Goal: Use online tool/utility: Utilize a website feature to perform a specific function

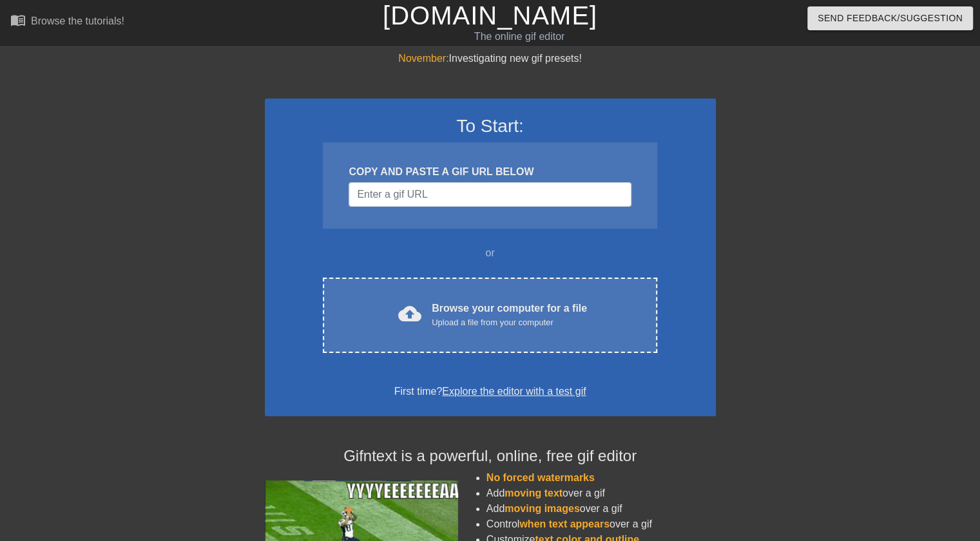
click at [438, 208] on div "COPY AND PASTE A GIF URL BELOW" at bounding box center [490, 185] width 334 height 86
click at [442, 204] on input "Username" at bounding box center [490, 194] width 282 height 24
click at [457, 192] on input "Username" at bounding box center [490, 194] width 282 height 24
paste input "[URL][DOMAIN_NAME][DOMAIN_NAME]"
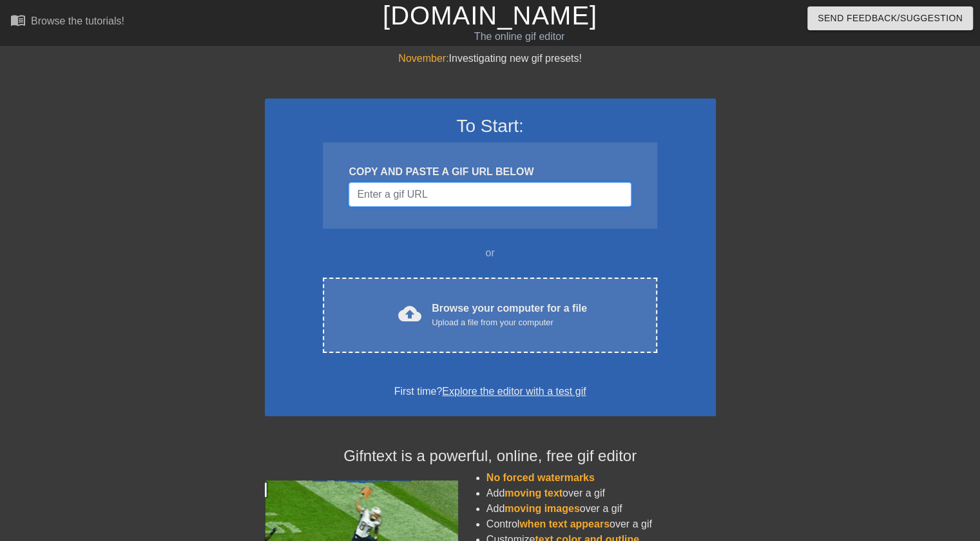
type input "[URL][DOMAIN_NAME][DOMAIN_NAME]"
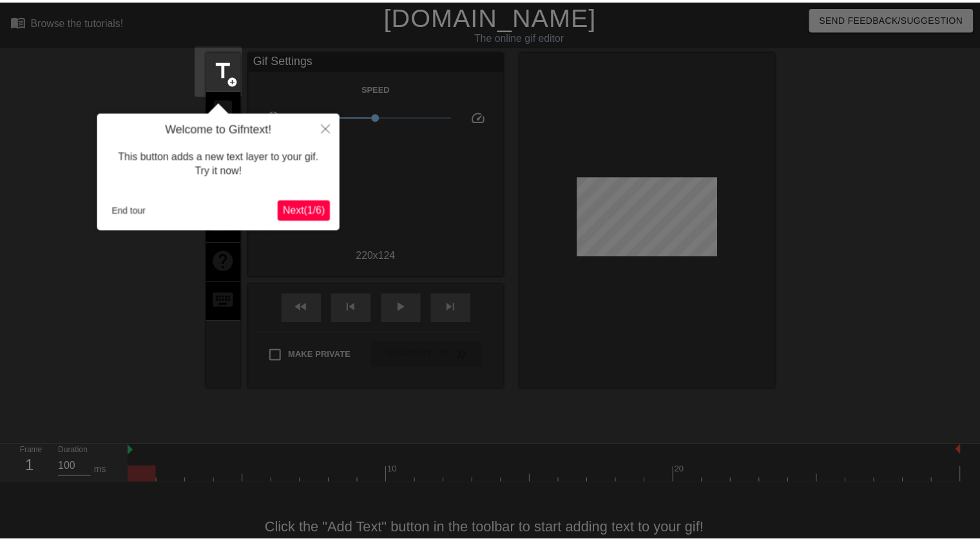
scroll to position [32, 0]
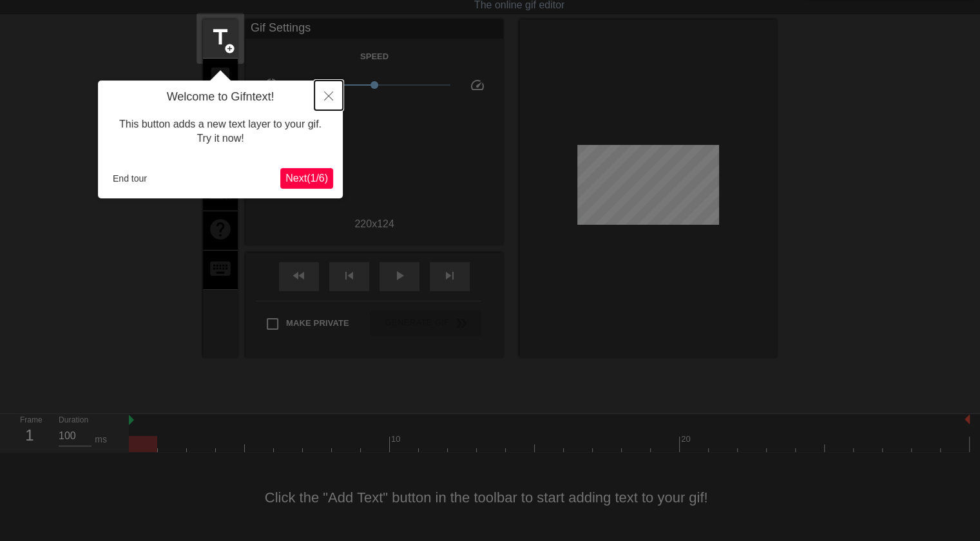
click at [335, 95] on button "Close" at bounding box center [329, 96] width 28 height 30
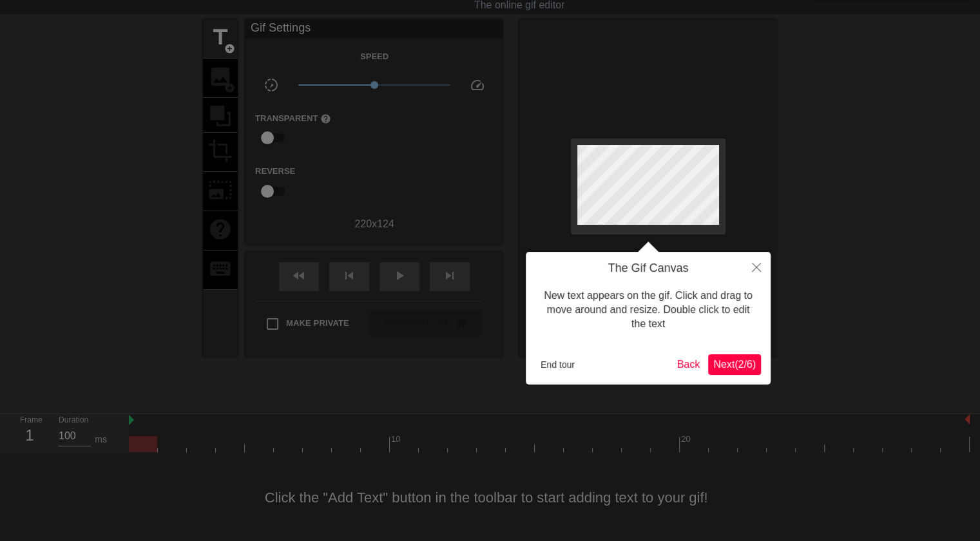
scroll to position [0, 0]
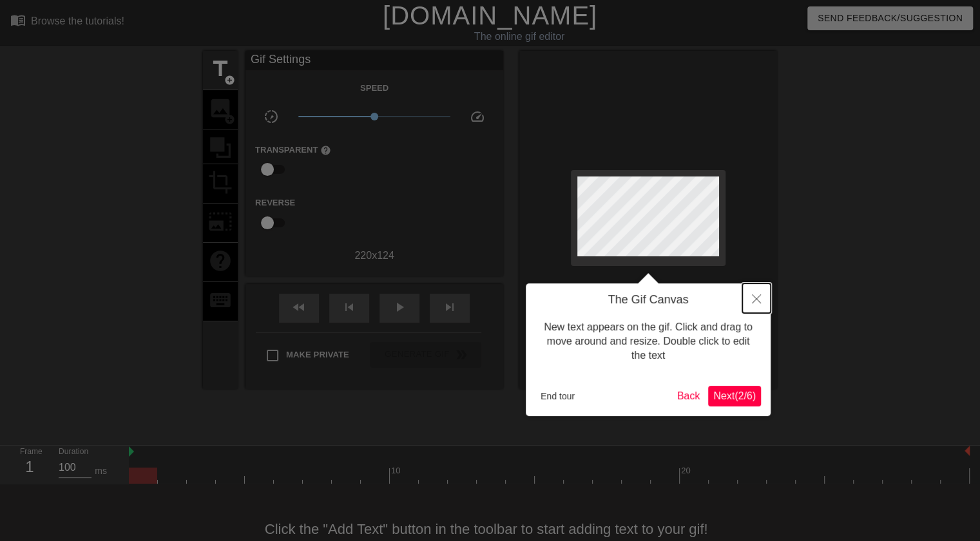
click at [764, 311] on button "Close" at bounding box center [757, 299] width 28 height 30
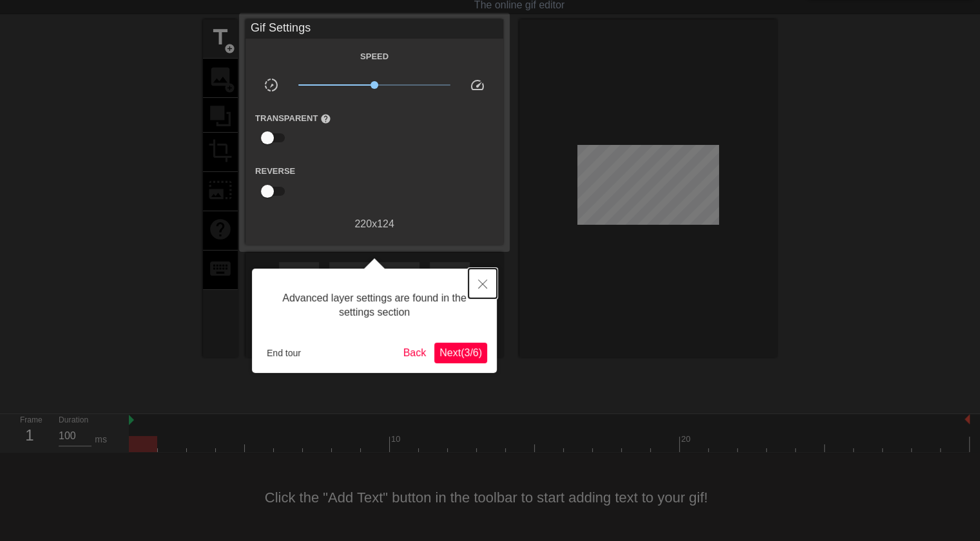
click at [486, 279] on button "Close" at bounding box center [483, 284] width 28 height 30
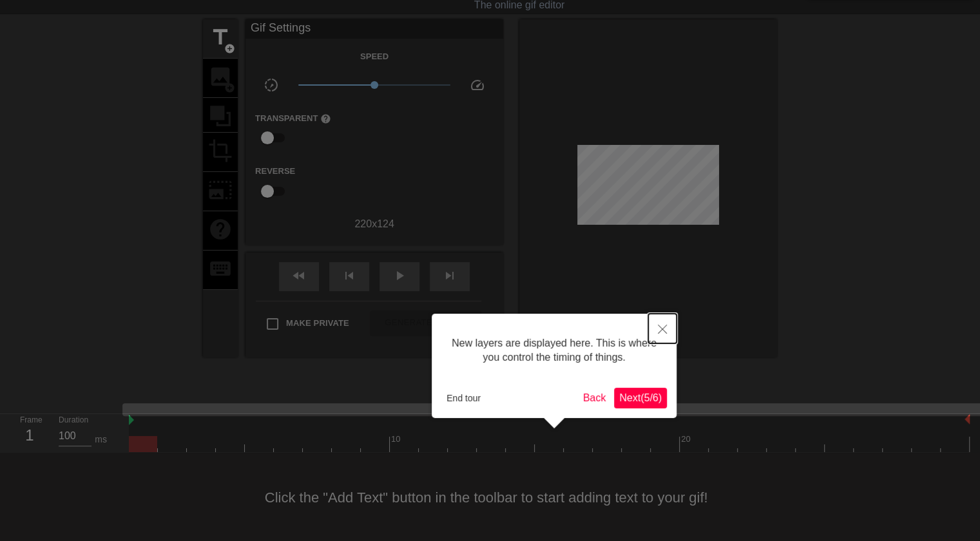
click at [667, 337] on button "Close" at bounding box center [662, 329] width 28 height 30
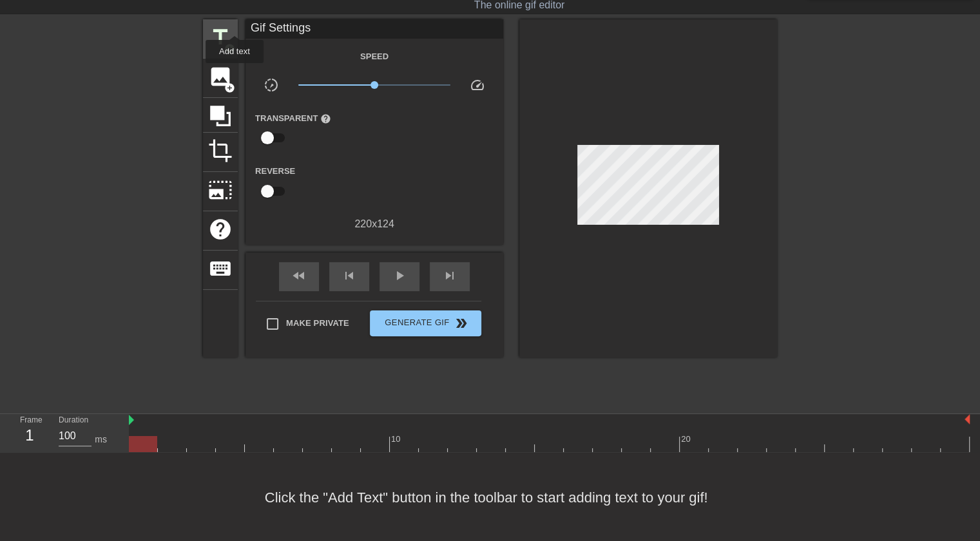
click at [229, 35] on span "title" at bounding box center [220, 37] width 24 height 24
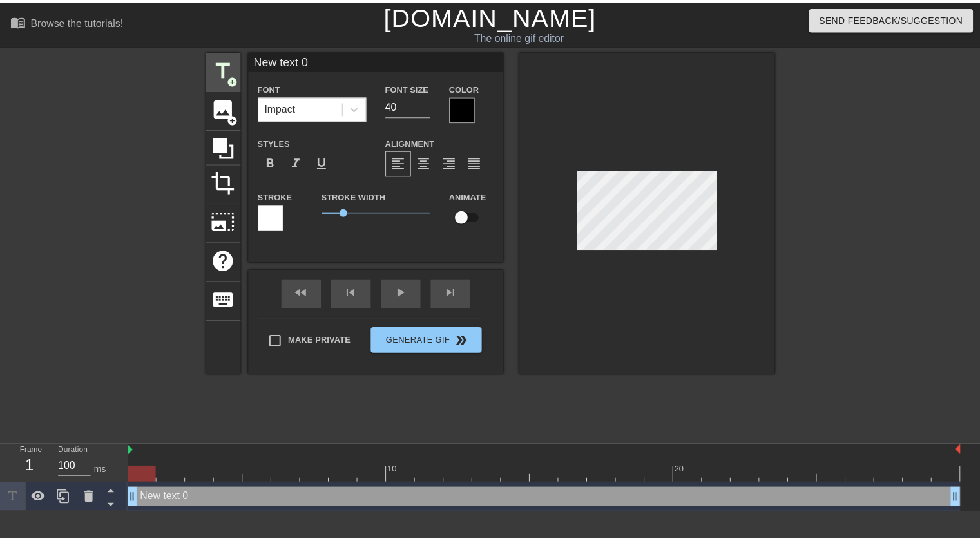
scroll to position [0, 0]
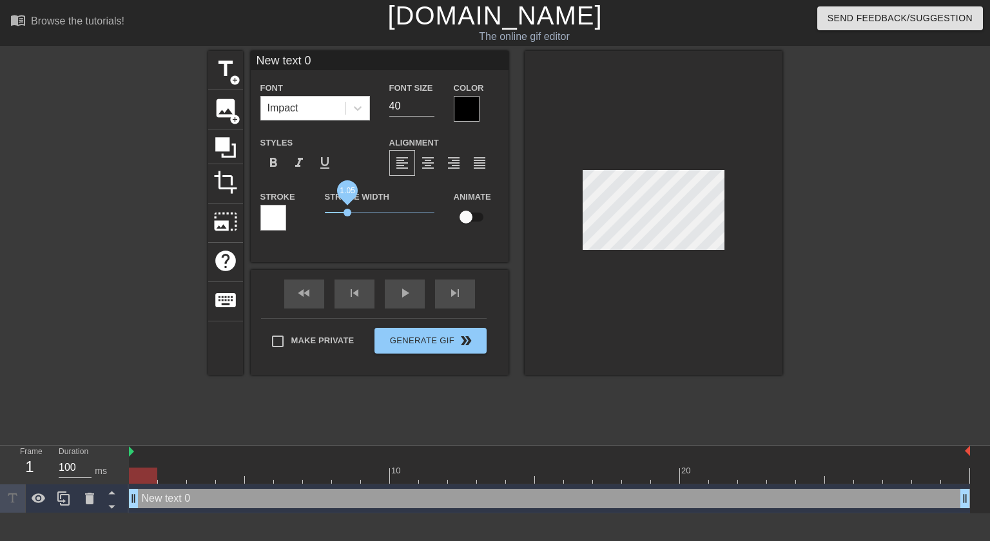
drag, startPoint x: 346, startPoint y: 213, endPoint x: 348, endPoint y: 220, distance: 7.3
click at [348, 220] on span "1.05" at bounding box center [380, 212] width 110 height 15
click at [296, 165] on span "format_italic" at bounding box center [298, 162] width 15 height 15
click at [285, 162] on div "format_bold" at bounding box center [273, 163] width 26 height 26
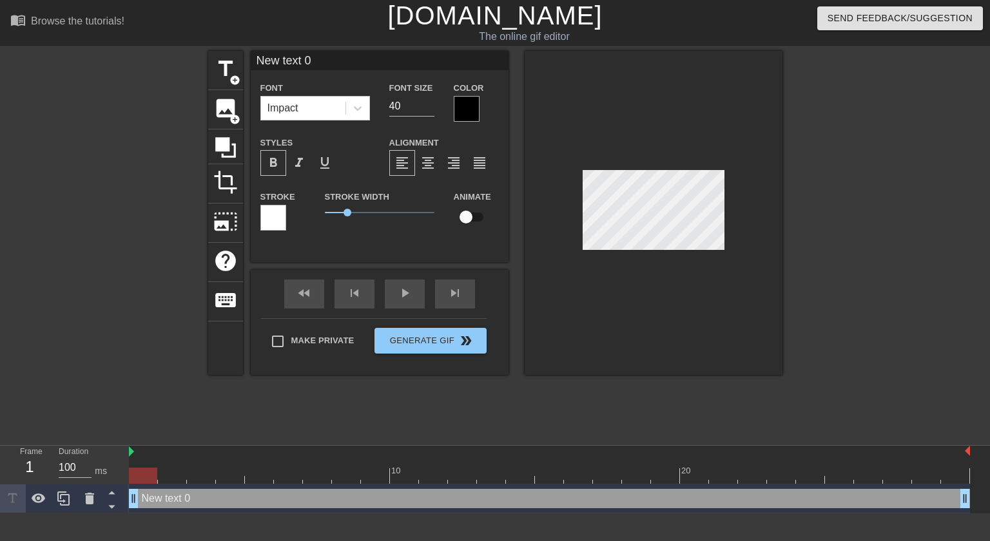
click at [285, 162] on div "format_bold" at bounding box center [273, 163] width 26 height 26
click at [415, 108] on input "40" at bounding box center [411, 106] width 45 height 21
type input "2"
type input "1"
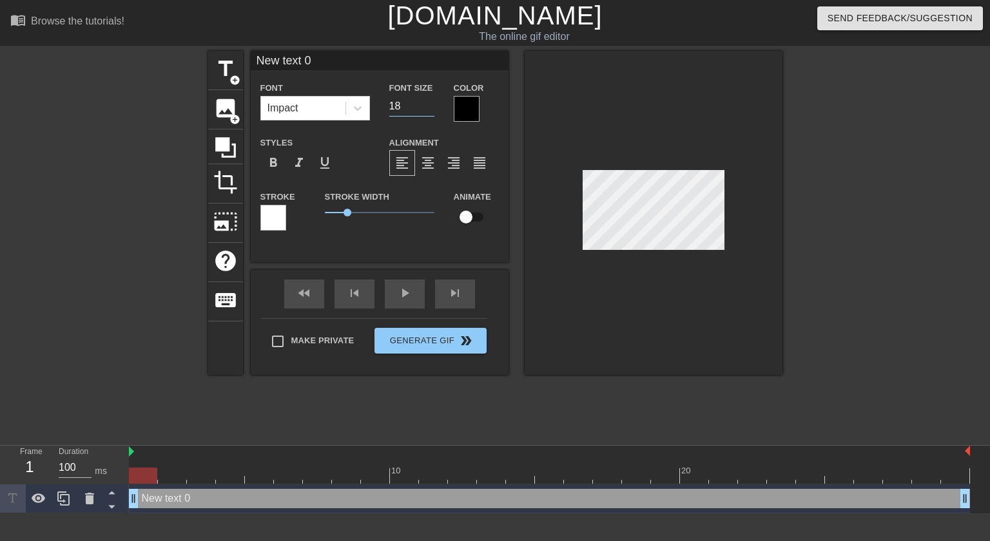
type input "18"
click at [278, 221] on div at bounding box center [273, 218] width 26 height 26
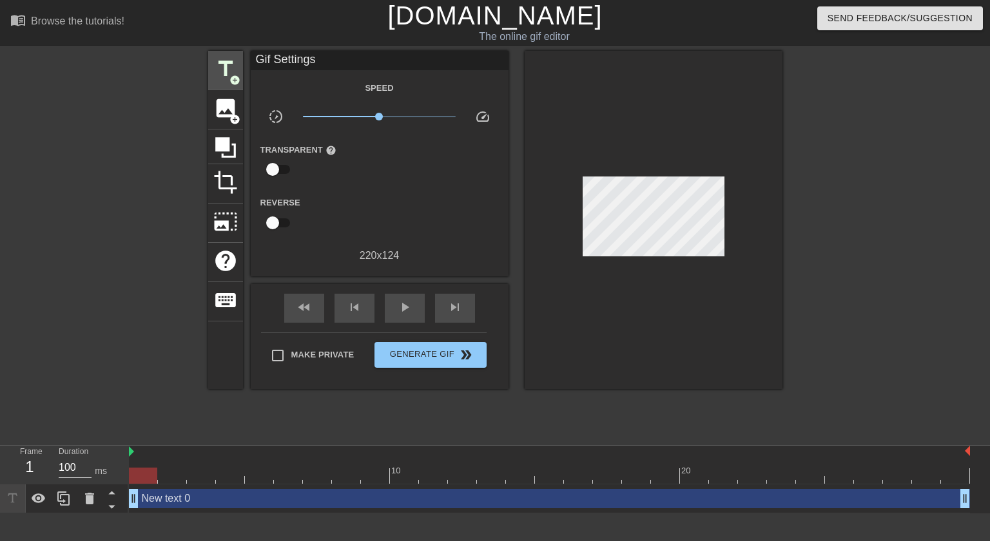
click at [231, 87] on div "title add_circle" at bounding box center [225, 70] width 35 height 39
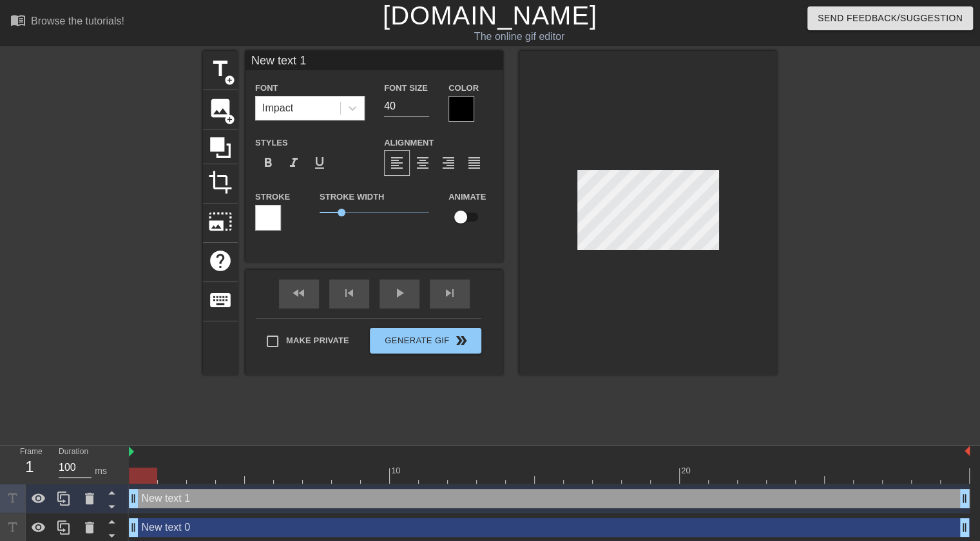
click at [366, 93] on div "Font Impact" at bounding box center [310, 101] width 129 height 42
click at [353, 110] on icon at bounding box center [353, 108] width 8 height 5
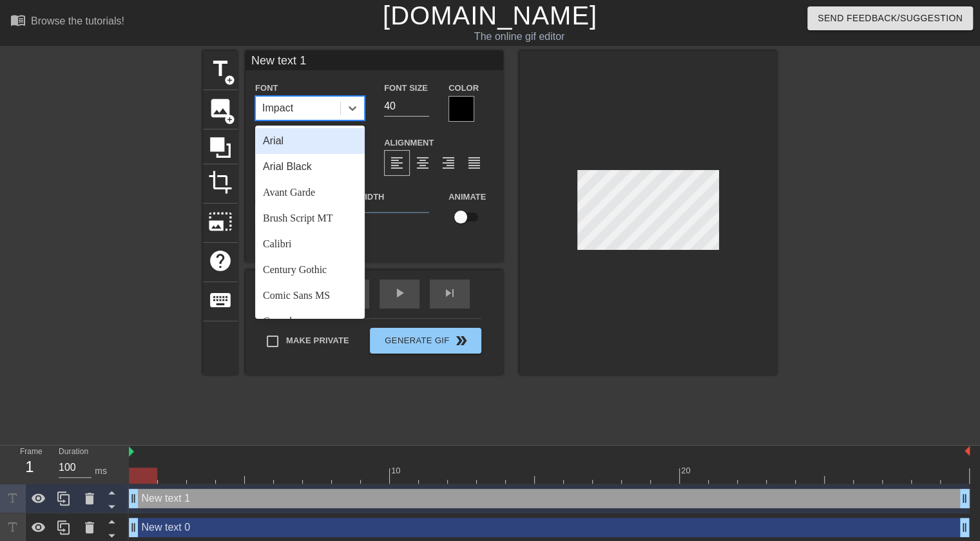
click at [315, 166] on div "Arial Black" at bounding box center [310, 167] width 110 height 26
click at [347, 102] on icon at bounding box center [352, 108] width 13 height 13
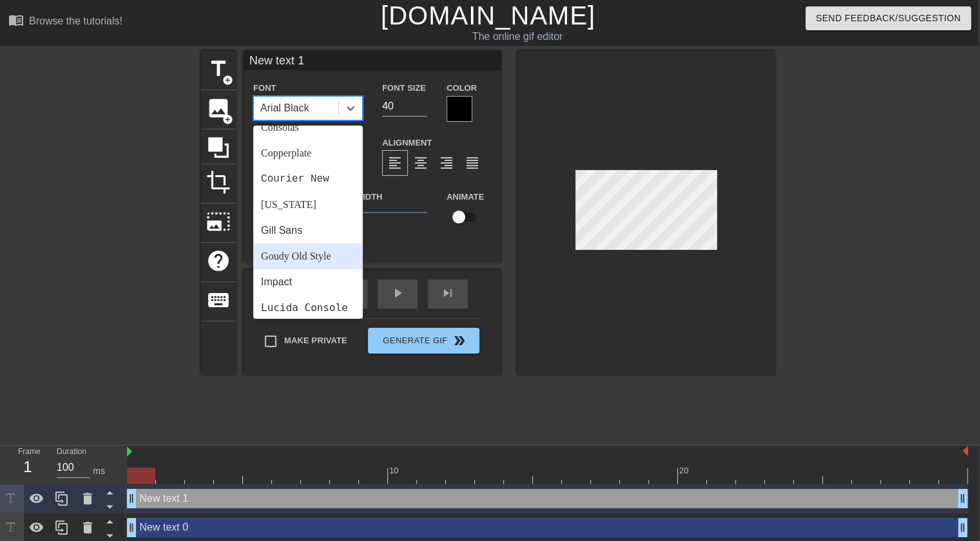
scroll to position [193, 0]
click at [287, 282] on div "Impact" at bounding box center [308, 283] width 110 height 26
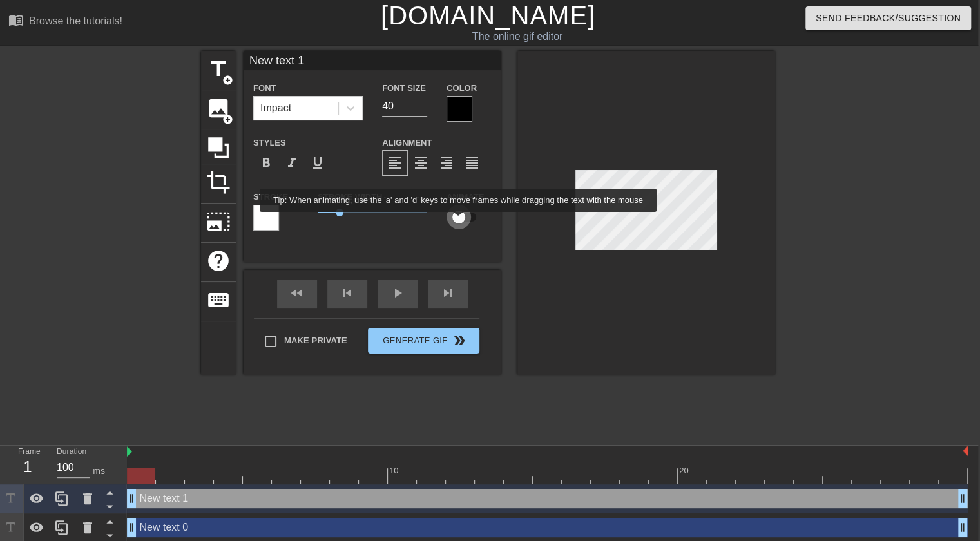
click at [459, 221] on input "checkbox" at bounding box center [458, 217] width 73 height 24
checkbox input "true"
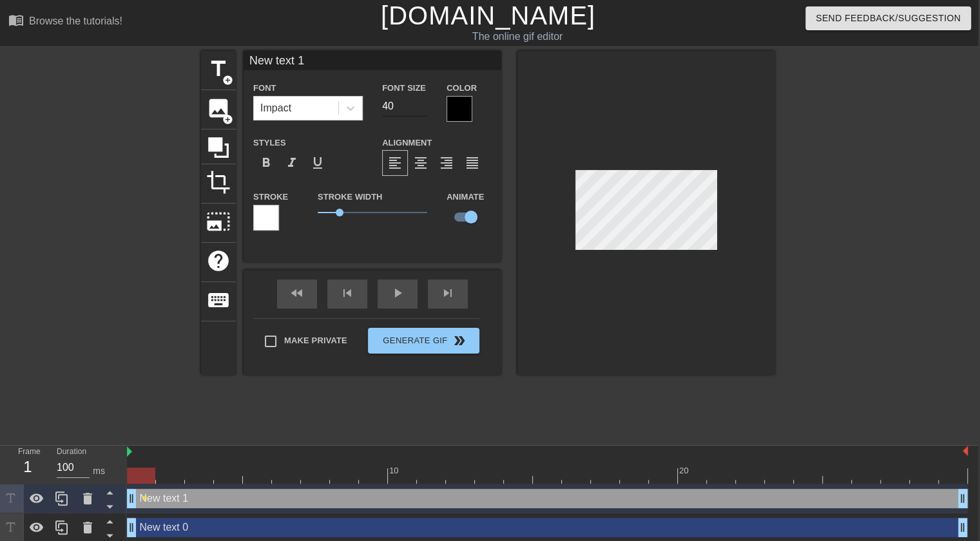
click at [388, 110] on input "40" at bounding box center [404, 106] width 45 height 21
type input "18"
click at [452, 101] on div at bounding box center [460, 109] width 26 height 26
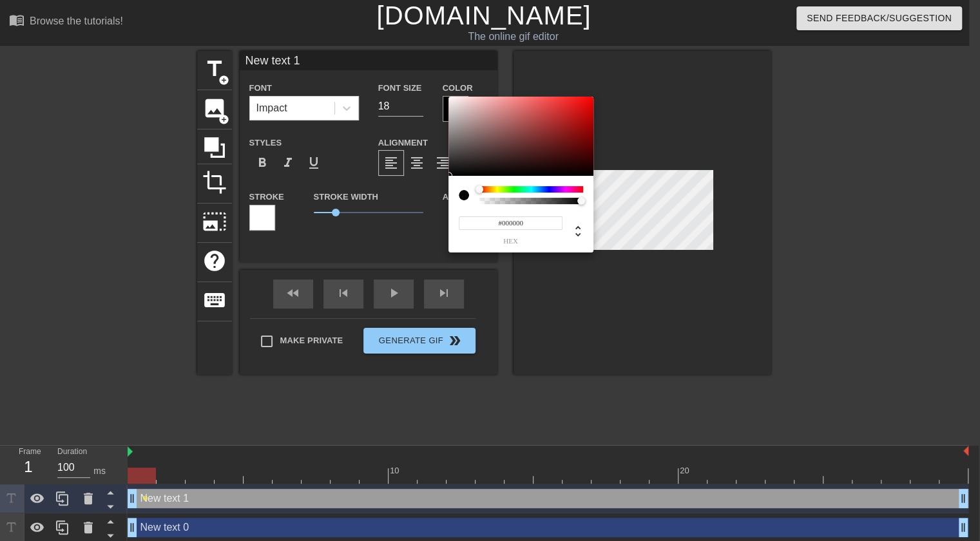
scroll to position [0, 0]
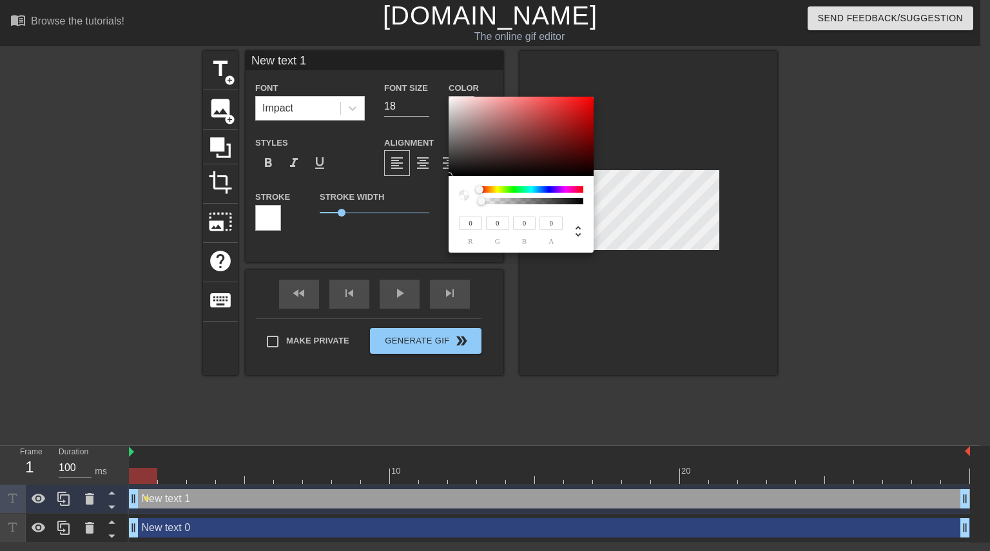
drag, startPoint x: 581, startPoint y: 200, endPoint x: 357, endPoint y: 195, distance: 224.4
click at [357, 195] on div "0 r 0 g 0 b 0 a" at bounding box center [495, 275] width 990 height 551
type input "19"
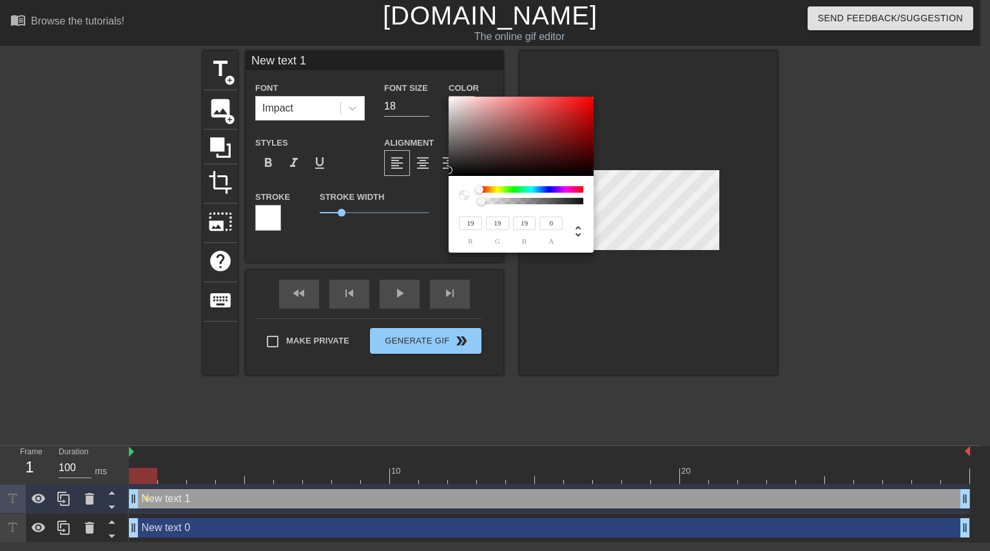
type input "33"
type input "255"
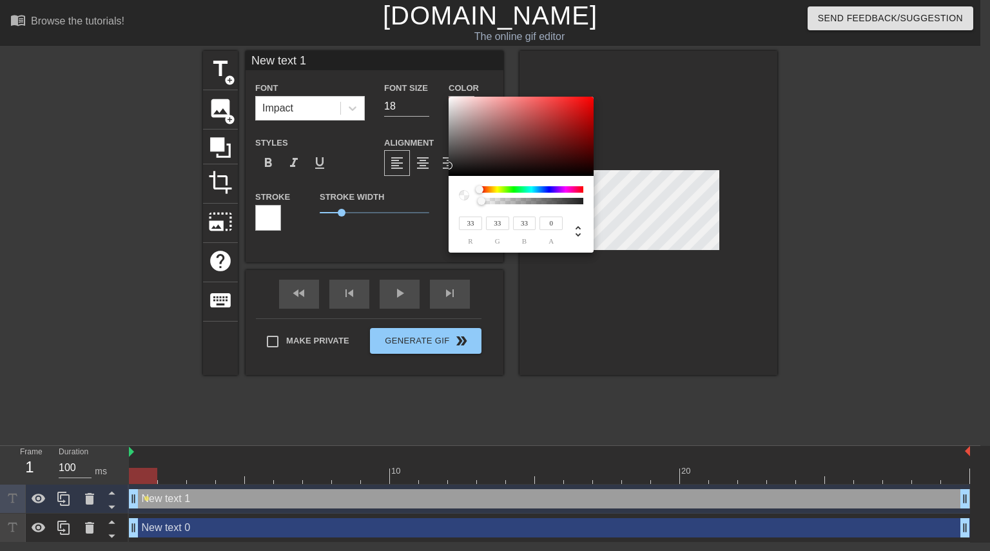
type input "255"
type input "248"
type input "116"
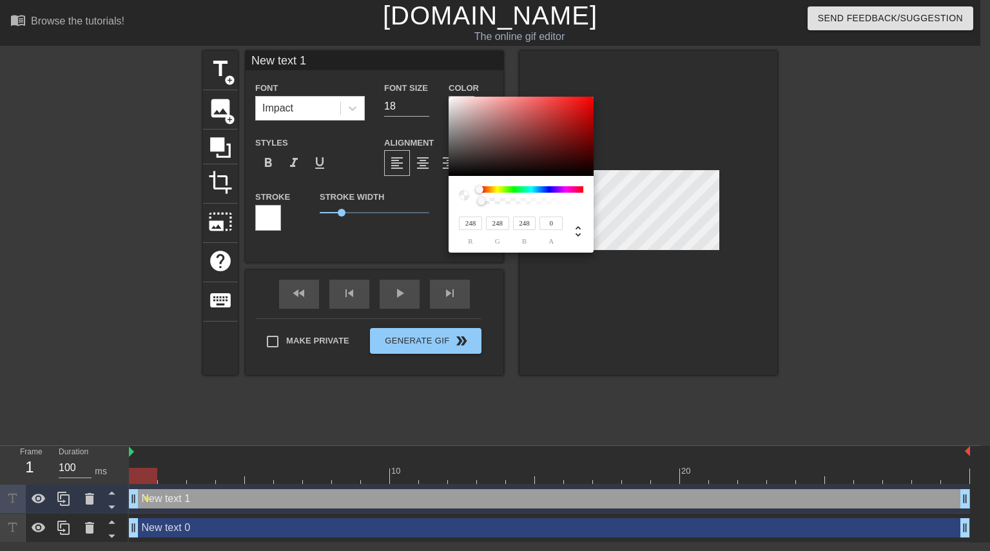
type input "116"
type input "0"
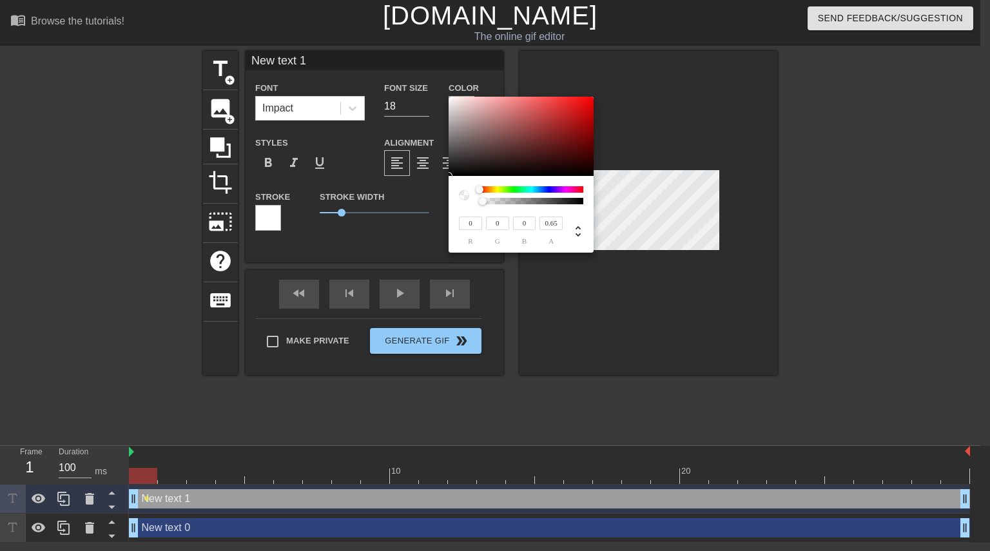
type input "1"
drag, startPoint x: 482, startPoint y: 202, endPoint x: 617, endPoint y: 208, distance: 135.5
click at [617, 208] on div "0 r 0 g 0 b 1 a" at bounding box center [495, 275] width 990 height 551
type input "21"
type input "20"
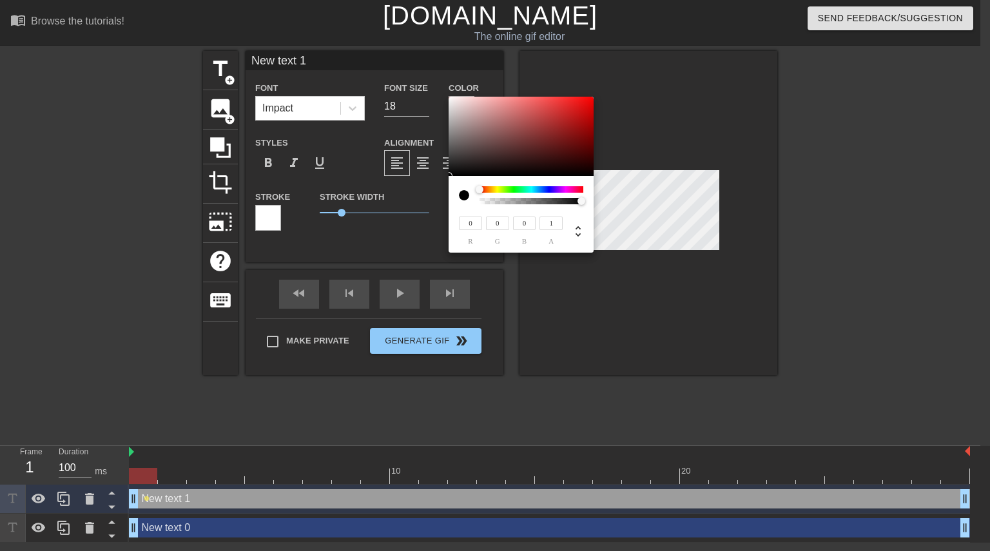
type input "20"
type input "29"
type input "28"
type input "233"
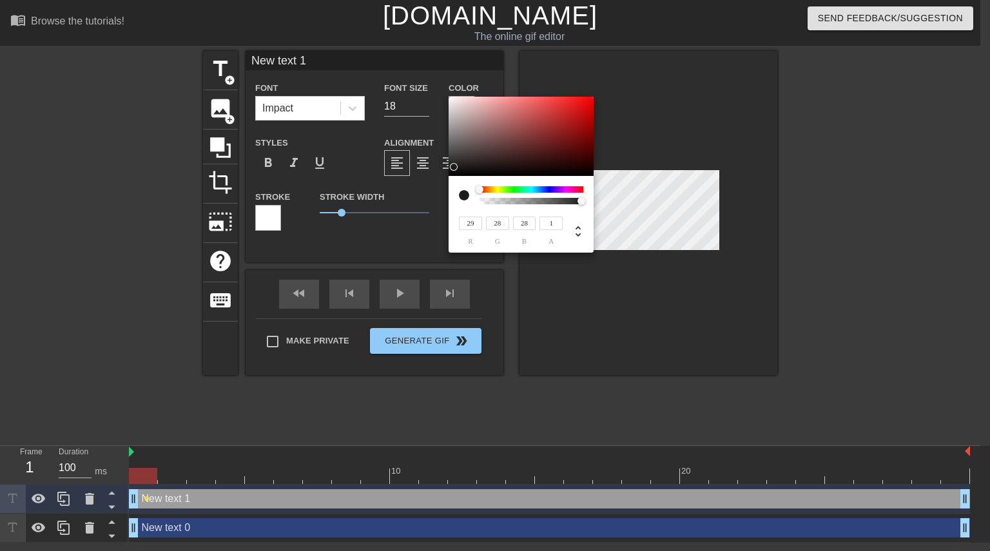
type input "224"
click at [454, 103] on div at bounding box center [455, 103] width 8 height 8
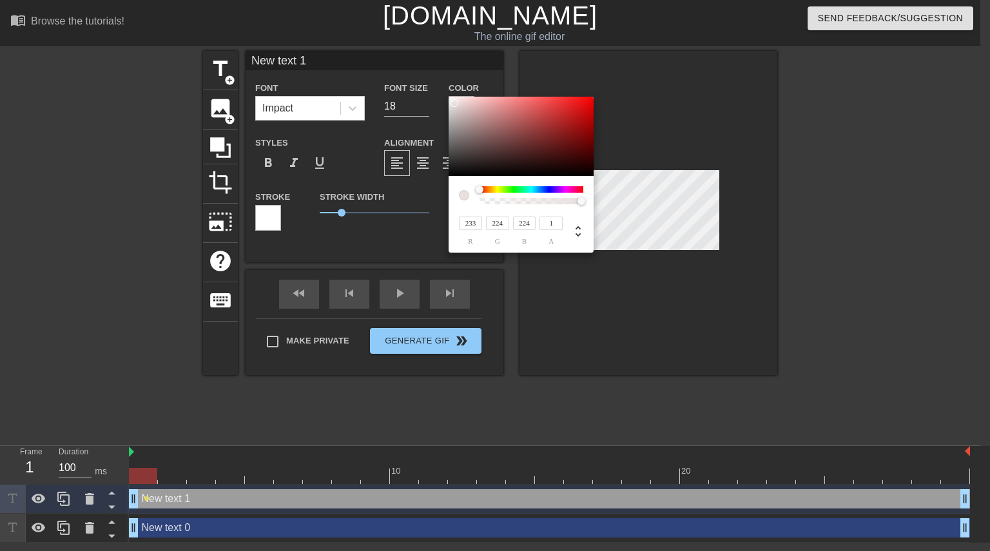
type input "235"
type input "227"
type input "252"
type input "28"
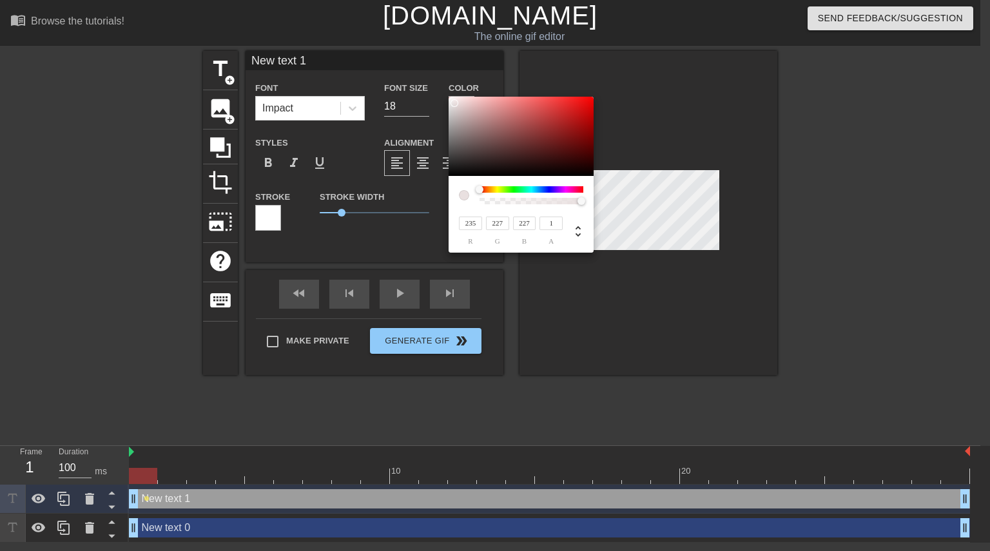
type input "28"
type input "255"
drag, startPoint x: 454, startPoint y: 103, endPoint x: 447, endPoint y: 93, distance: 12.4
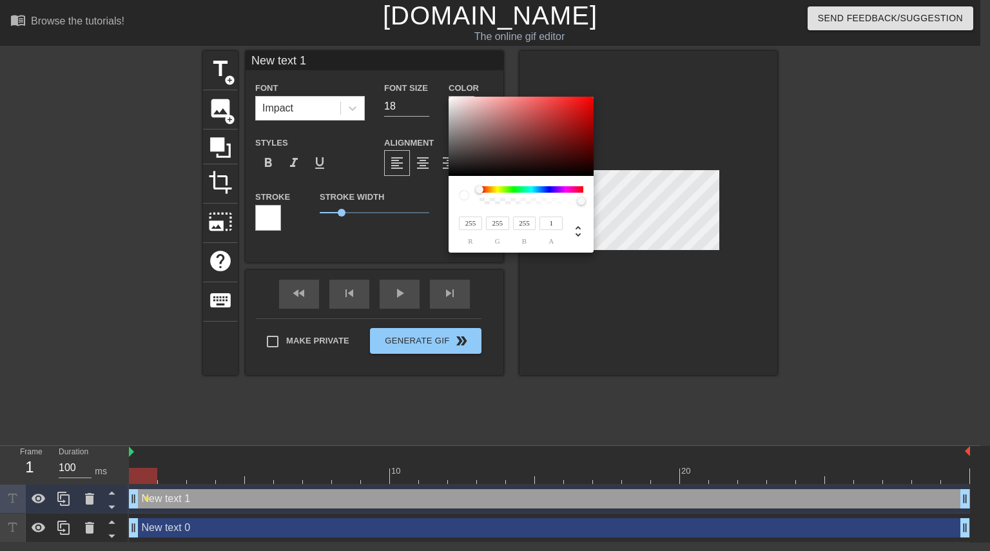
click at [447, 93] on div "255 r 255 g 255 b 1 a" at bounding box center [495, 275] width 990 height 551
click at [554, 224] on input "1" at bounding box center [550, 224] width 23 height 14
click at [529, 202] on div at bounding box center [531, 201] width 100 height 6
click at [575, 197] on div at bounding box center [532, 195] width 104 height 18
click at [576, 199] on div at bounding box center [531, 201] width 100 height 6
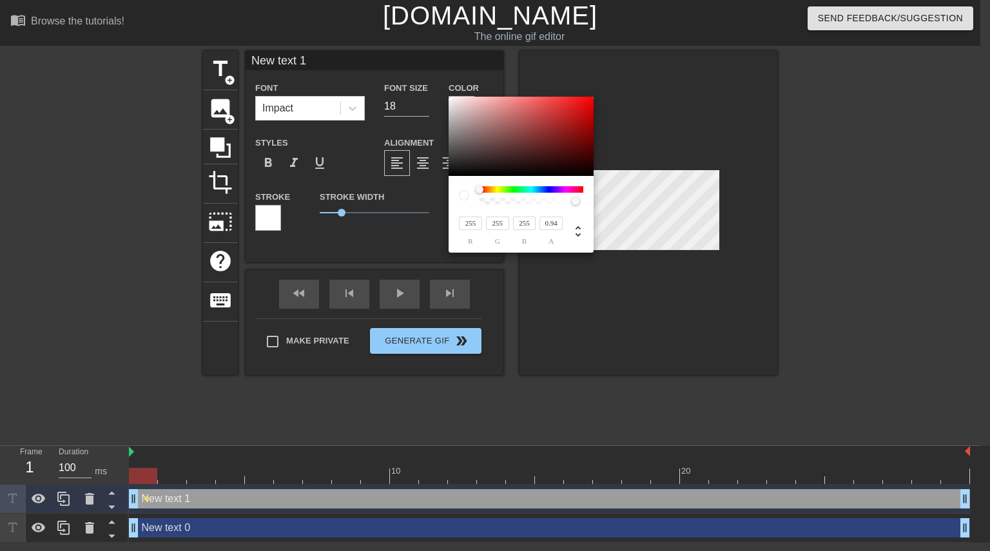
click at [576, 199] on div at bounding box center [576, 201] width 8 height 8
type input "1"
drag, startPoint x: 576, startPoint y: 199, endPoint x: 605, endPoint y: 203, distance: 29.9
click at [605, 203] on div "255 r 255 g 255 b 1 a" at bounding box center [495, 275] width 990 height 551
click at [479, 191] on div at bounding box center [480, 190] width 8 height 8
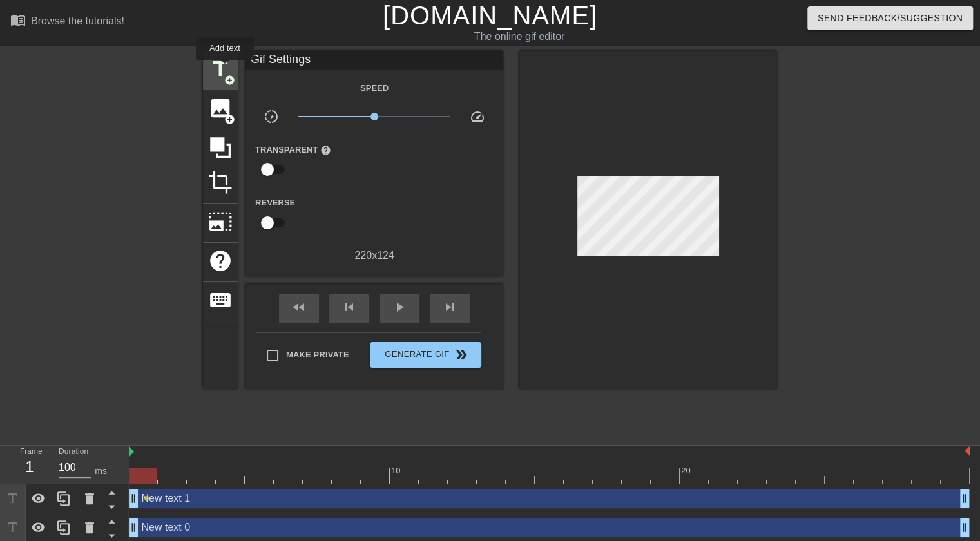
click at [223, 68] on span "title" at bounding box center [220, 69] width 24 height 24
click at [147, 529] on span "lens" at bounding box center [147, 528] width 6 height 6
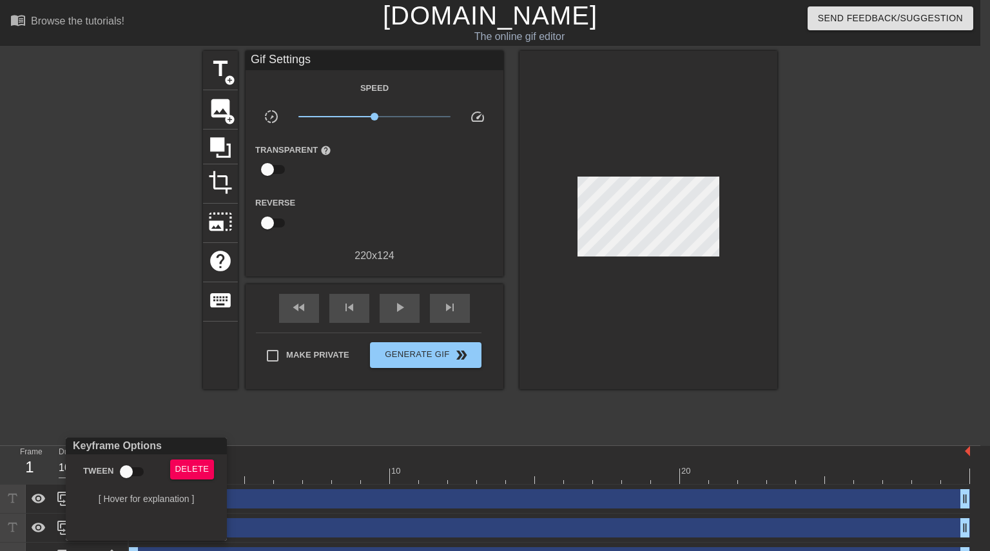
click at [254, 425] on div at bounding box center [495, 275] width 990 height 551
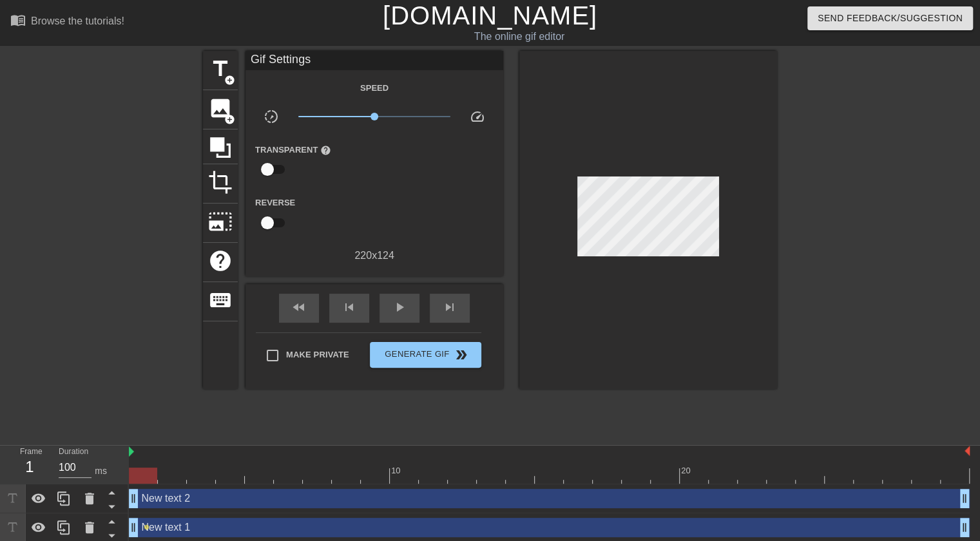
click at [162, 503] on div "New text 2 drag_handle drag_handle" at bounding box center [549, 498] width 841 height 19
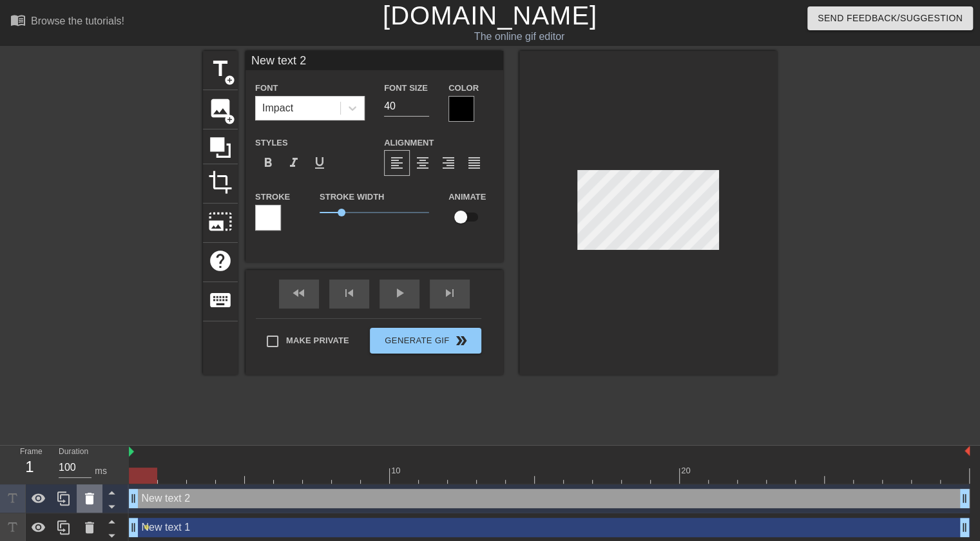
click at [84, 500] on icon at bounding box center [89, 498] width 15 height 15
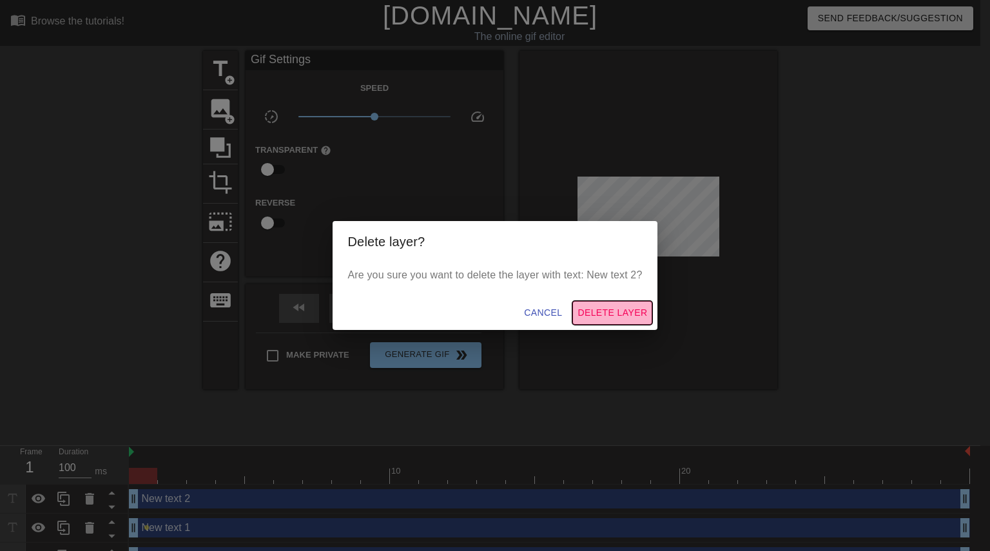
click at [603, 318] on span "Delete Layer" at bounding box center [613, 313] width 70 height 16
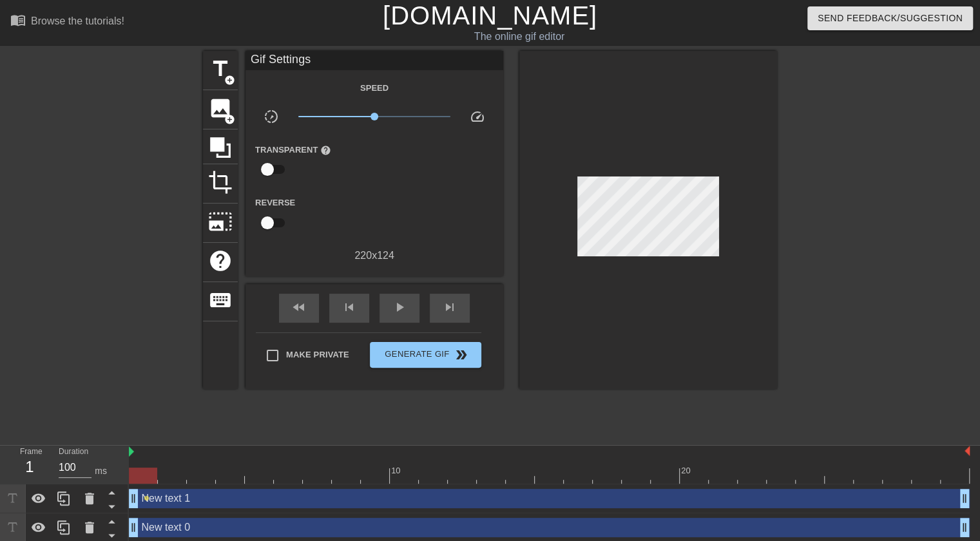
scroll to position [4, 0]
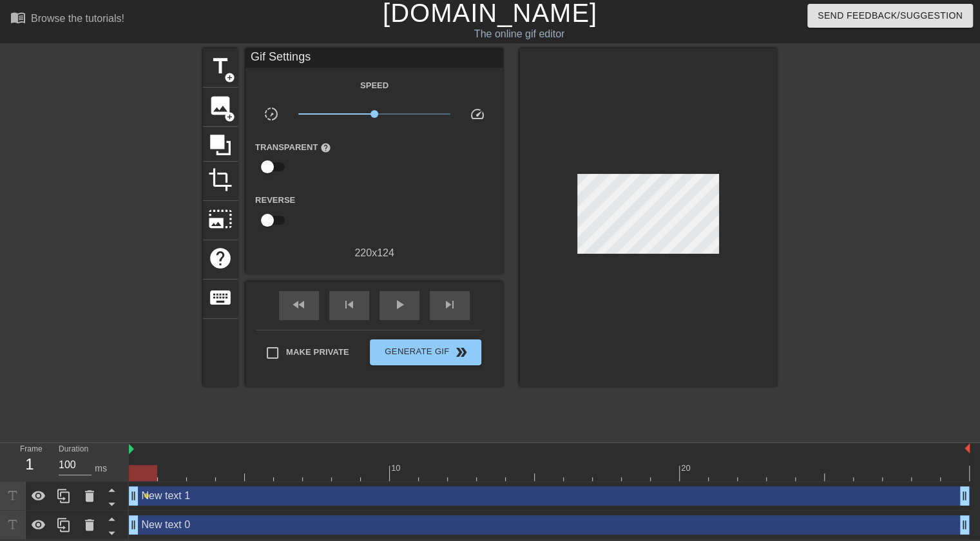
click at [156, 503] on div "New text 1 drag_handle drag_handle" at bounding box center [549, 496] width 841 height 19
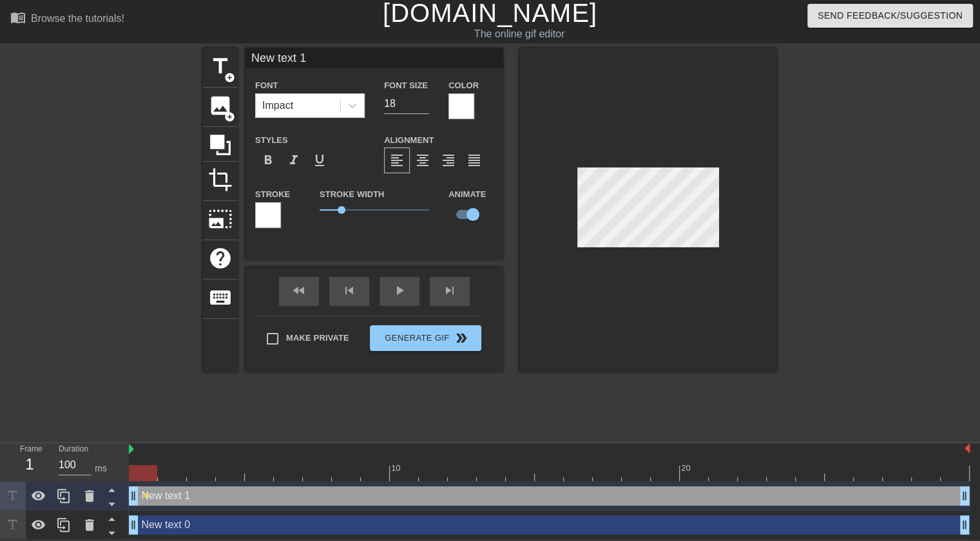
click at [162, 528] on div "New text 0 drag_handle drag_handle" at bounding box center [549, 525] width 841 height 19
type input "New text 0"
checkbox input "false"
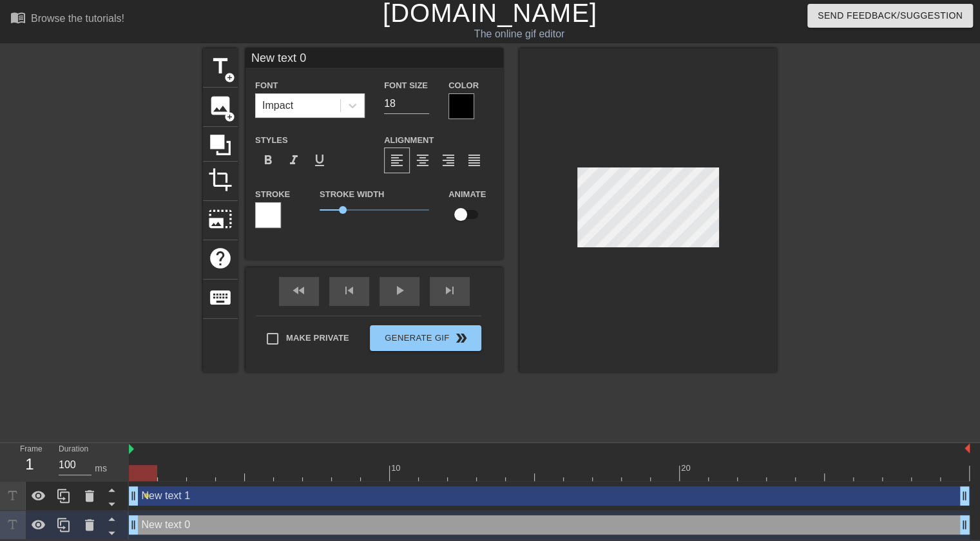
click at [183, 498] on div "New text 1 drag_handle drag_handle" at bounding box center [549, 496] width 841 height 19
type input "New text 1"
checkbox input "true"
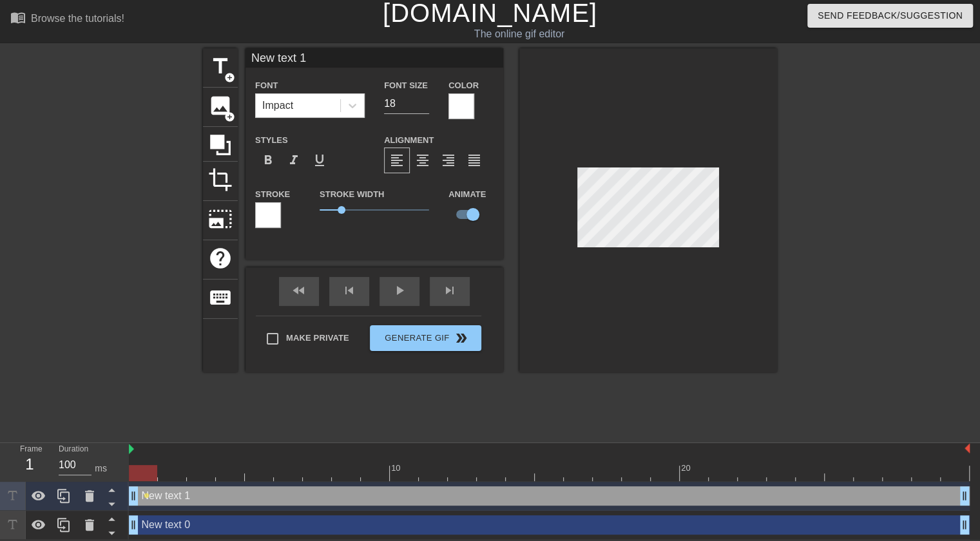
click at [461, 96] on div at bounding box center [462, 106] width 26 height 26
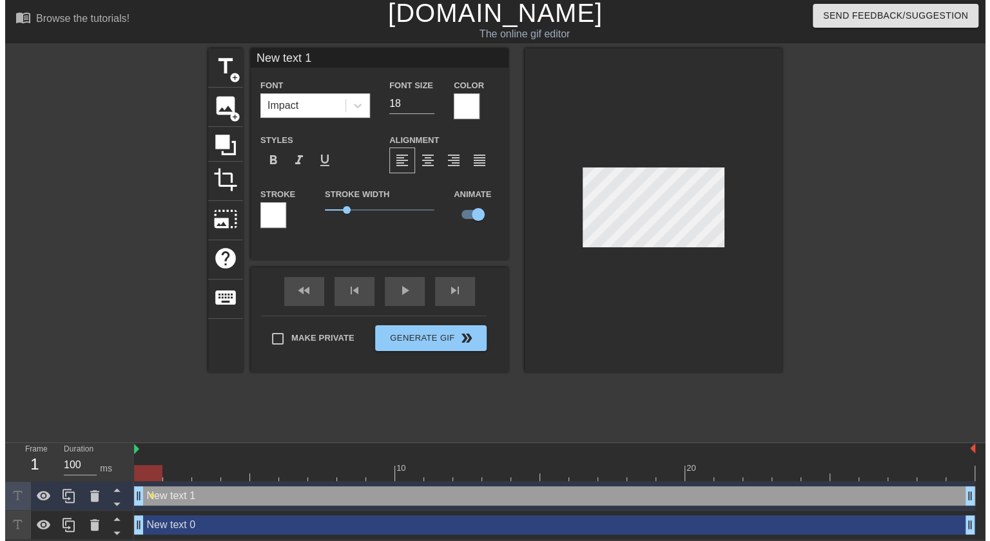
scroll to position [0, 0]
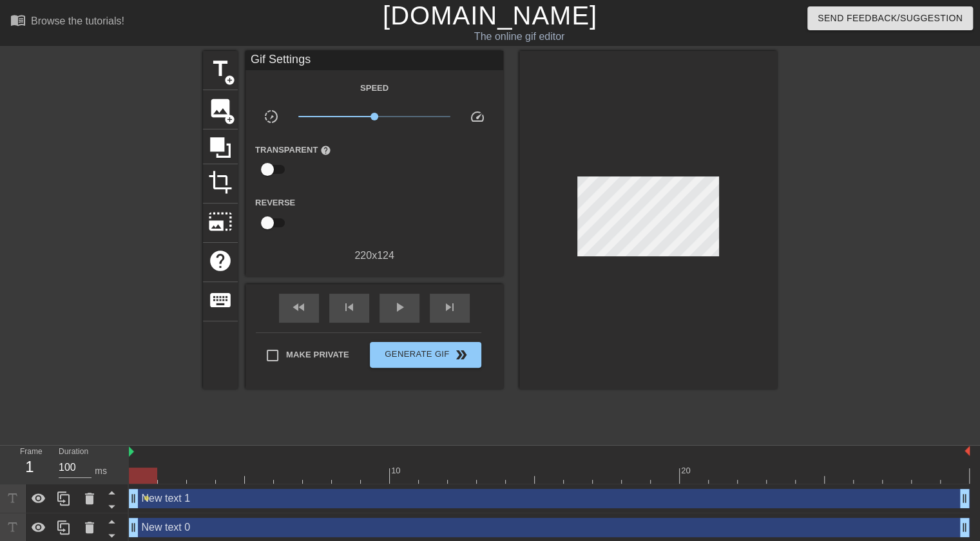
click at [157, 501] on div "New text 1 drag_handle drag_handle" at bounding box center [549, 498] width 841 height 19
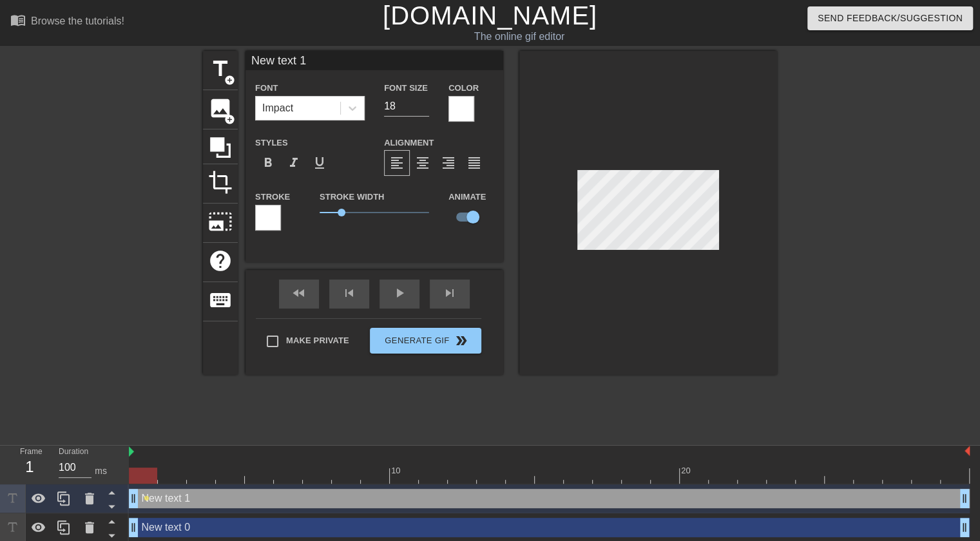
click at [458, 110] on div at bounding box center [462, 109] width 26 height 26
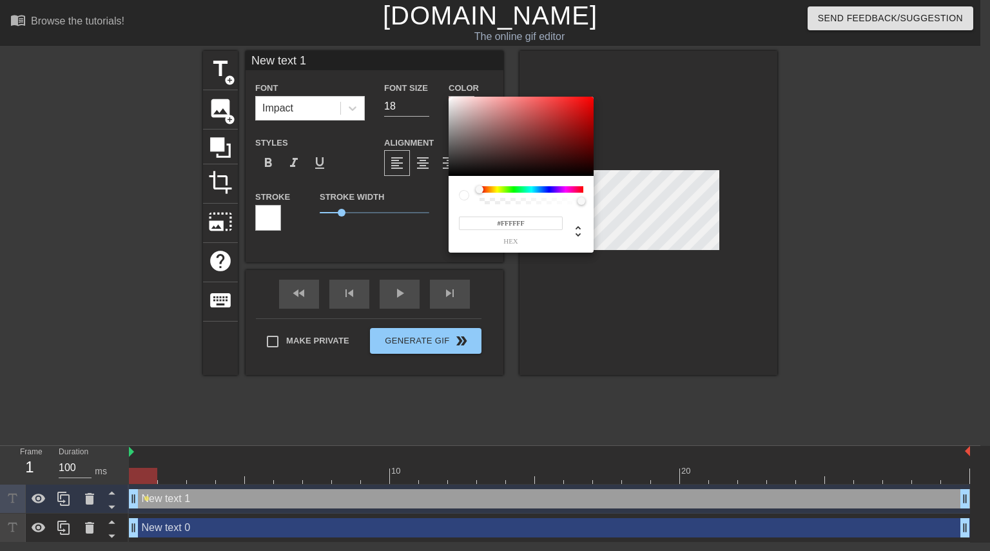
click at [480, 190] on div at bounding box center [480, 190] width 8 height 8
click at [465, 168] on div at bounding box center [521, 137] width 145 height 80
click at [460, 171] on div at bounding box center [521, 137] width 145 height 80
click at [460, 171] on div at bounding box center [457, 171] width 8 height 8
click at [460, 171] on div at bounding box center [460, 171] width 8 height 8
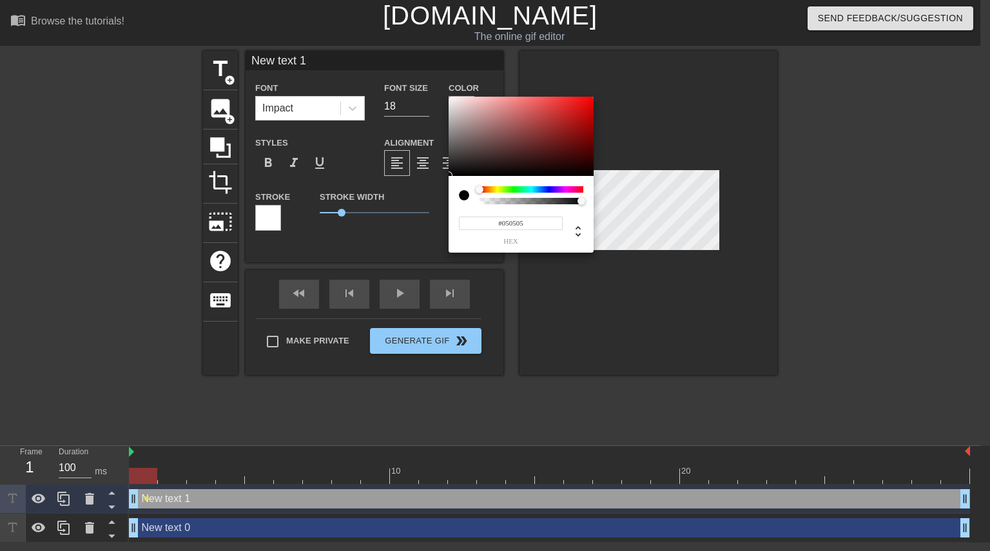
type input "#030303"
drag, startPoint x: 460, startPoint y: 171, endPoint x: 425, endPoint y: 175, distance: 34.5
click at [425, 175] on div "#030303 hex" at bounding box center [495, 275] width 990 height 551
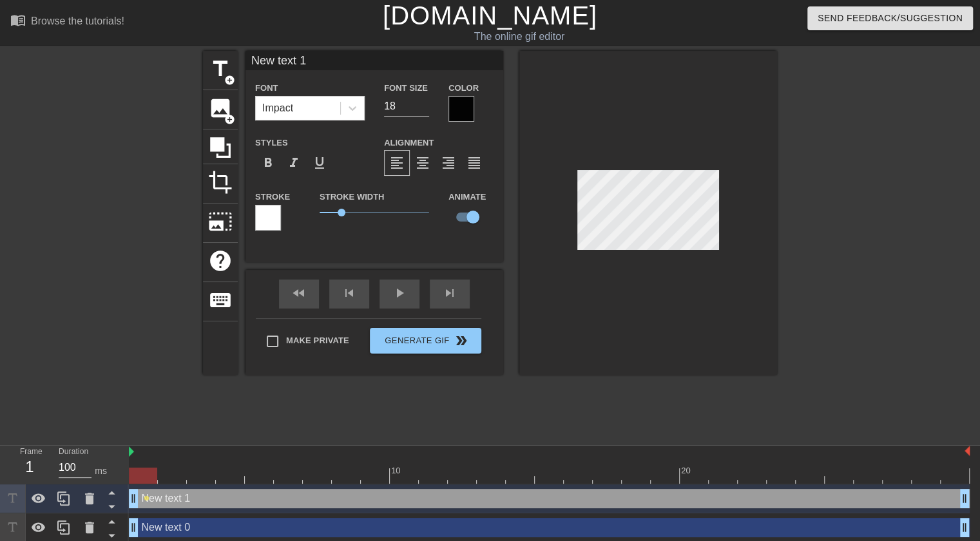
type input "New text 0"
checkbox input "false"
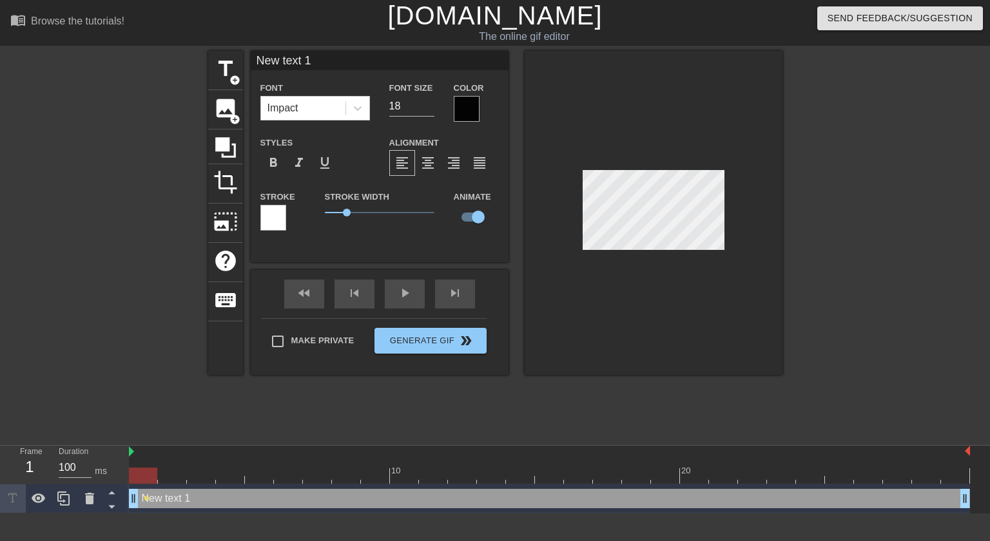
type input "G"
type textarea "G"
type input "Gl"
type textarea "Gl"
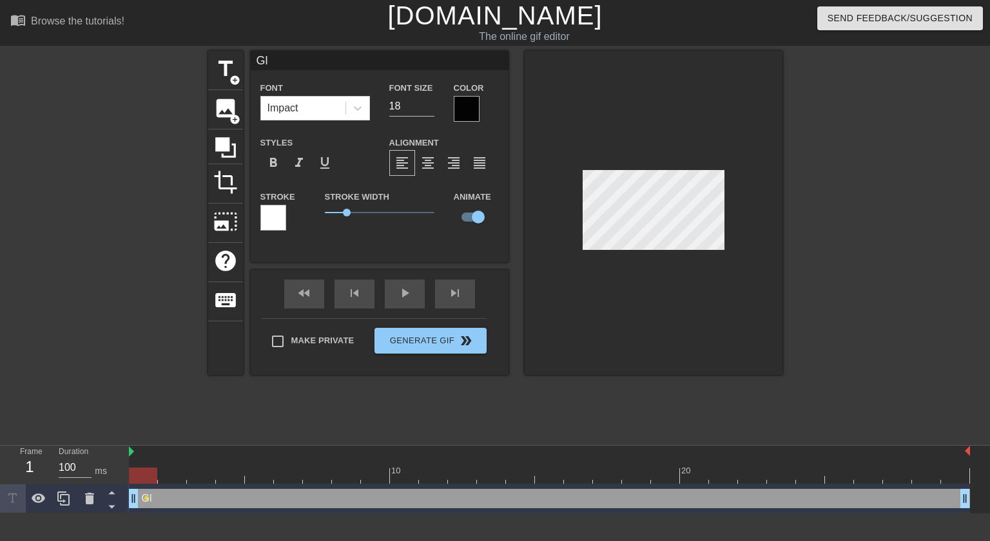
type input "G"
type textarea "G"
type input "g"
type textarea "gl"
type input "glo"
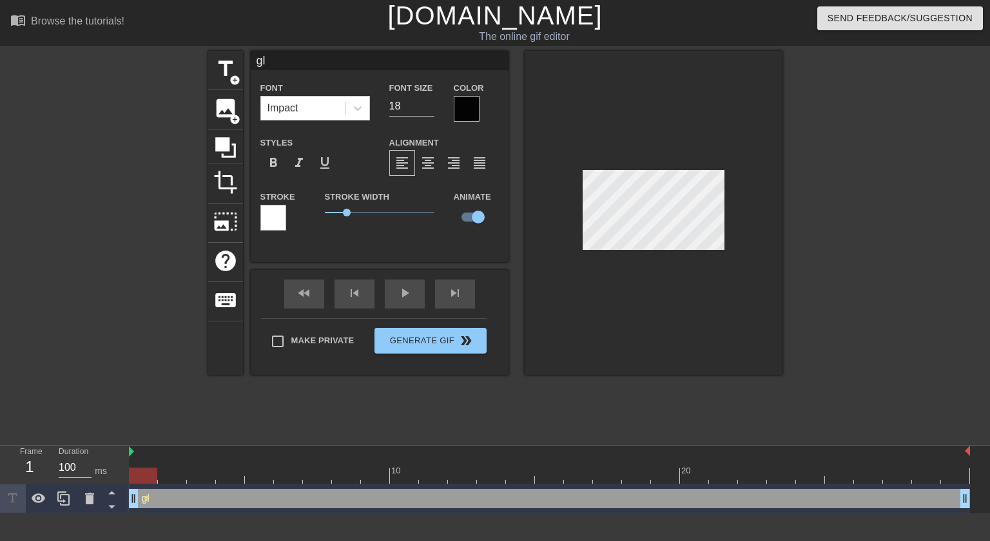
type textarea "glo"
type input "glom"
type textarea "glom"
type input "glome"
type textarea "glome"
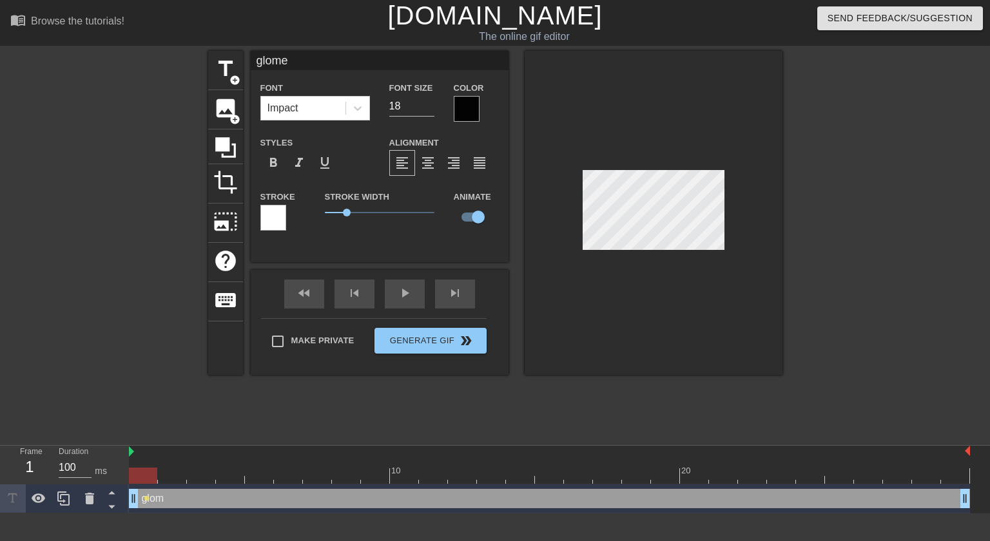
type input "glomer"
type textarea "glomer"
type input "glomeru"
type textarea "glomeru"
type input "glomerul"
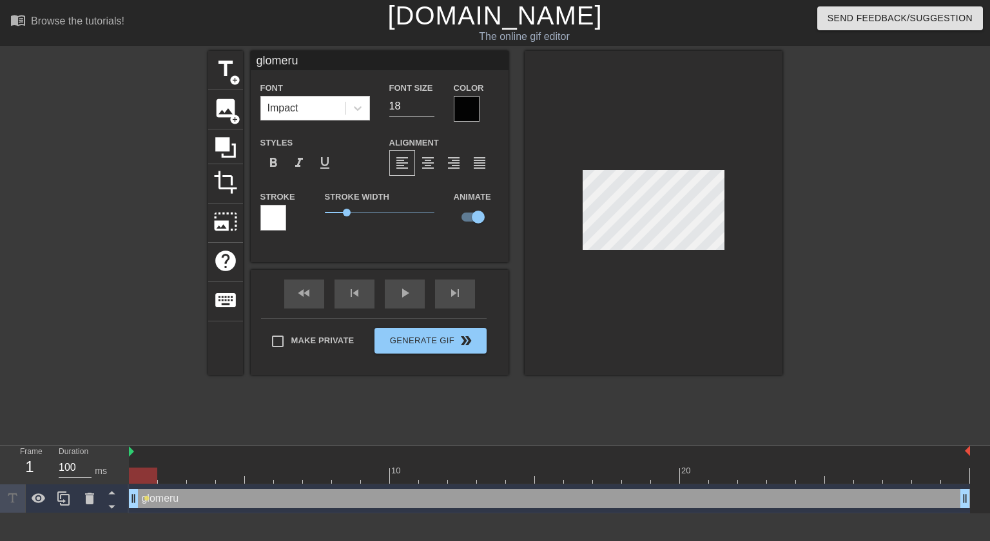
type textarea "glomerul"
type input "glomerulo"
type textarea "glomerulo"
type input "glomerulon"
type textarea "glomerulon"
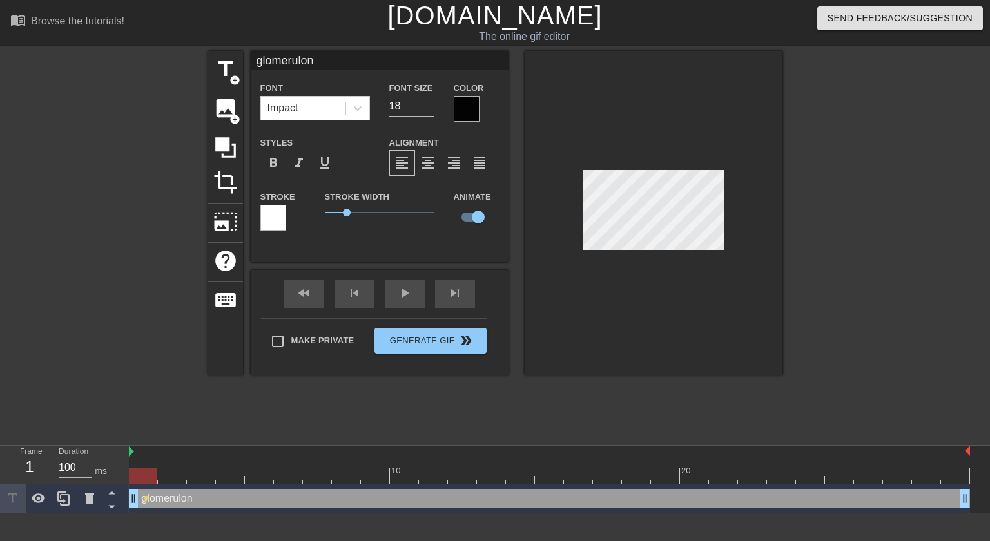
type input "glomerulone"
type textarea "glomerulone"
type input "glomerulonep"
type textarea "glomerulonep"
type input "glomeruloneph"
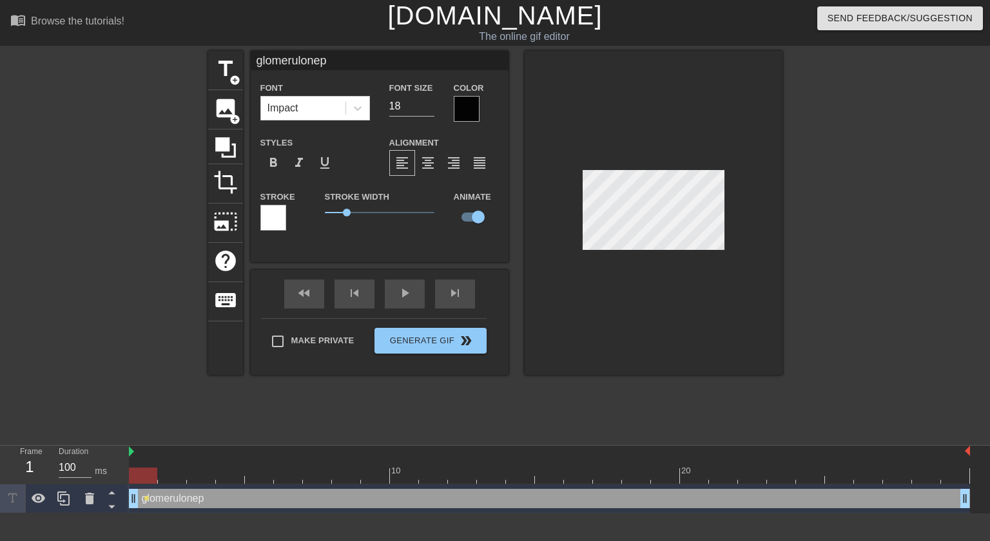
type textarea "glomeruloneph"
type input "glomerulonephr"
type textarea "glomerulonephri"
type input "glomerulonephrit"
type textarea "glomerulonephriti"
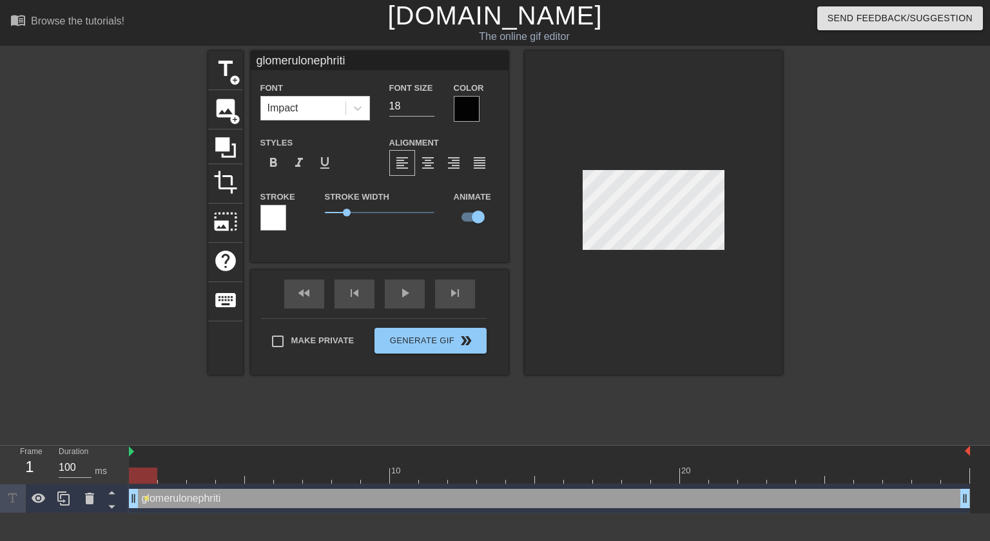
type input "[MEDICAL_DATA]"
type textarea "[MEDICAL_DATA]"
click at [402, 104] on input "18" at bounding box center [411, 106] width 45 height 21
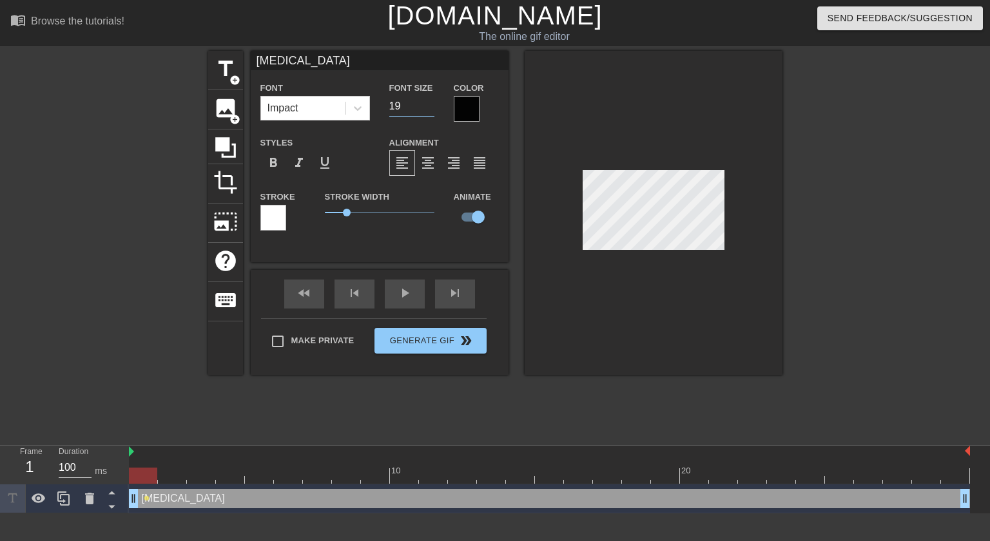
click at [428, 104] on input "19" at bounding box center [411, 106] width 45 height 21
click at [430, 102] on input "20" at bounding box center [411, 106] width 45 height 21
click at [426, 111] on input "19" at bounding box center [411, 106] width 45 height 21
type input "18"
click at [426, 111] on input "18" at bounding box center [411, 106] width 45 height 21
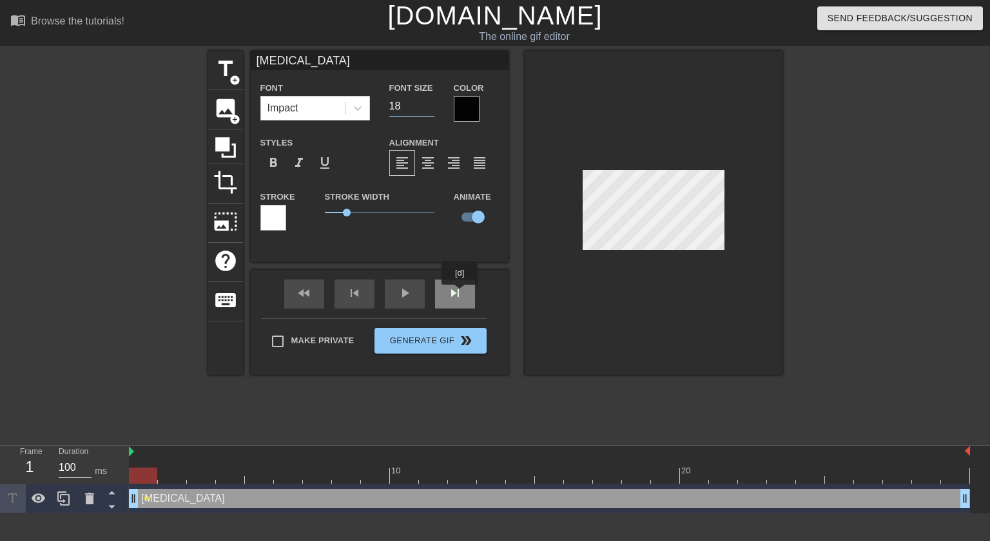
click at [460, 294] on div "skip_next" at bounding box center [455, 294] width 40 height 29
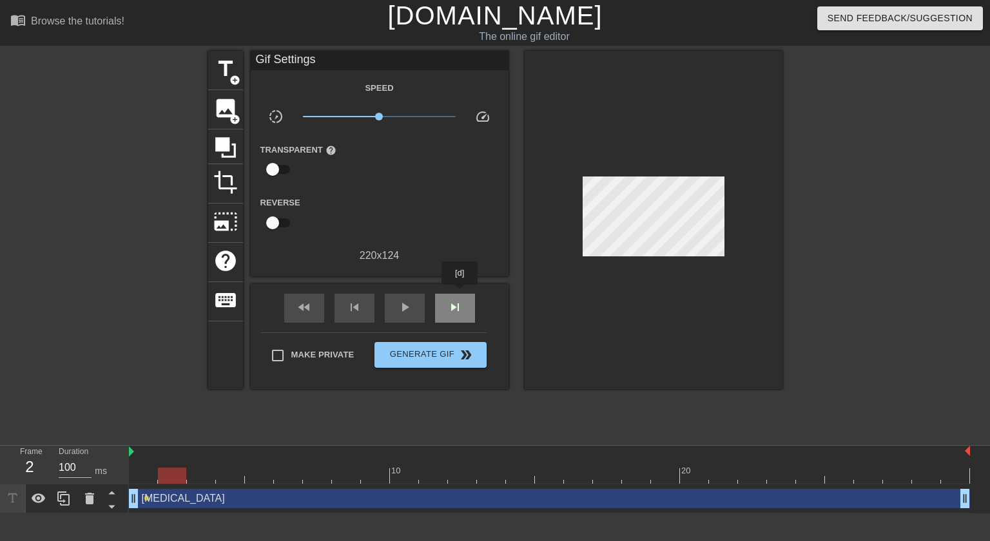
click at [460, 294] on div "skip_next" at bounding box center [455, 308] width 40 height 29
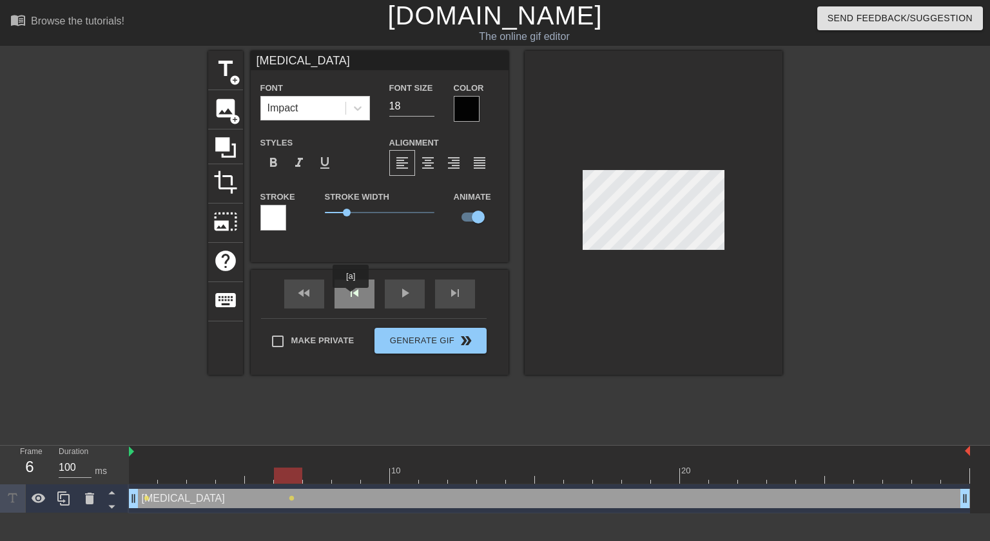
click at [351, 297] on div "skip_previous" at bounding box center [355, 294] width 40 height 29
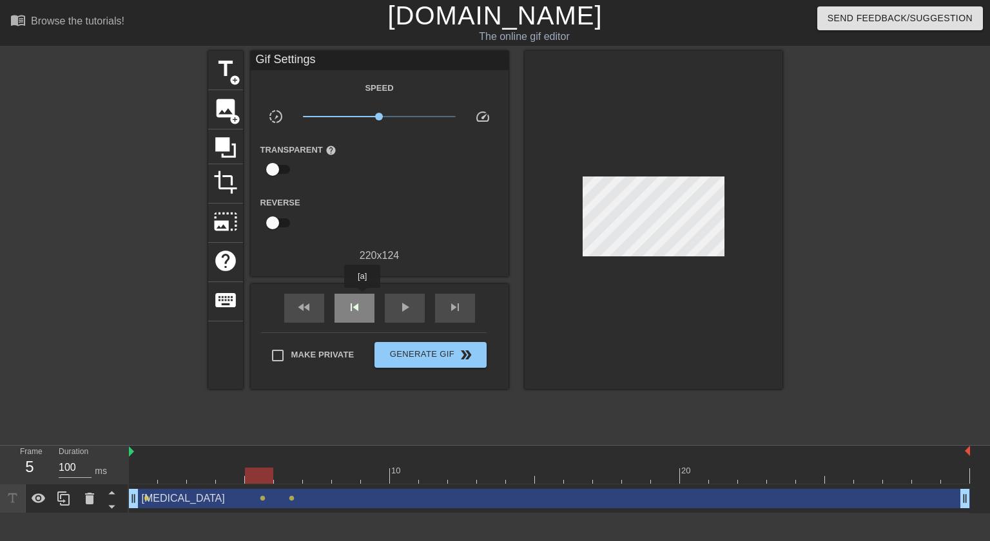
click at [362, 297] on div "skip_previous" at bounding box center [355, 308] width 40 height 29
click at [356, 302] on div "skip_previous" at bounding box center [355, 308] width 40 height 29
click at [356, 302] on span "skip_previous" at bounding box center [354, 307] width 15 height 15
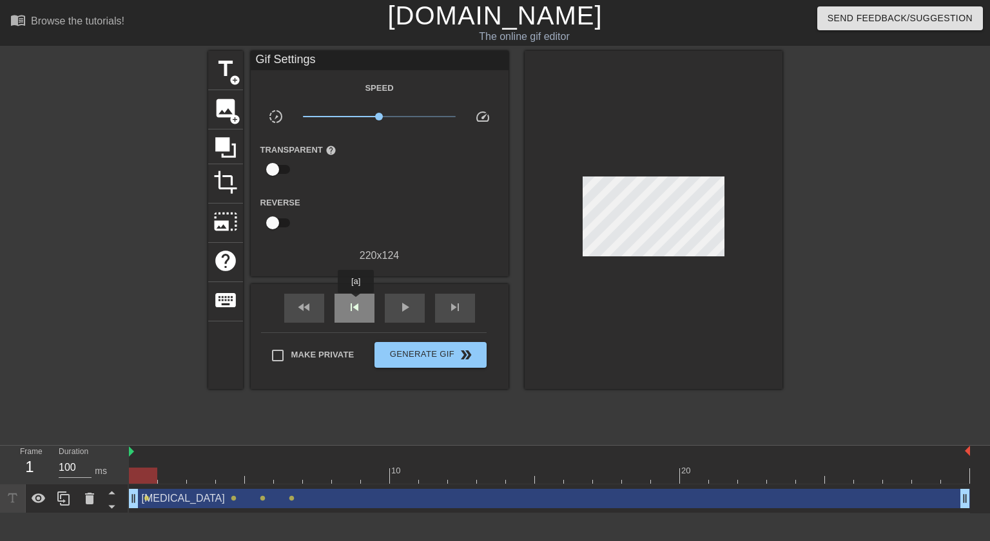
click at [356, 302] on span "skip_previous" at bounding box center [354, 307] width 15 height 15
click at [392, 300] on div "play_arrow" at bounding box center [405, 308] width 40 height 29
click at [392, 300] on div "pause" at bounding box center [405, 308] width 40 height 29
click at [392, 300] on div "play_arrow" at bounding box center [405, 308] width 40 height 29
click at [392, 300] on div "pause" at bounding box center [405, 308] width 40 height 29
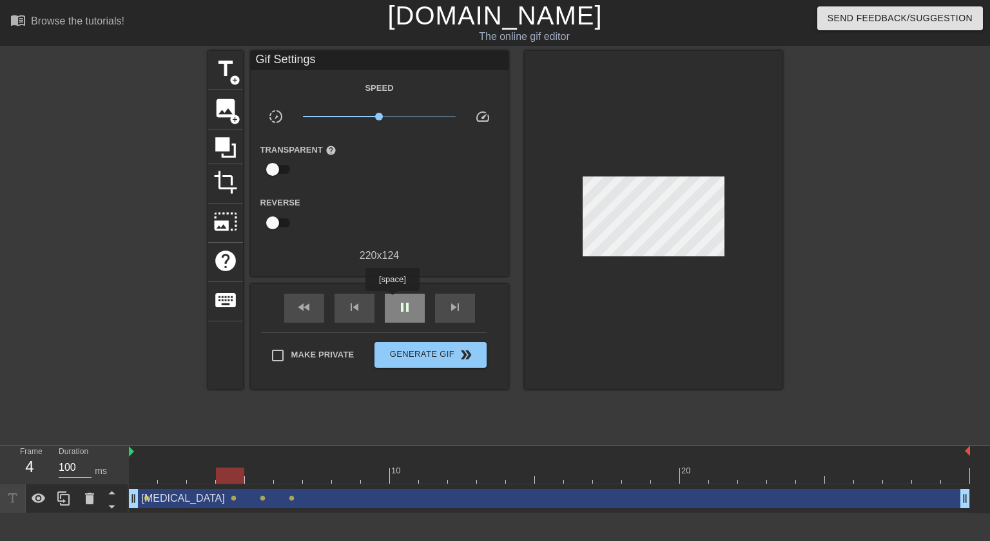
click at [392, 300] on div "pause" at bounding box center [405, 308] width 40 height 29
click at [353, 303] on span "skip_previous" at bounding box center [354, 307] width 15 height 15
click at [405, 307] on span "play_arrow" at bounding box center [404, 307] width 15 height 15
click at [405, 307] on span "pause" at bounding box center [404, 307] width 15 height 15
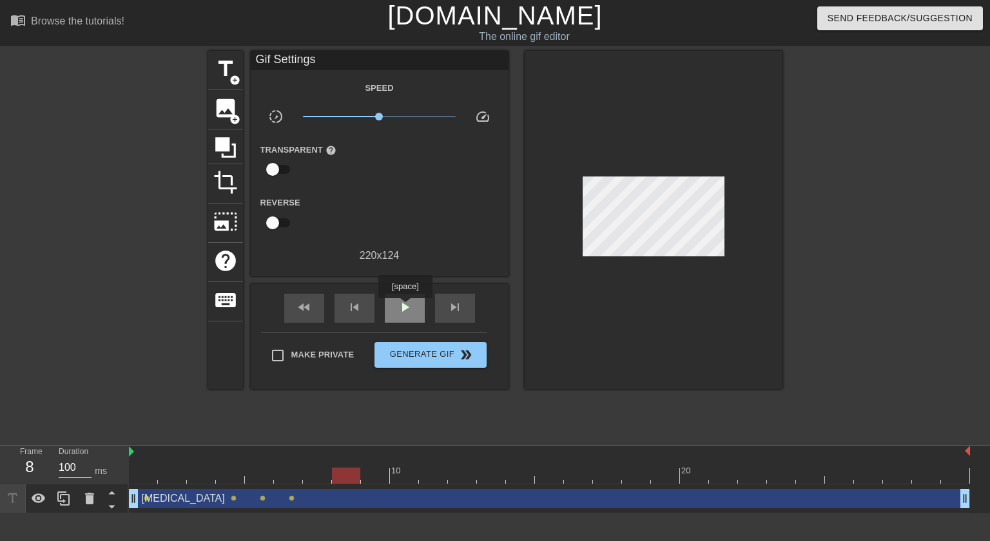
click at [405, 307] on span "play_arrow" at bounding box center [404, 307] width 15 height 15
click at [405, 307] on span "pause" at bounding box center [404, 307] width 15 height 15
click at [405, 307] on span "play_arrow" at bounding box center [404, 307] width 15 height 15
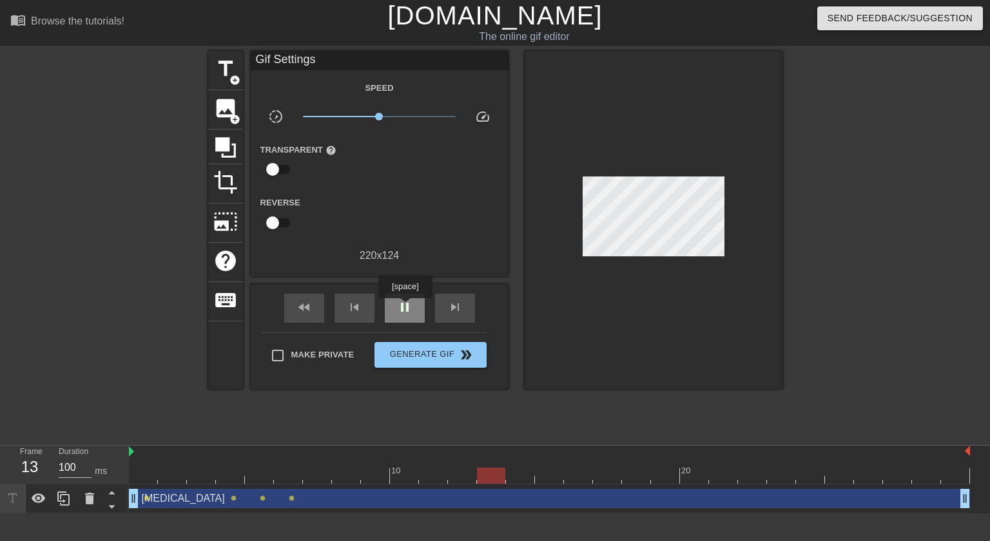
click at [405, 307] on span "pause" at bounding box center [404, 307] width 15 height 15
click at [405, 307] on span "play_arrow" at bounding box center [404, 307] width 15 height 15
click at [405, 307] on span "pause" at bounding box center [404, 307] width 15 height 15
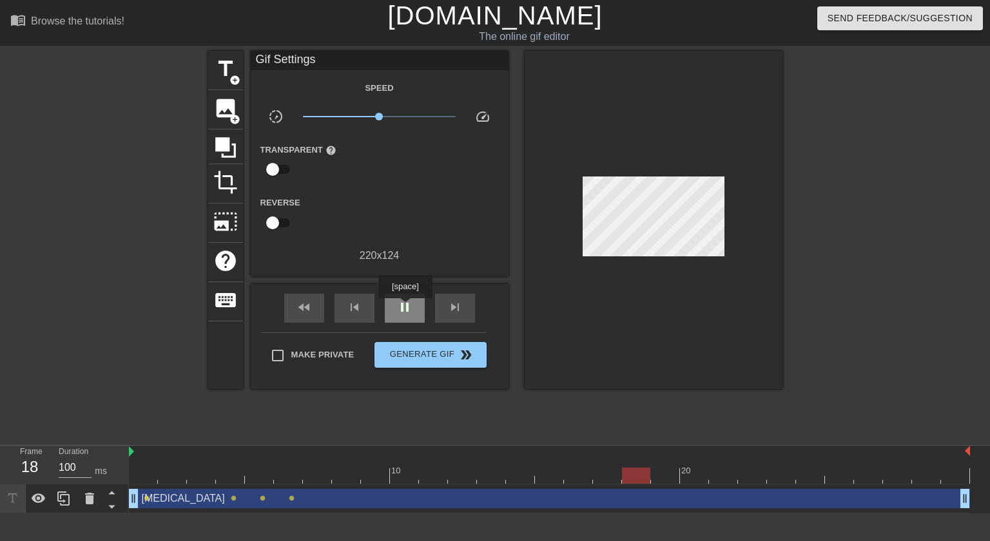
click at [405, 307] on span "pause" at bounding box center [404, 307] width 15 height 15
click at [405, 307] on span "play_arrow" at bounding box center [404, 307] width 15 height 15
click at [358, 311] on span "skip_previous" at bounding box center [354, 307] width 15 height 15
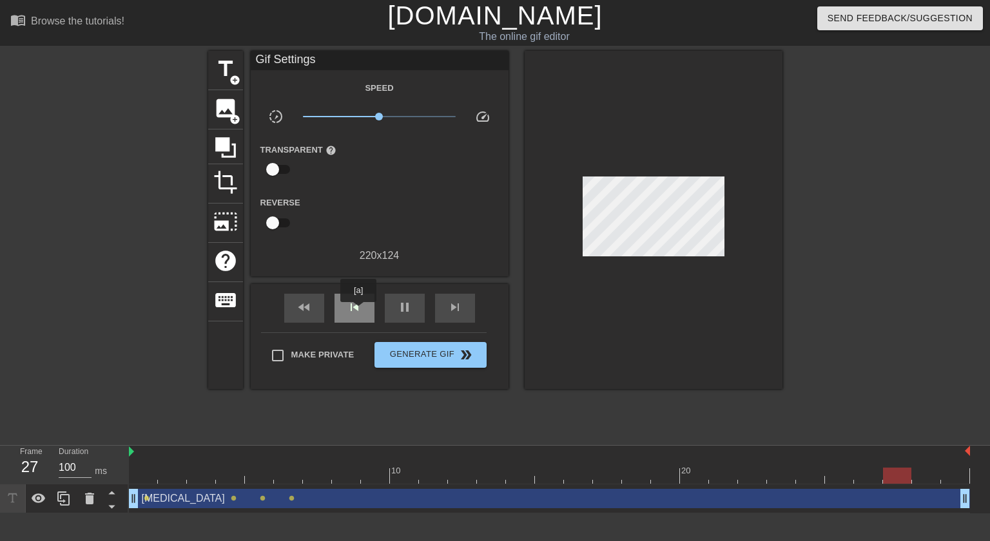
click at [358, 311] on span "skip_previous" at bounding box center [354, 307] width 15 height 15
click at [405, 313] on span "pause" at bounding box center [404, 307] width 15 height 15
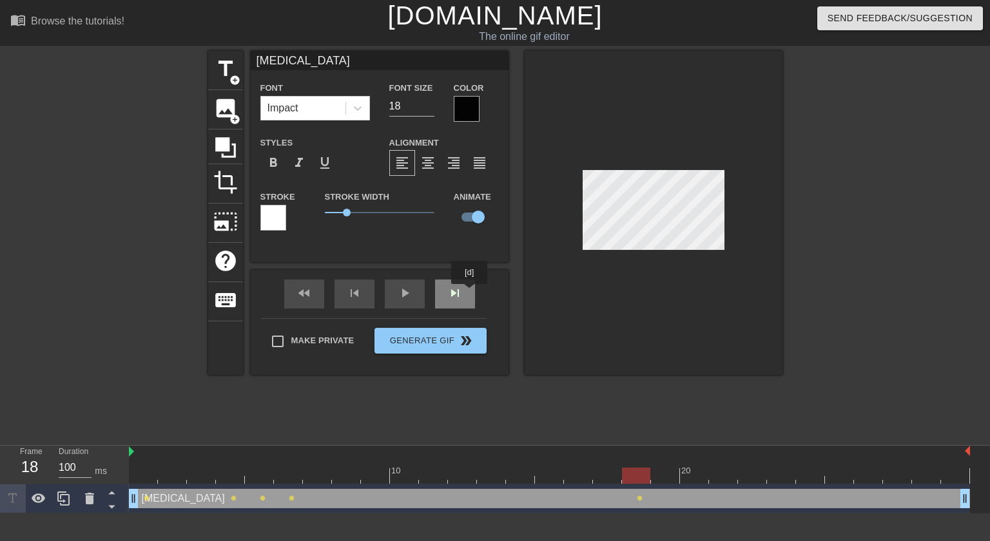
click at [470, 293] on div "fast_rewind skip_previous play_arrow skip_next" at bounding box center [380, 294] width 210 height 48
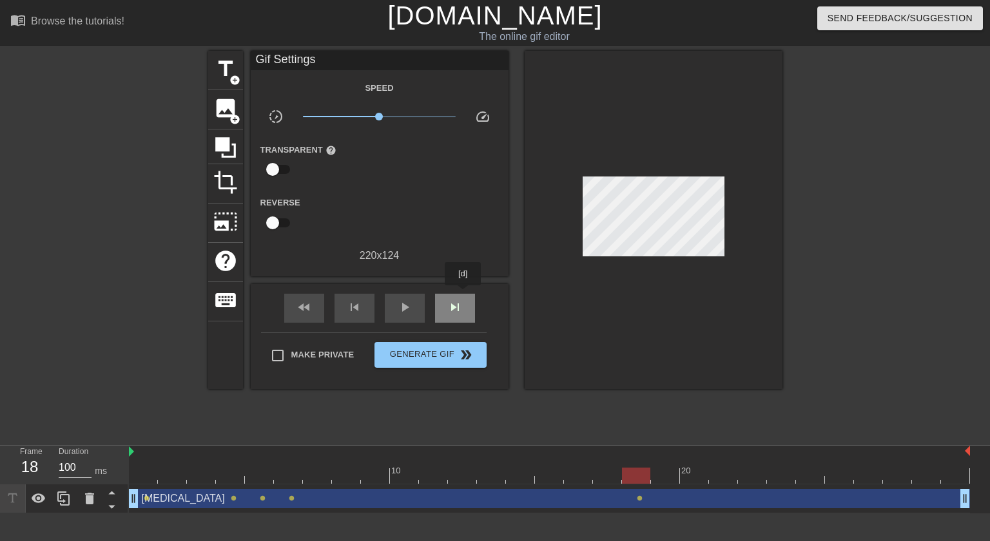
click at [463, 295] on div "skip_next" at bounding box center [455, 308] width 40 height 29
click at [353, 308] on span "skip_previous" at bounding box center [354, 307] width 15 height 15
click at [454, 292] on div "fast_rewind skip_previous play_arrow skip_next" at bounding box center [380, 308] width 210 height 48
click at [321, 305] on div "fast_rewind" at bounding box center [304, 308] width 40 height 29
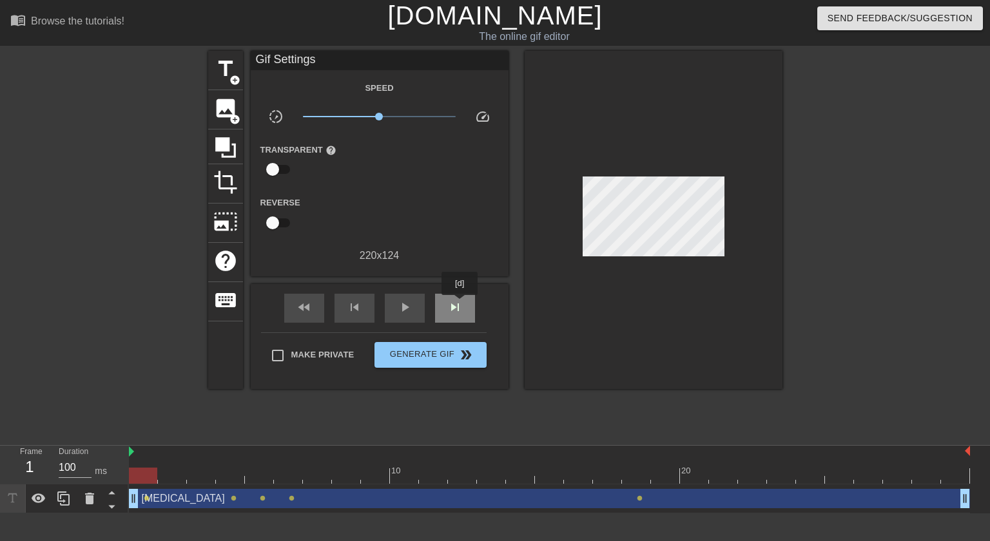
click at [452, 305] on span "skip_next" at bounding box center [454, 307] width 15 height 15
click at [316, 309] on div "fast_rewind" at bounding box center [304, 308] width 40 height 29
click at [337, 293] on div "fast_rewind skip_previous play_arrow skip_next" at bounding box center [380, 308] width 210 height 48
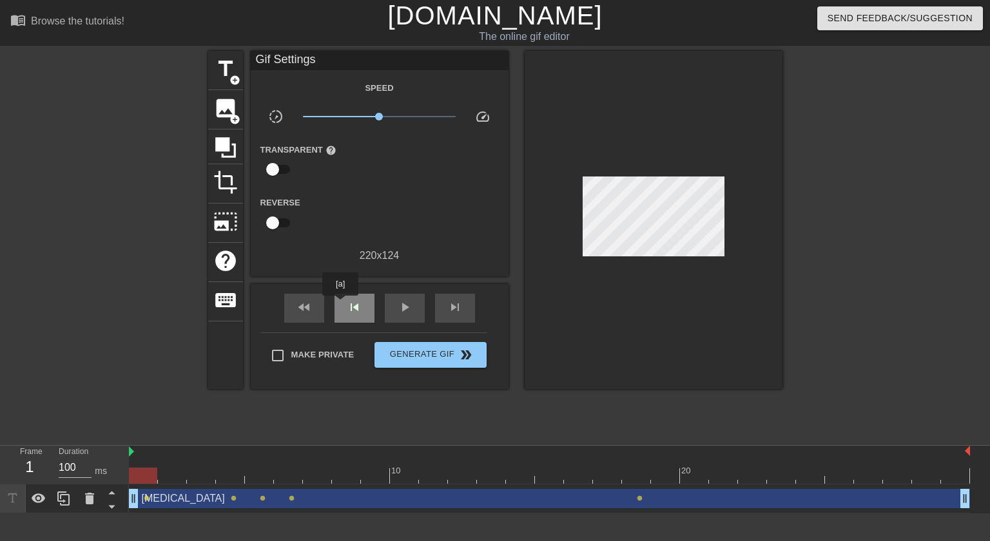
click at [340, 305] on div "skip_previous" at bounding box center [355, 308] width 40 height 29
click at [450, 303] on span "skip_next" at bounding box center [454, 307] width 15 height 15
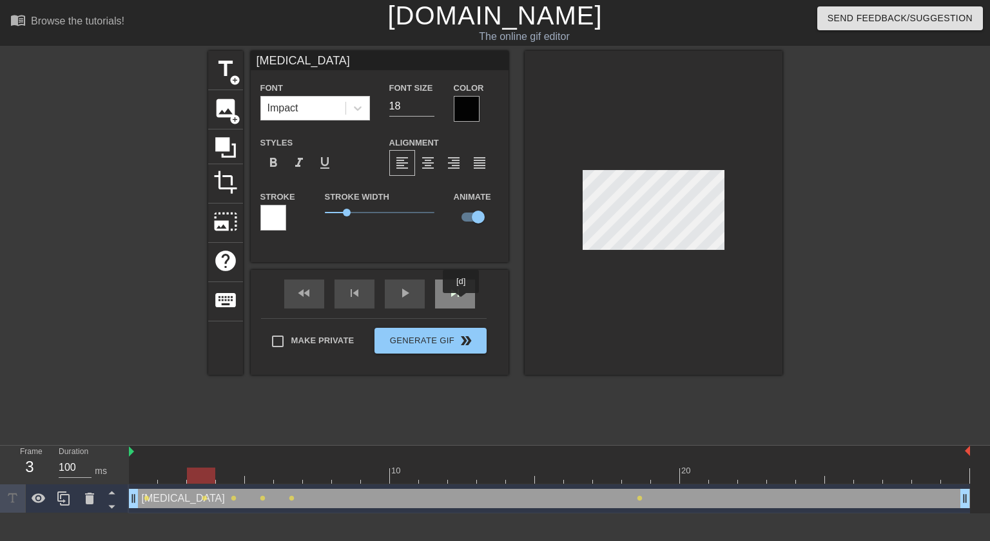
click at [454, 304] on div "skip_next" at bounding box center [455, 294] width 40 height 29
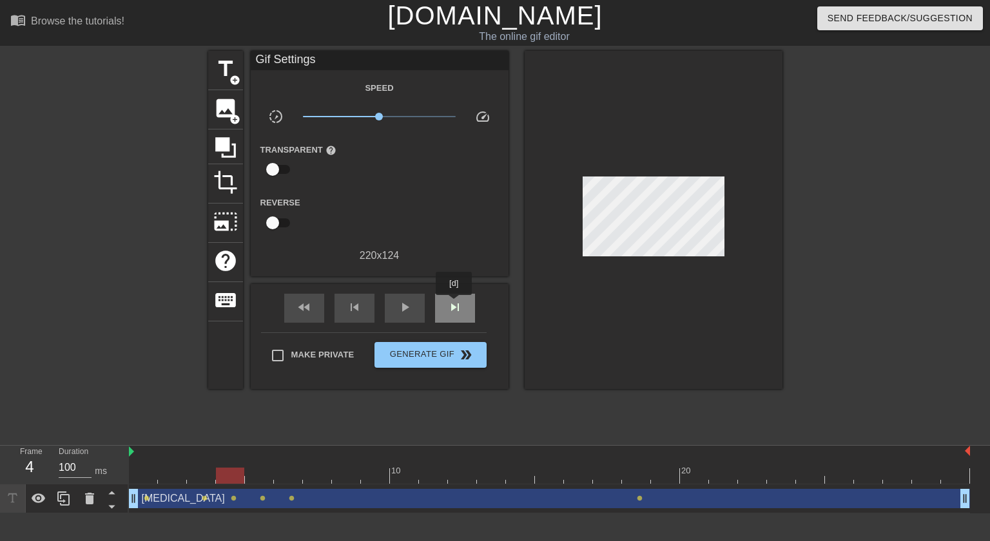
click at [454, 304] on span "skip_next" at bounding box center [454, 307] width 15 height 15
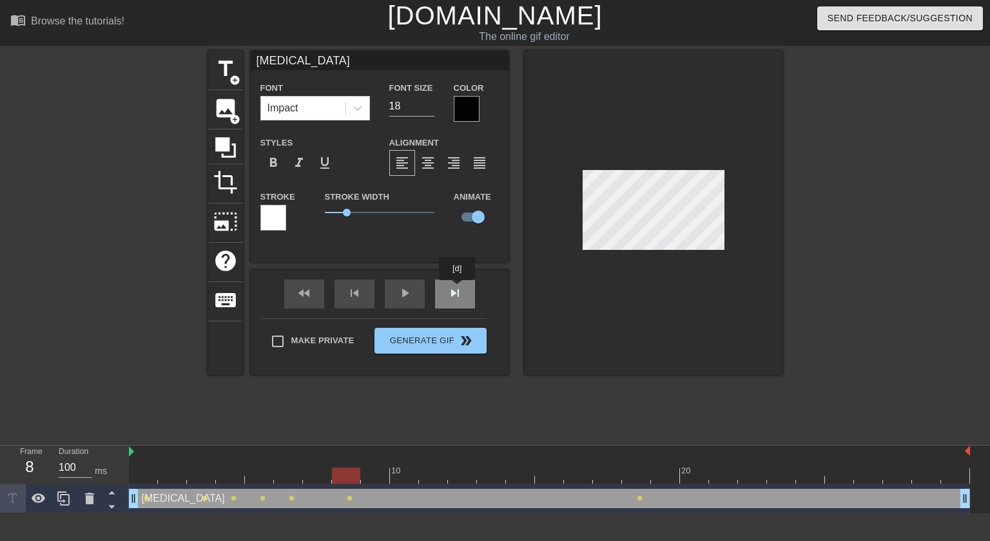
click at [458, 289] on div "fast_rewind skip_previous play_arrow skip_next" at bounding box center [380, 294] width 210 height 48
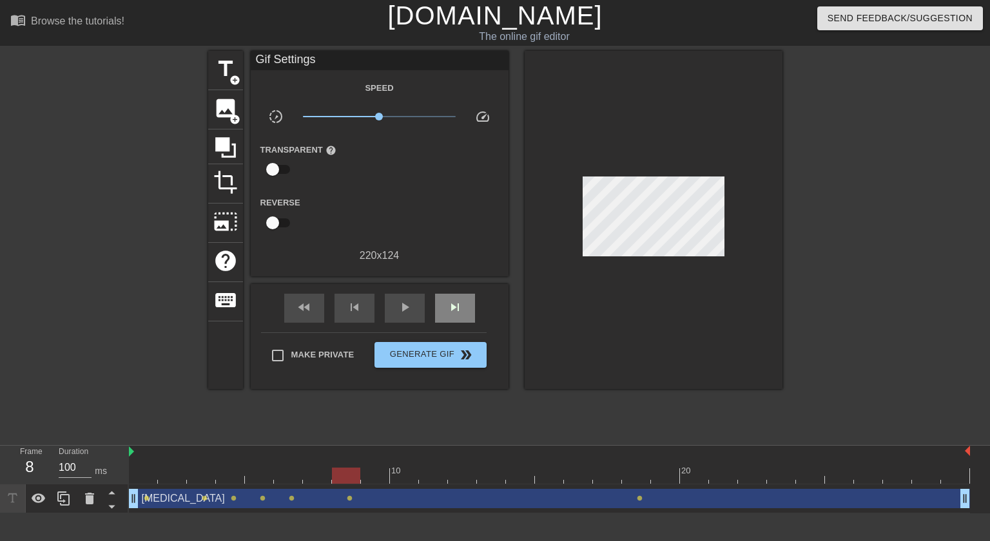
click at [458, 289] on div "fast_rewind skip_previous play_arrow skip_next" at bounding box center [380, 308] width 210 height 48
click at [448, 315] on span "skip_next" at bounding box center [454, 307] width 15 height 15
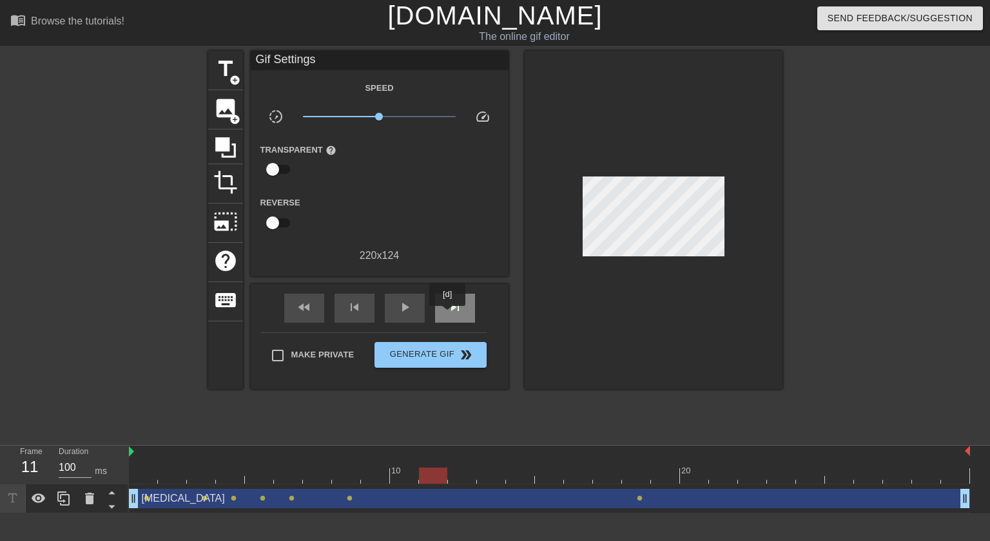
click at [448, 315] on span "skip_next" at bounding box center [454, 307] width 15 height 15
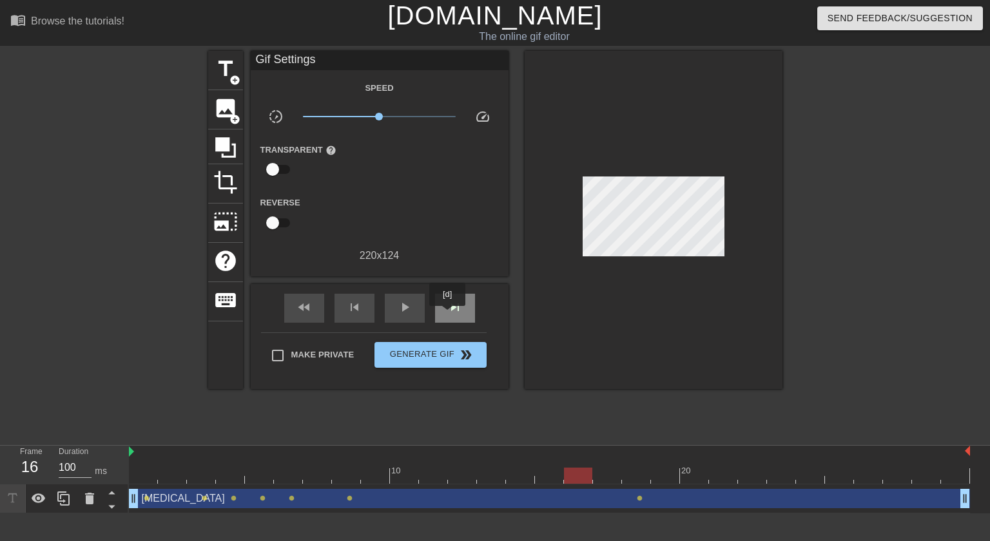
click at [448, 315] on span "skip_next" at bounding box center [454, 307] width 15 height 15
click at [358, 307] on span "skip_previous" at bounding box center [354, 307] width 15 height 15
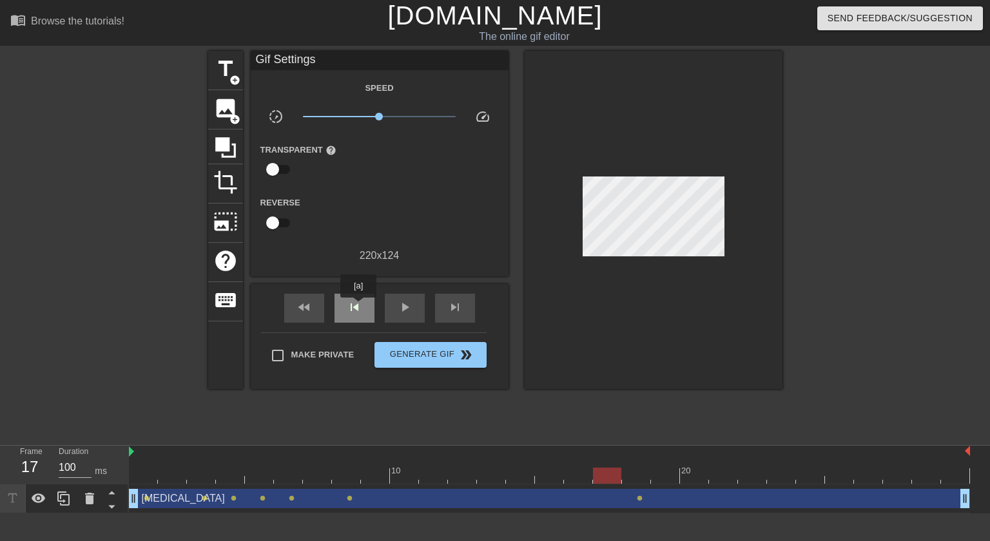
click at [358, 307] on span "skip_previous" at bounding box center [354, 307] width 15 height 15
click at [459, 298] on div "skip_next" at bounding box center [455, 308] width 40 height 29
click at [474, 300] on div "skip_next" at bounding box center [455, 308] width 40 height 29
click at [465, 308] on div "skip_next" at bounding box center [455, 308] width 40 height 29
click at [356, 311] on span "skip_previous" at bounding box center [354, 307] width 15 height 15
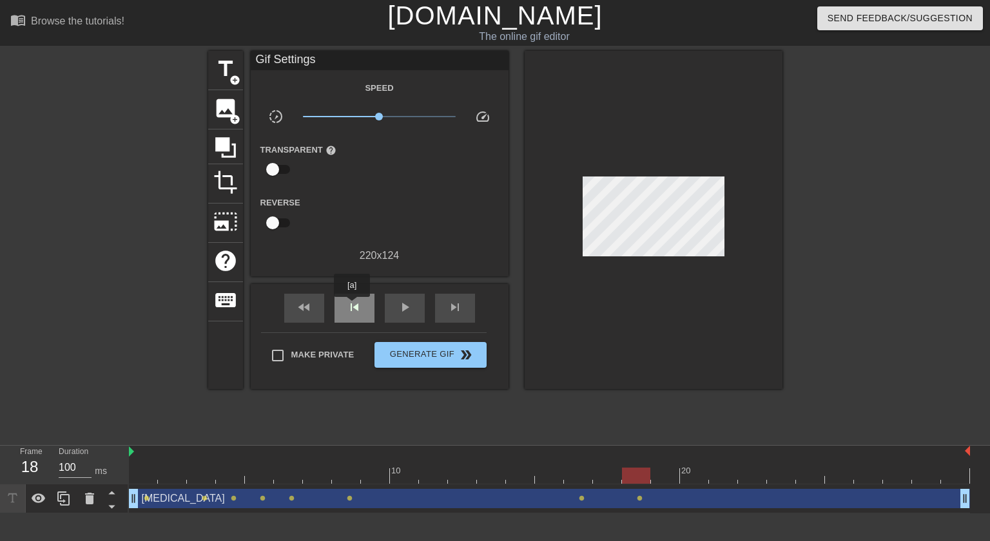
click at [352, 306] on div "skip_previous" at bounding box center [355, 308] width 40 height 29
click at [352, 306] on span "skip_previous" at bounding box center [354, 307] width 15 height 15
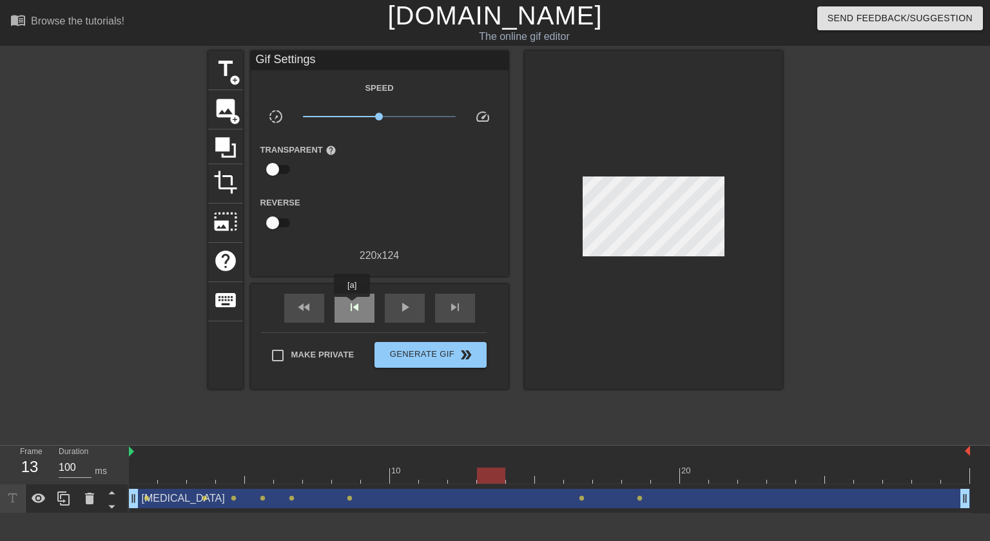
click at [352, 306] on span "skip_previous" at bounding box center [354, 307] width 15 height 15
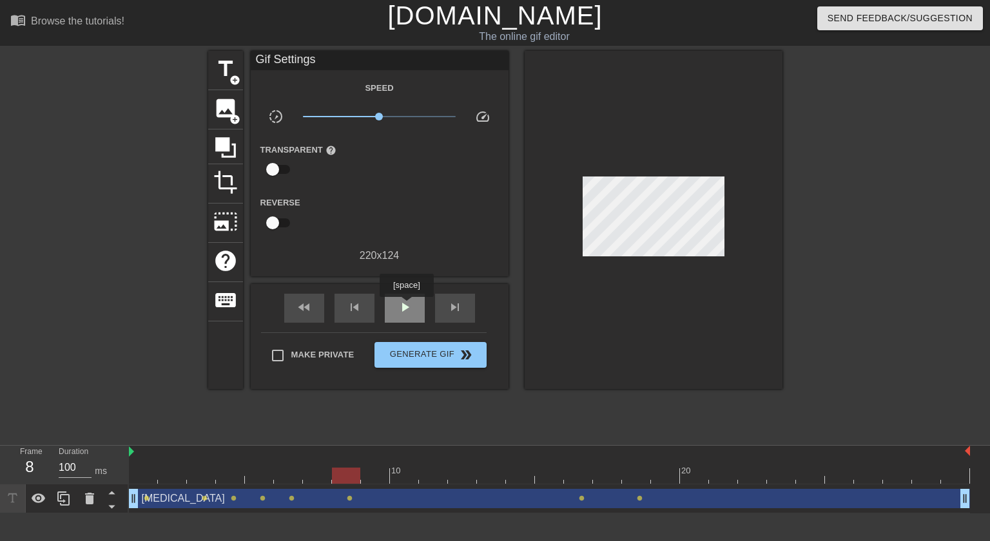
click at [413, 307] on div "play_arrow" at bounding box center [405, 308] width 40 height 29
click at [157, 493] on div "[MEDICAL_DATA] drag_handle drag_handle" at bounding box center [549, 498] width 841 height 19
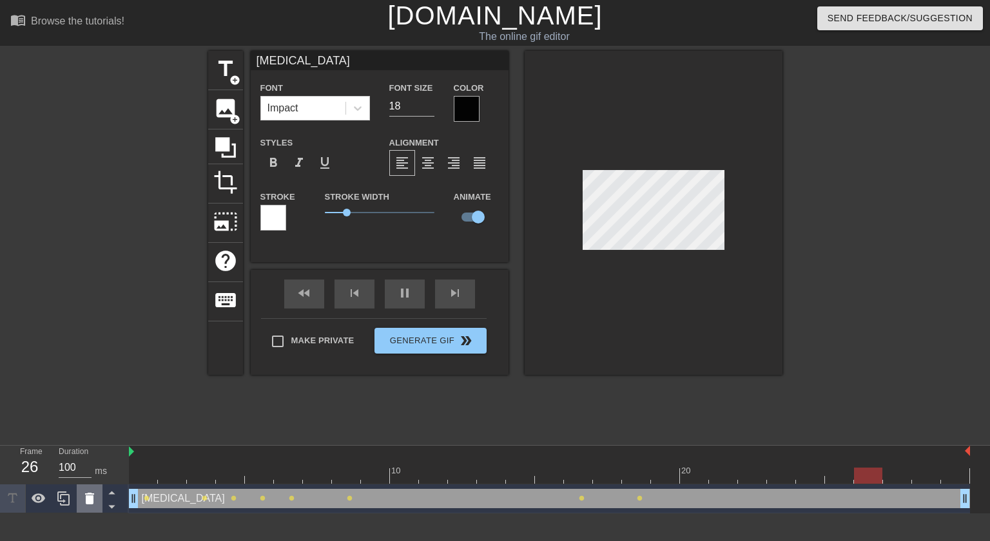
click at [99, 501] on div at bounding box center [90, 499] width 26 height 28
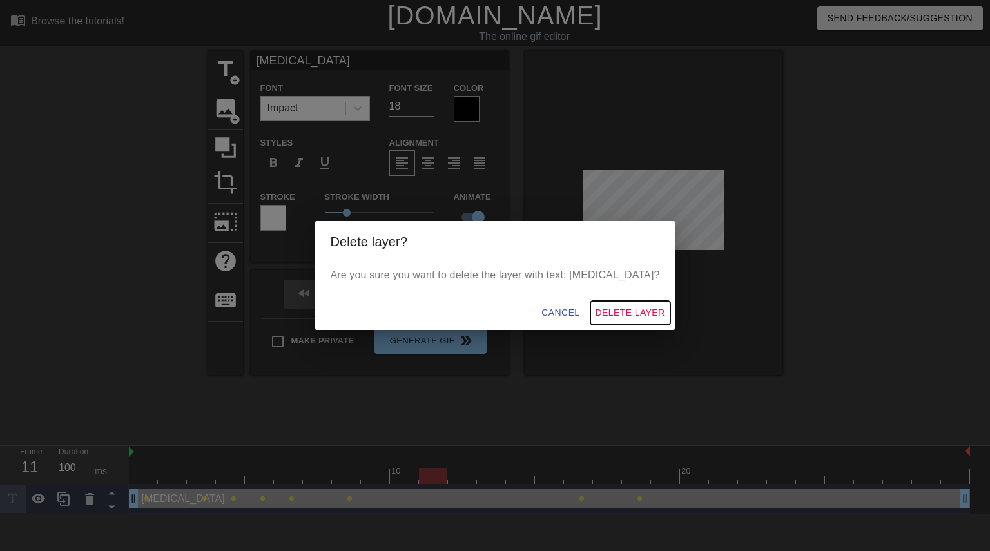
click at [639, 305] on span "Delete Layer" at bounding box center [631, 313] width 70 height 16
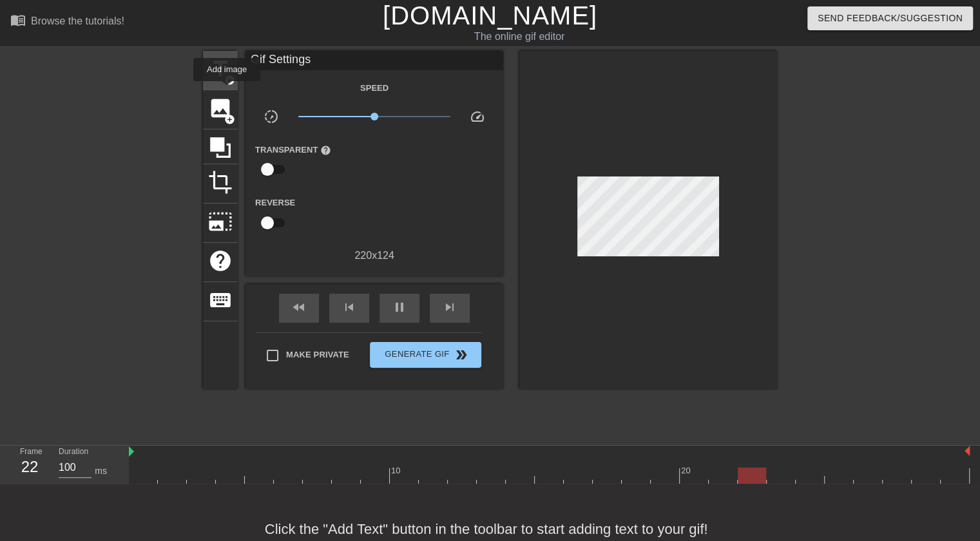
click at [219, 76] on span "title" at bounding box center [220, 69] width 24 height 24
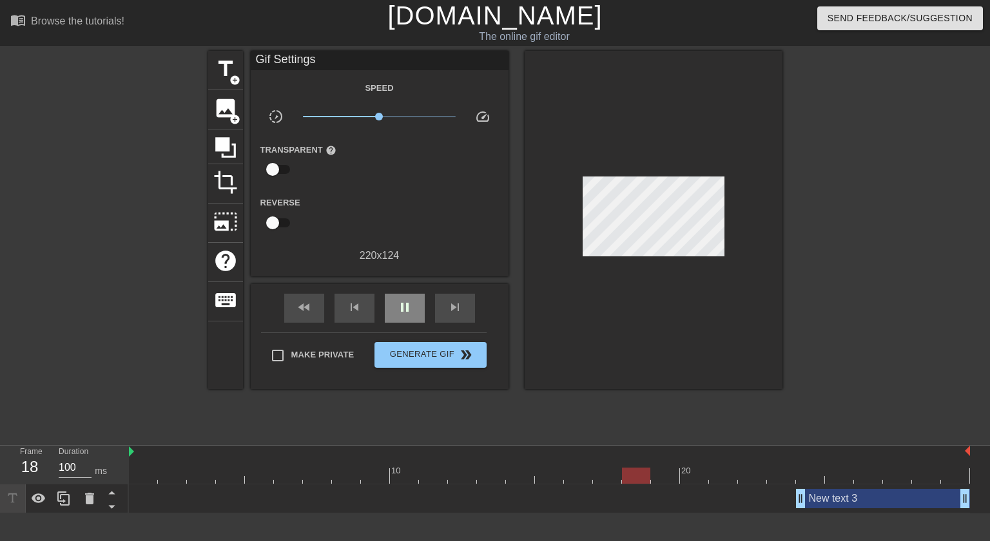
click at [400, 291] on div "fast_rewind skip_previous pause skip_next" at bounding box center [380, 308] width 210 height 48
click at [406, 311] on span "pause" at bounding box center [404, 307] width 15 height 15
click at [229, 77] on span "add_circle" at bounding box center [234, 80] width 11 height 11
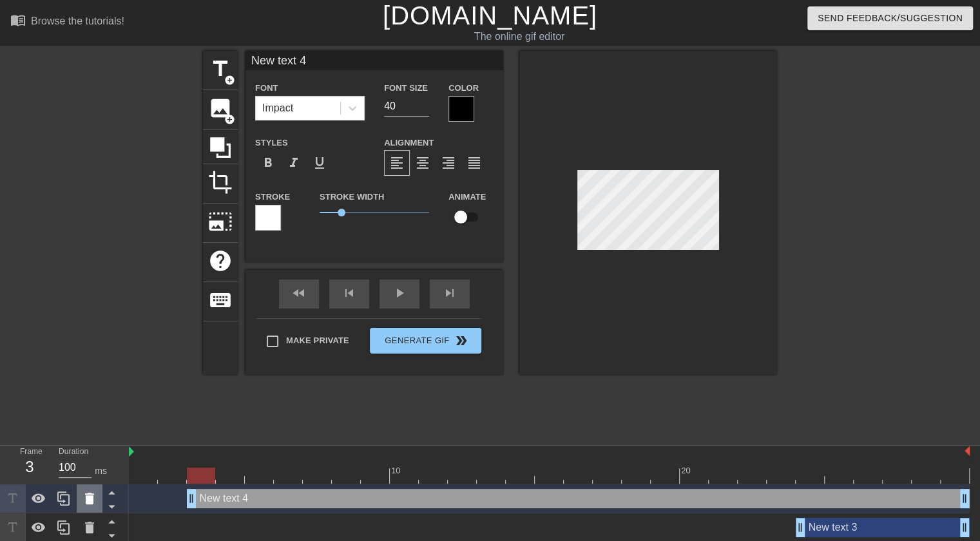
click at [86, 497] on icon at bounding box center [89, 499] width 9 height 12
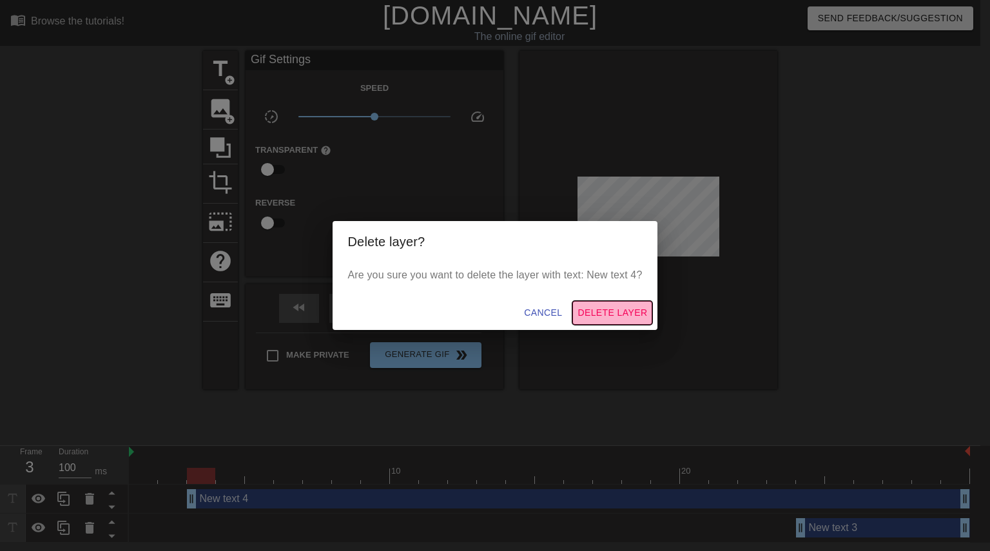
click at [630, 320] on span "Delete Layer" at bounding box center [613, 313] width 70 height 16
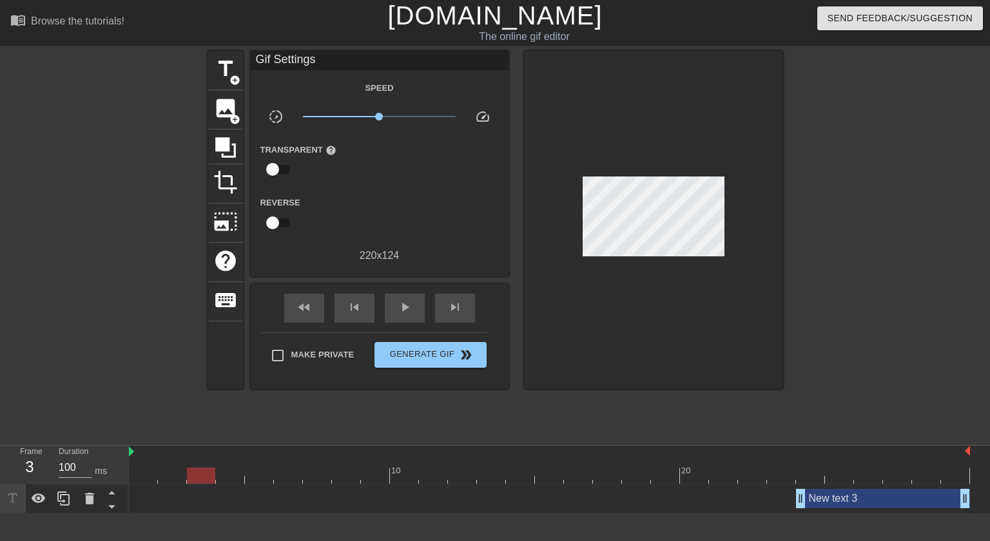
click at [842, 509] on div "New text 3 drag_handle drag_handle" at bounding box center [549, 499] width 841 height 29
click at [843, 508] on div "New text 3 drag_handle drag_handle" at bounding box center [883, 498] width 174 height 19
click at [835, 496] on div "New text 3 drag_handle drag_handle" at bounding box center [883, 498] width 174 height 19
click at [459, 302] on div "skip_next" at bounding box center [455, 308] width 40 height 29
click at [459, 302] on span "skip_next" at bounding box center [454, 307] width 15 height 15
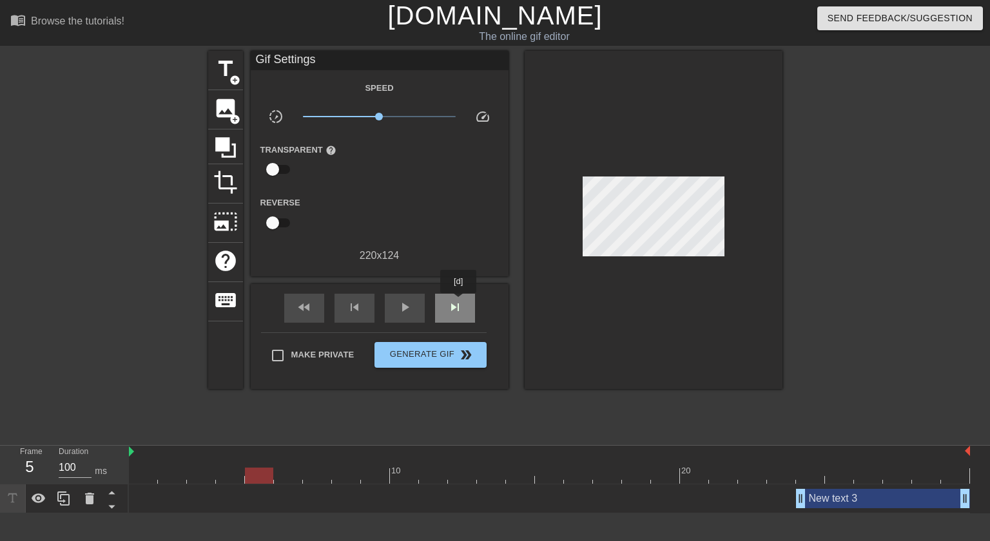
click at [459, 302] on span "skip_next" at bounding box center [454, 307] width 15 height 15
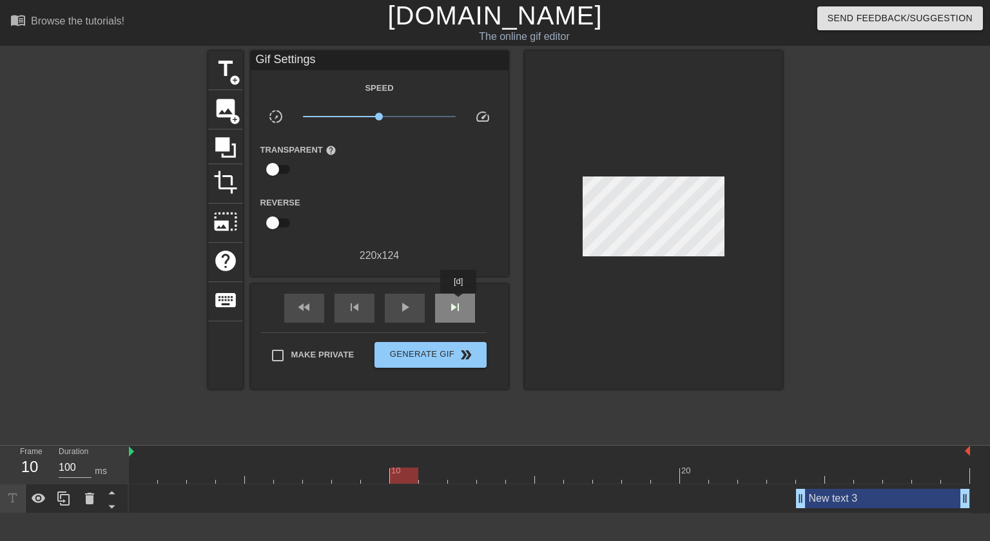
click at [459, 302] on span "skip_next" at bounding box center [454, 307] width 15 height 15
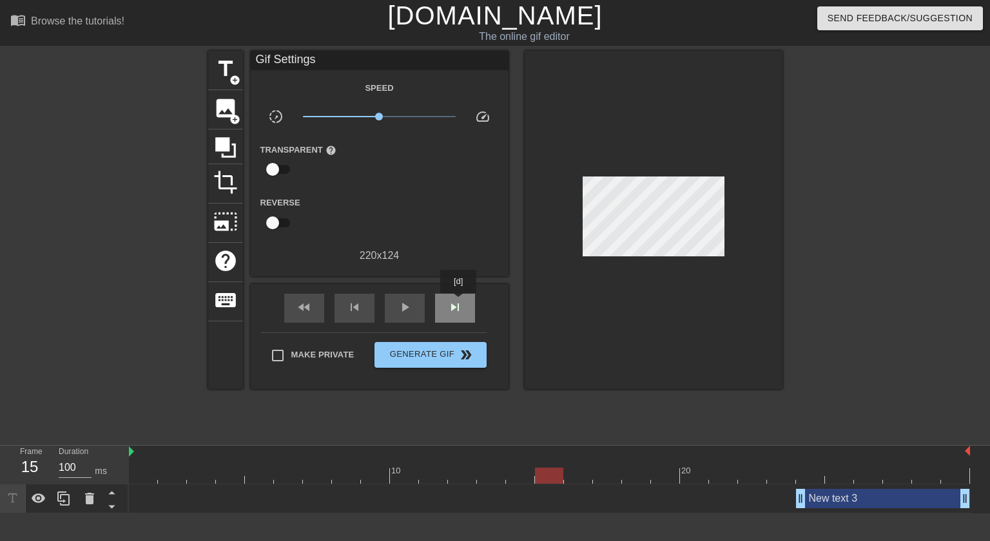
click at [459, 302] on span "skip_next" at bounding box center [454, 307] width 15 height 15
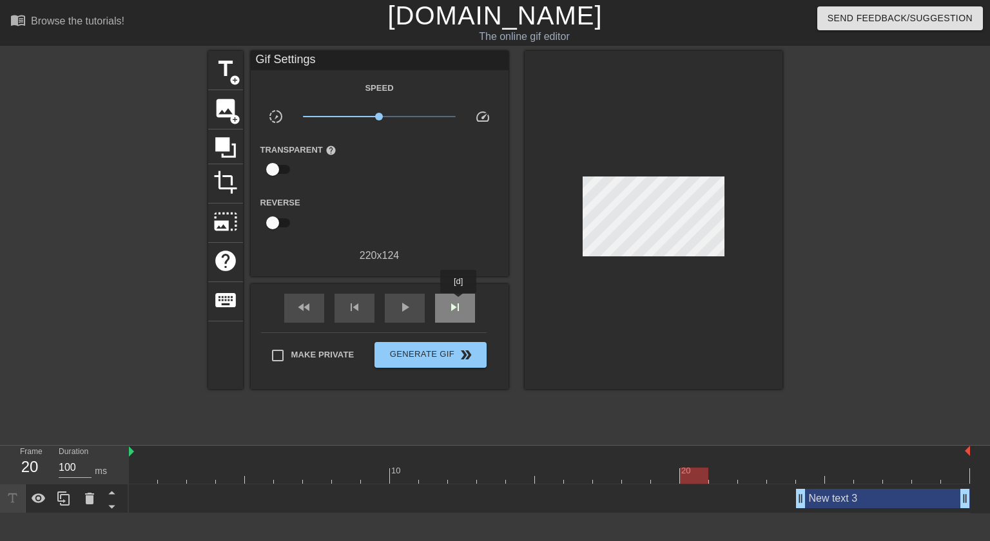
click at [459, 302] on span "skip_next" at bounding box center [454, 307] width 15 height 15
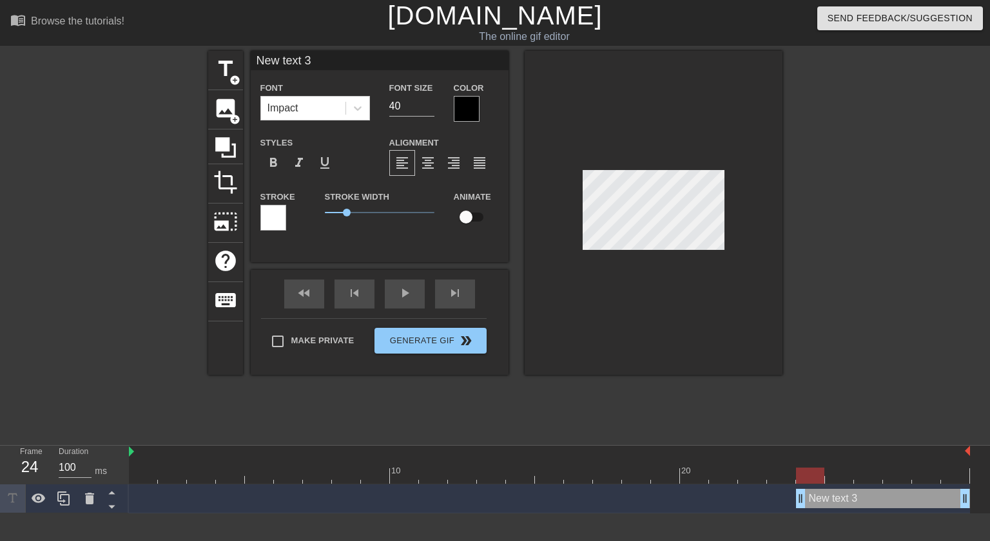
scroll to position [1, 1]
type input "g"
type textarea "g"
type input "gl"
type textarea "gl"
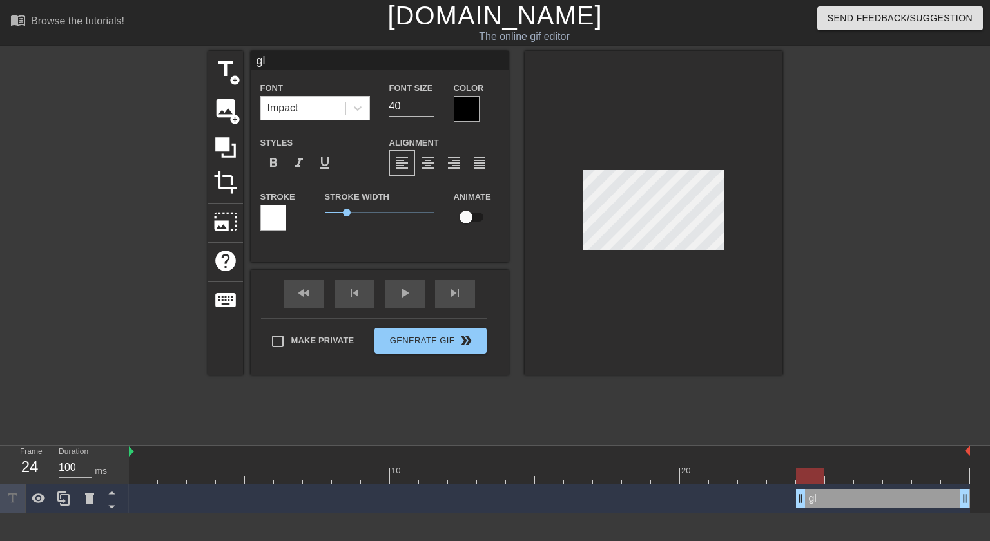
type input "glo"
type textarea "glo"
type input "glom"
type textarea "glom"
type input "glome"
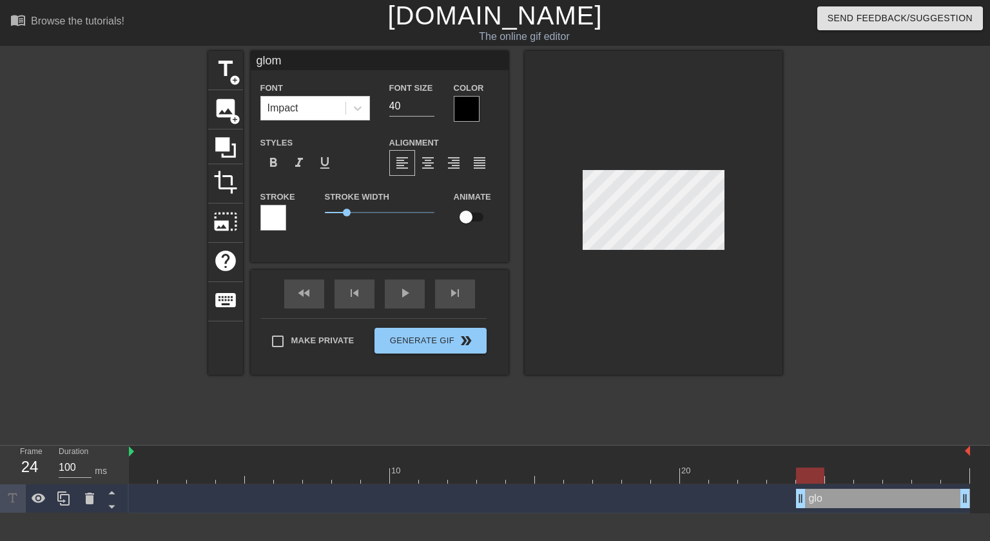
type textarea "glome"
type input "glomer"
type textarea "glomer"
type input "glomeru"
type textarea "glomeru"
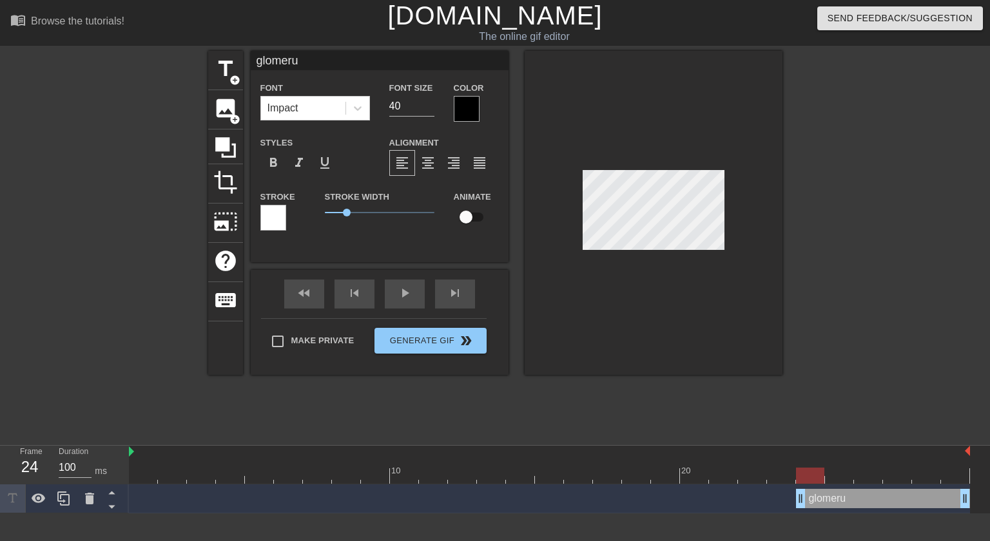
type input "glomerul"
type textarea "glomerul"
type input "glomerulo"
type textarea "glomerulo"
type input "glomerulon"
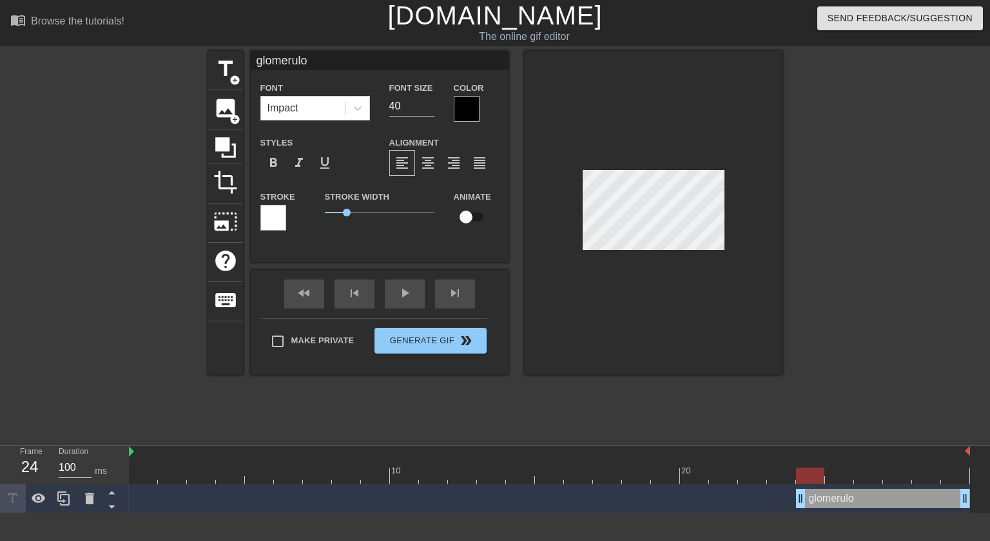
type textarea "glomerulon"
type input "glomerulone"
type textarea "glomerulone"
type input "glomerulonep"
type textarea "glomerulonep"
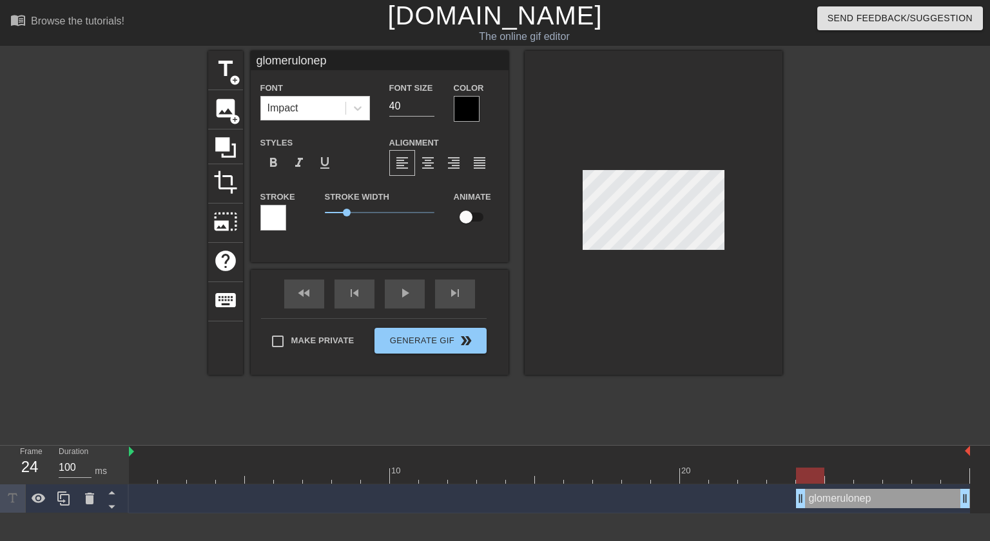
type input "glomeruloneph"
type textarea "glomerulonephr"
type input "glomerulonephr"
type textarea "glomerulonephri"
type input "glomerulonephri"
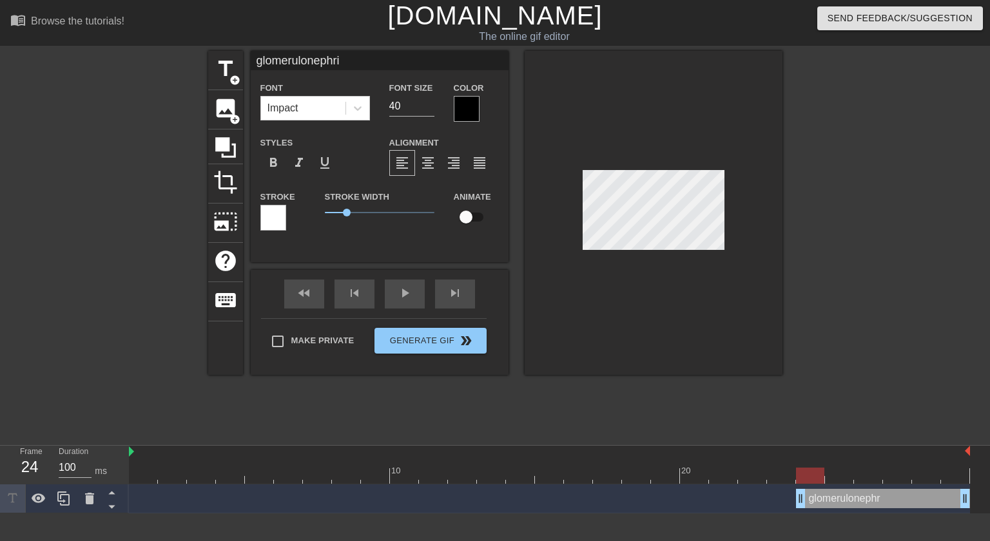
type textarea "glomerulonephrit"
type input "glomerulonephriti"
type textarea "[MEDICAL_DATA]"
type input "[MEDICAL_DATA]"
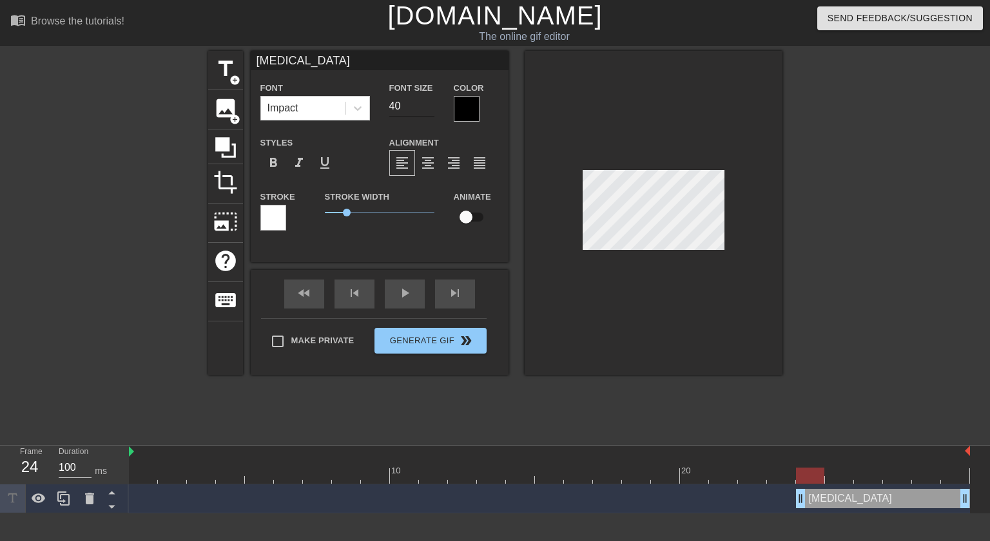
type textarea "[MEDICAL_DATA]"
click at [392, 102] on input "40" at bounding box center [411, 106] width 45 height 21
type input "1"
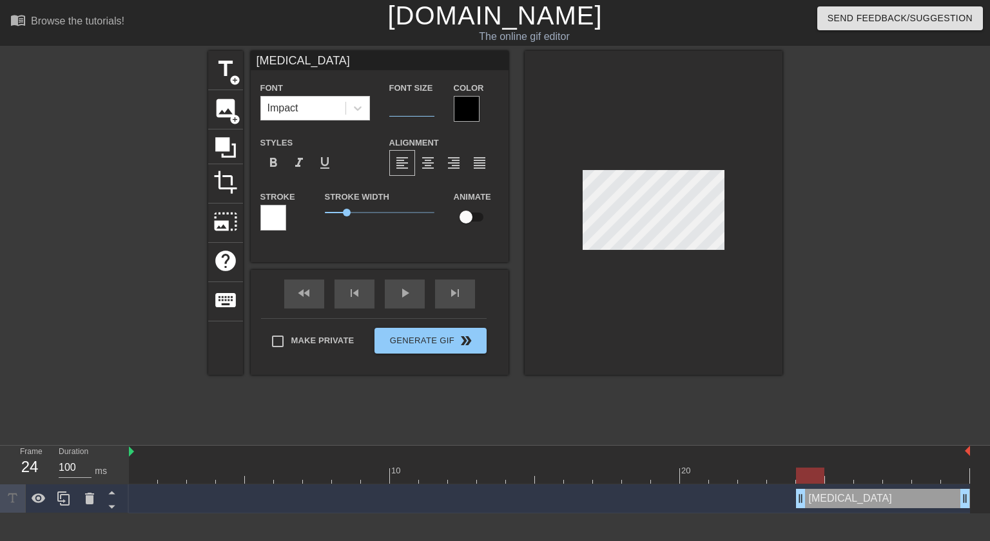
type input "1"
type input "15"
type input "h"
type textarea "he"
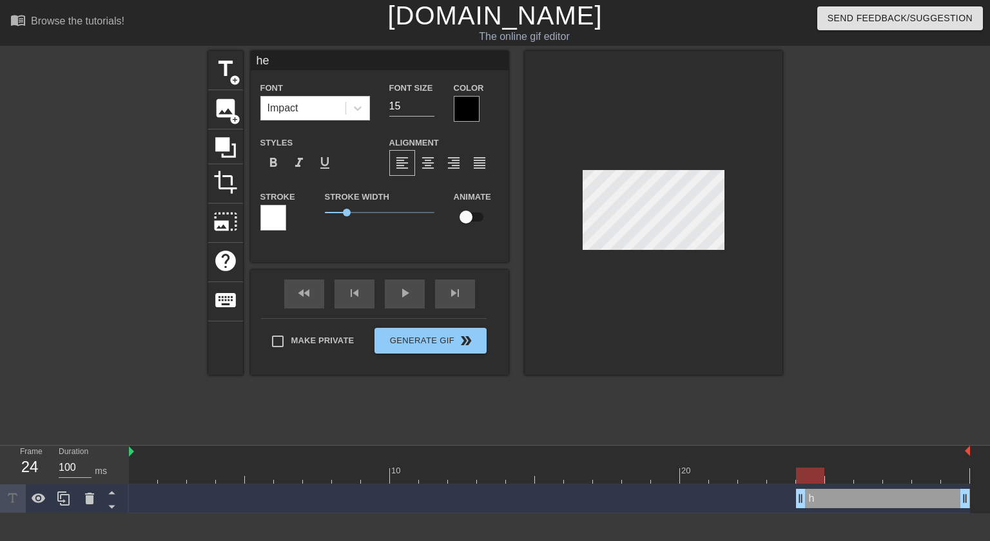
type input "hec"
type textarea "hec"
type input "he"
type textarea "he"
type input "hen"
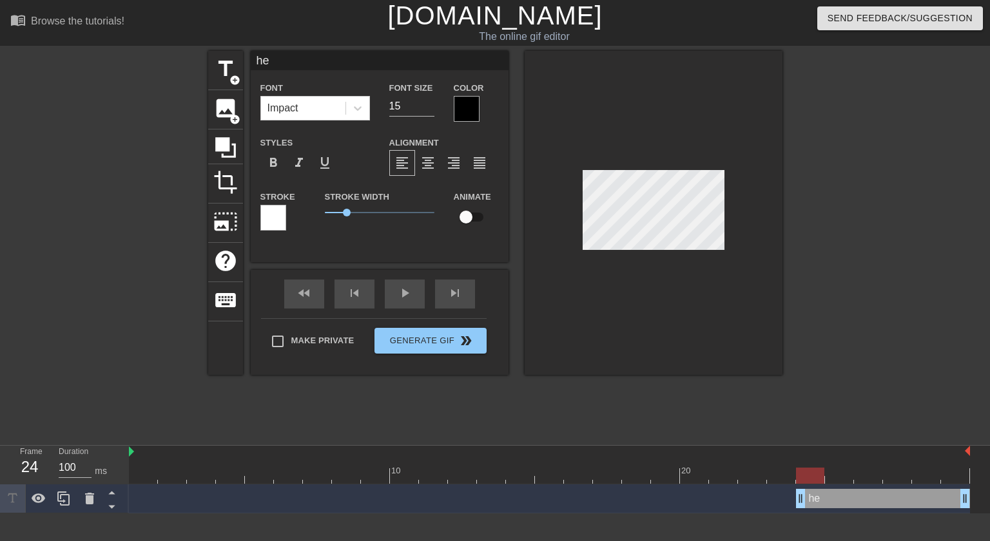
type textarea "hen"
type input "heno"
type textarea "henoc"
type input "henoc"
type textarea "henoch"
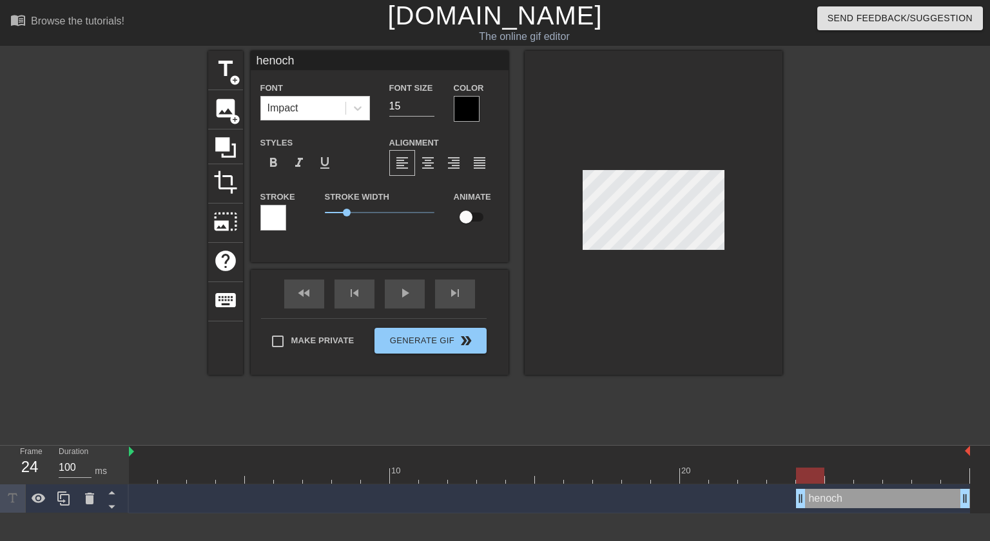
type input "henoch"
type textarea "henoch"
type input "henoch"
type textarea "henoch"
type input "henoch"
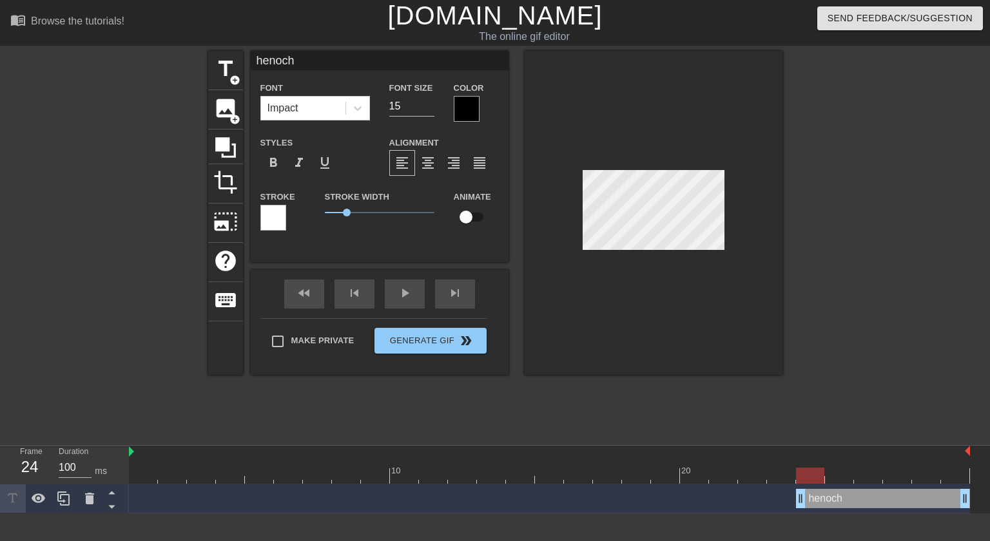
type textarea "henoch"
type input "henochs"
type textarea "henoch s"
type input "henochsc"
type textarea "henoch sc"
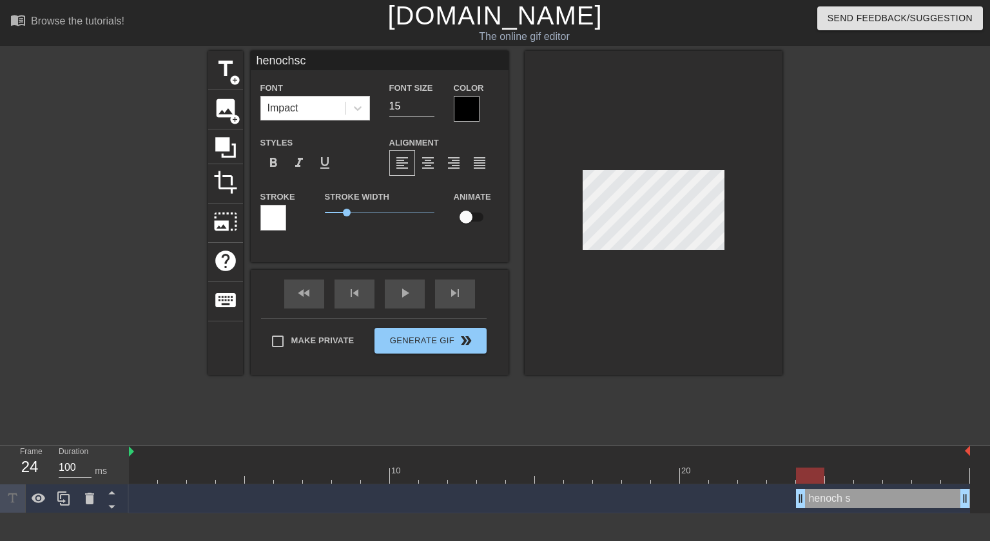
type input "henochsch"
type textarea "henoch sch"
type input "henochscho"
type textarea "henoch scho"
type input "henochschon"
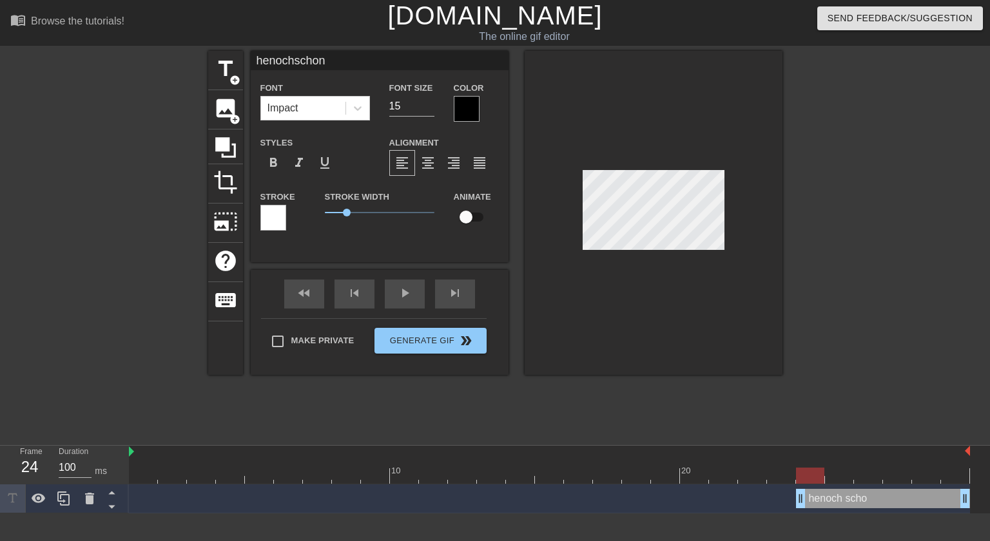
type textarea "[PERSON_NAME]"
type input "henochschonl"
type textarea "henoch schonl"
type input "henochschonle"
type textarea "henoch schonlei"
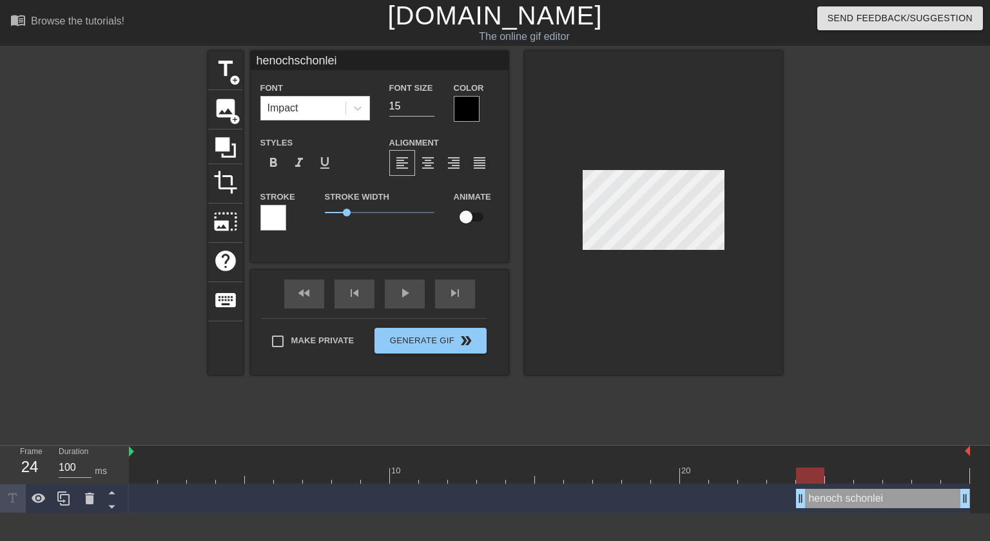
type input "henochschonlein"
type textarea "henoch schonlein"
type input "henochschonlein"
type textarea "henoch schonlein"
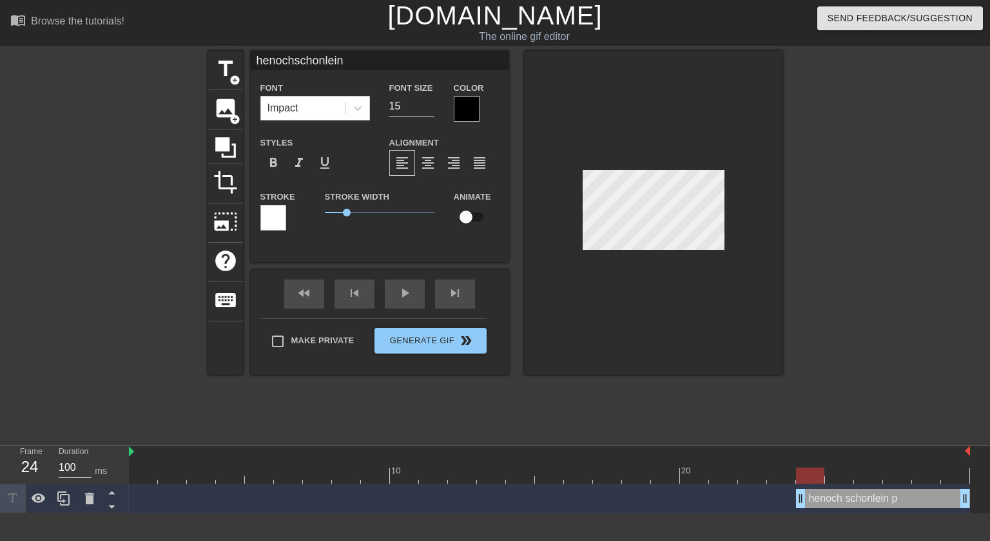
type input "henochschonleinp"
type textarea "henoch schonlein p"
type input "henochschonleinpu"
type textarea "henoch schonlein pu"
type input "henochschonleinpur"
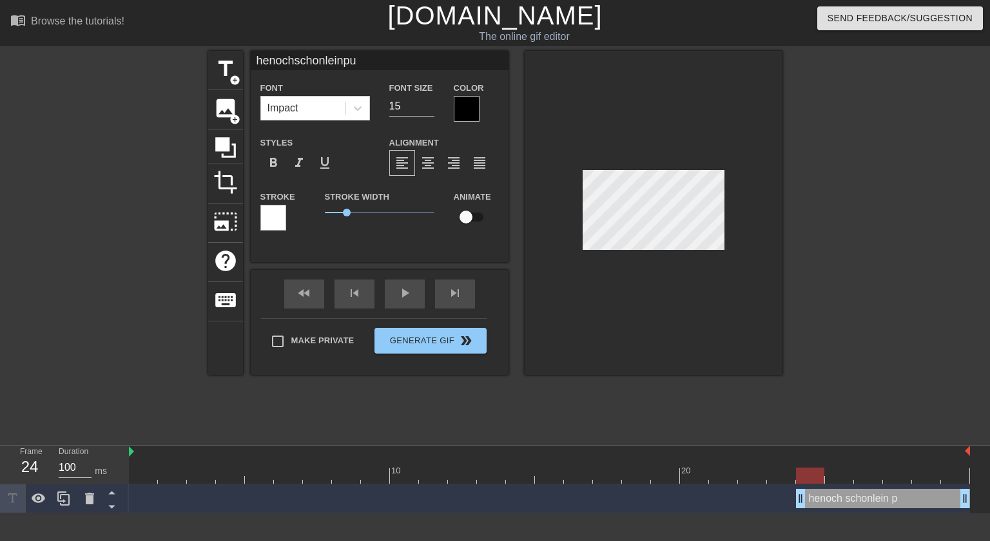
type textarea "henoch schonlein pur"
type input "henochschonleinpurp"
type textarea "henoch schonlein purp"
type input "henochschonleinpurpu"
type textarea "henoch schonlein purpur"
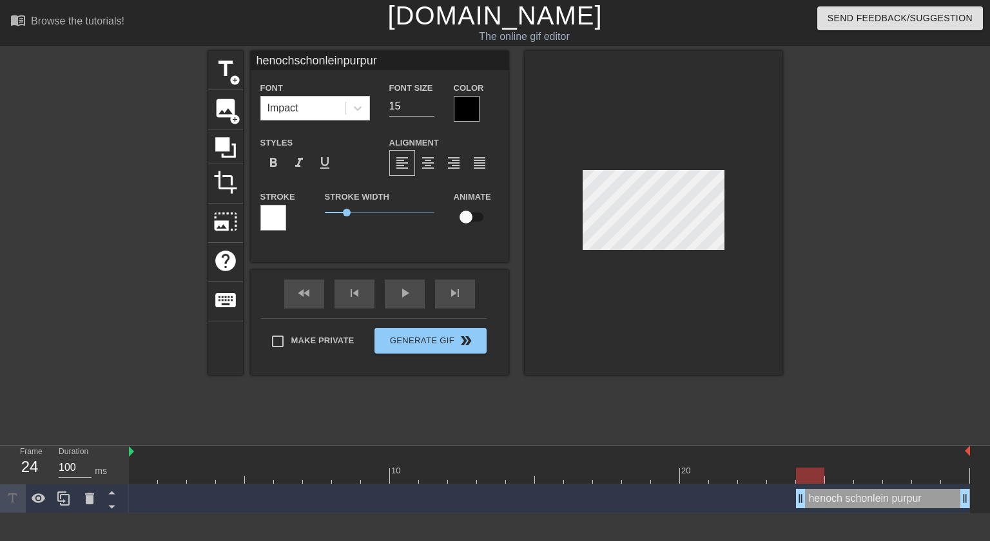
scroll to position [3, 3]
type input "henochschonleinpurpura"
type textarea "[MEDICAL_DATA]"
type input "henochschonleinpurpur"
type textarea "henoch schonlein purpur"
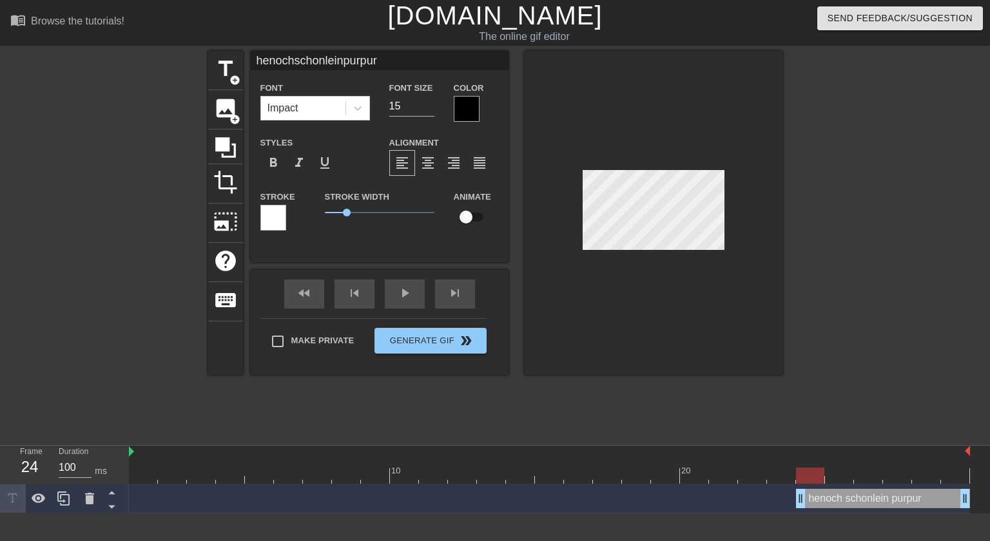
type input "henochschonleinpurpu"
type textarea "henoch schonlein purpu"
type input "henochschonleinpurp"
type textarea "henoch schonlein purp"
type input "henochschonleinpur"
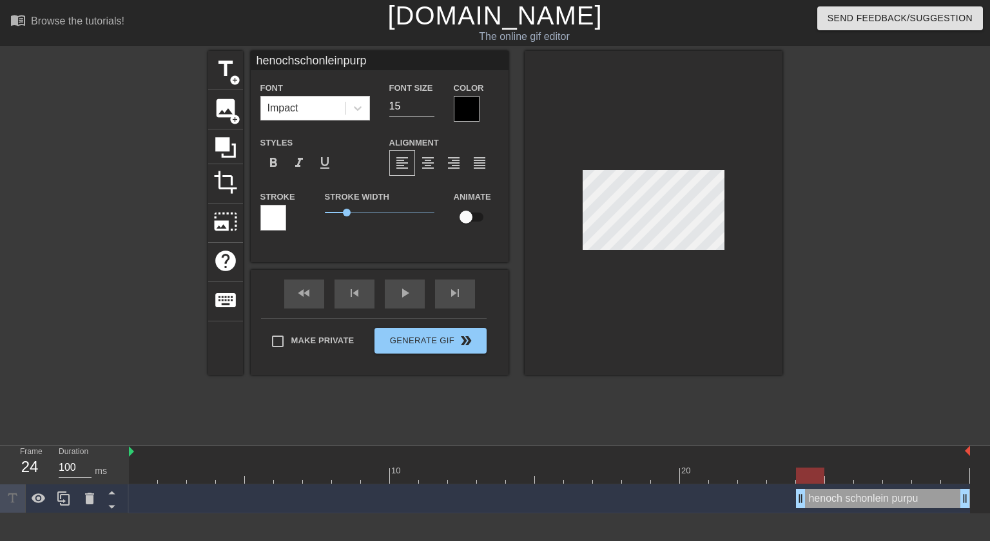
type textarea "henoch schonlein pur"
type input "henochschonleinpu"
type textarea "henoch schonlein pu"
type input "henochschonleinp"
type textarea "henoch schonlein p"
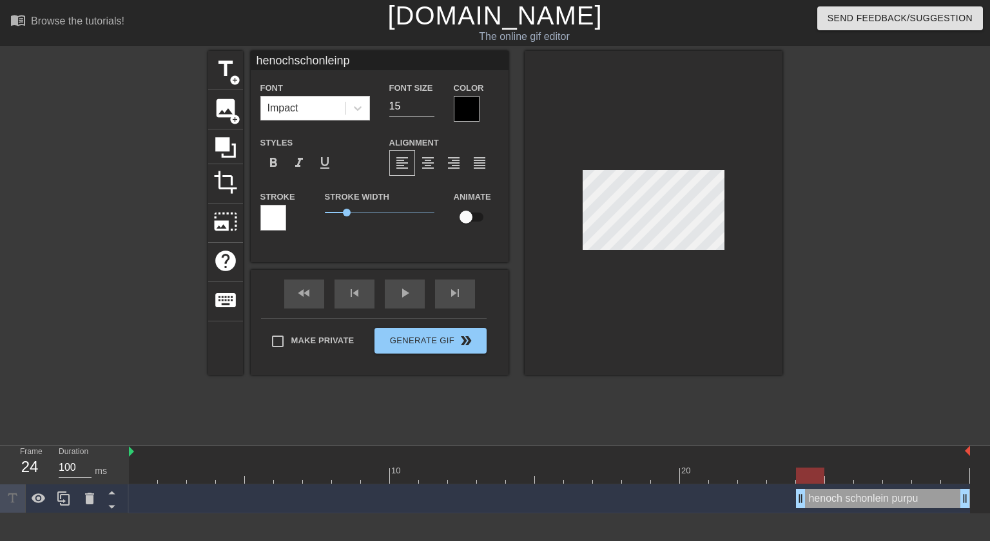
type input "henochschonlein"
type textarea "henoch schonlein"
type input "henochschonlein"
type textarea "henoch schonlein"
type input "henochschonlei"
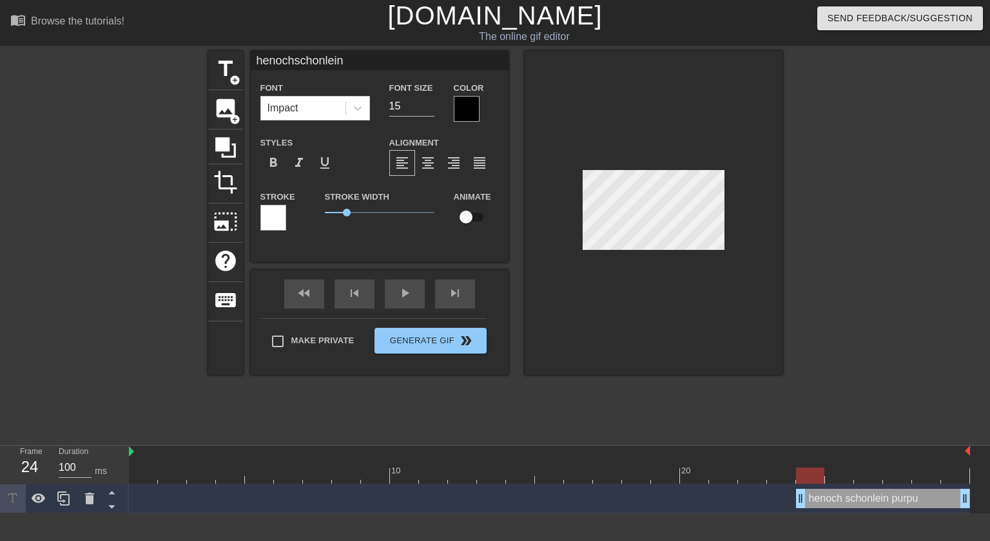
type textarea "henoch schonlei"
type input "henochschonle"
type textarea "[PERSON_NAME]"
type input "henochschonl"
type textarea "henoch schonl"
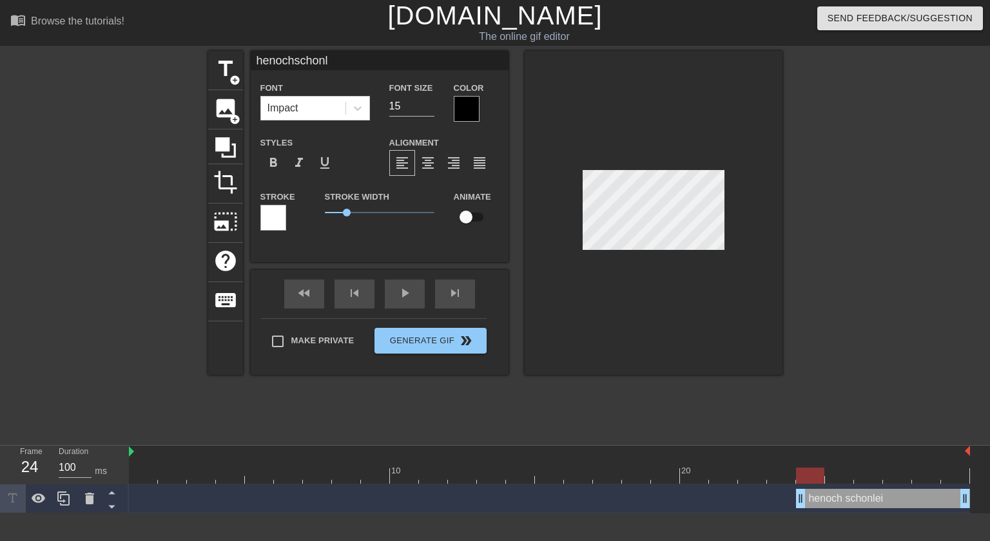
type input "henochschon"
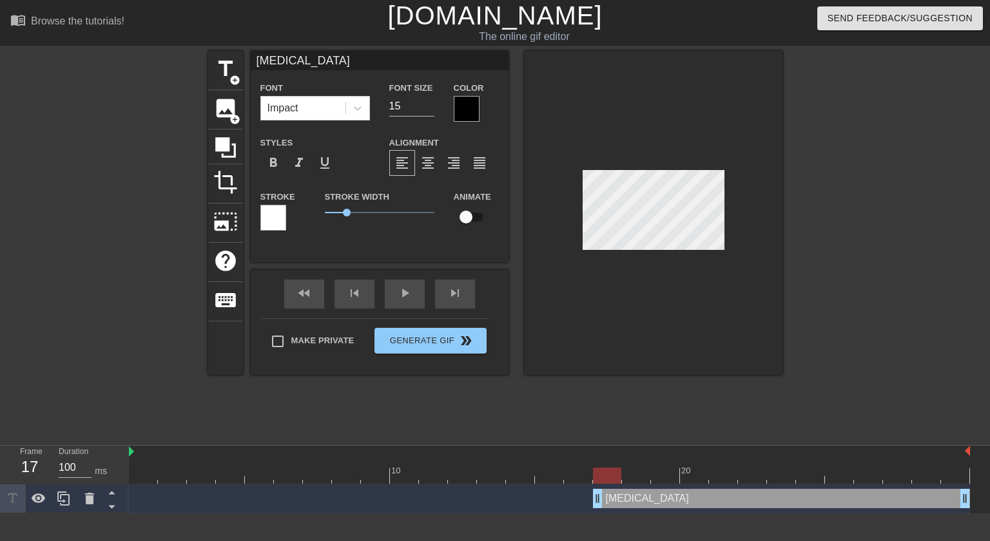
drag, startPoint x: 802, startPoint y: 503, endPoint x: 596, endPoint y: 497, distance: 206.4
click at [653, 489] on div "[MEDICAL_DATA] drag_handle drag_handle" at bounding box center [781, 498] width 377 height 19
click at [650, 501] on div "[MEDICAL_DATA] drag_handle drag_handle" at bounding box center [781, 498] width 377 height 19
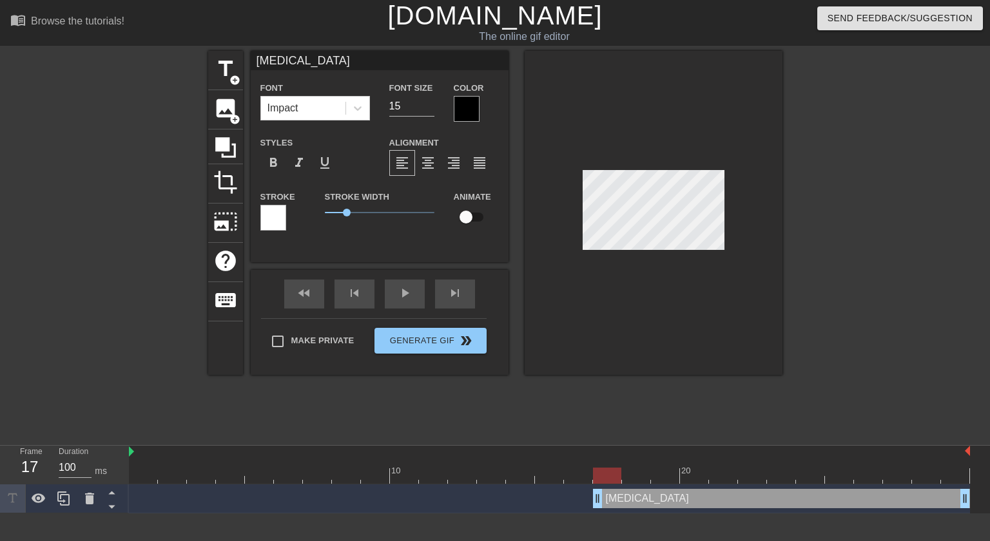
click at [476, 106] on div at bounding box center [467, 109] width 26 height 26
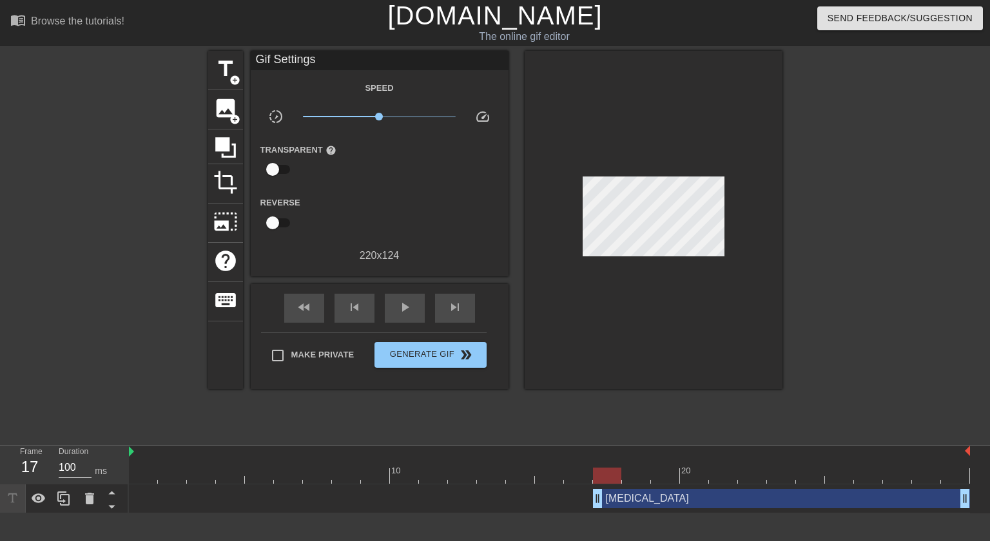
click at [636, 500] on div "[MEDICAL_DATA] drag_handle drag_handle" at bounding box center [781, 498] width 377 height 19
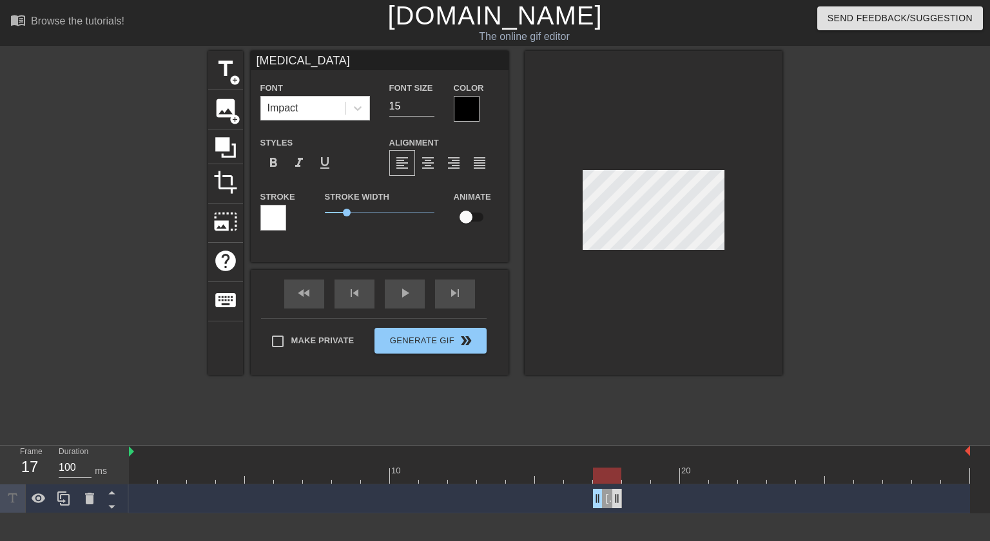
drag, startPoint x: 967, startPoint y: 498, endPoint x: 619, endPoint y: 490, distance: 347.5
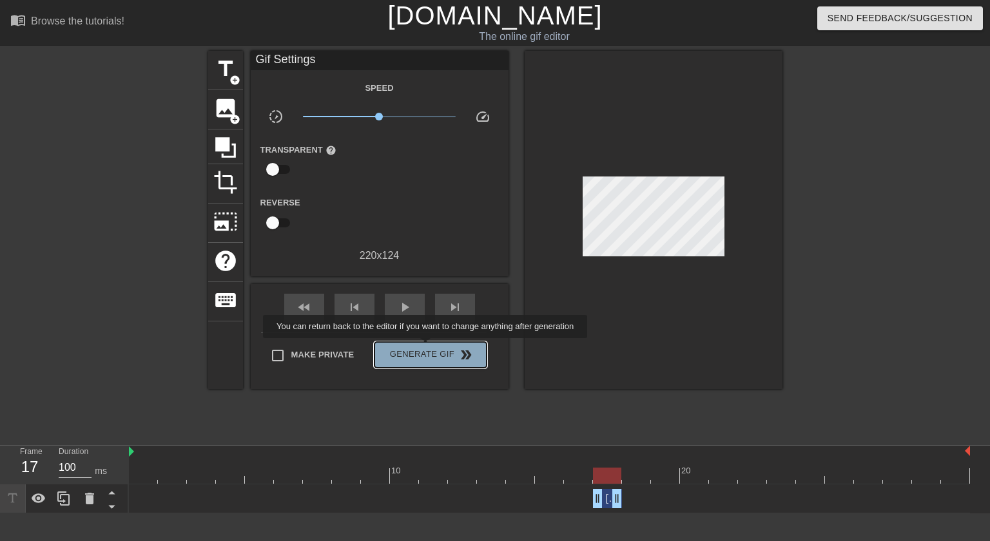
click at [427, 347] on button "Generate Gif double_arrow" at bounding box center [430, 355] width 112 height 26
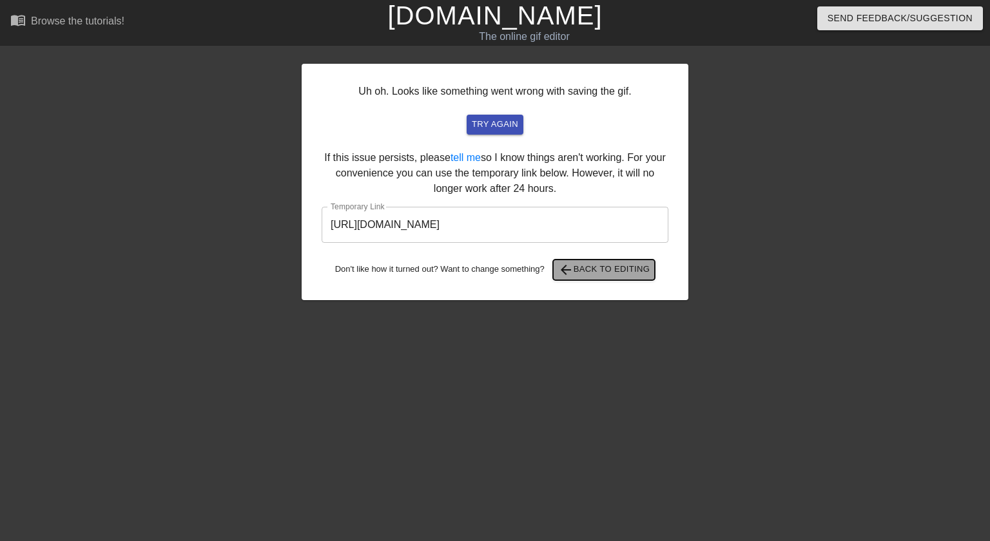
click at [595, 275] on span "arrow_back Back to Editing" at bounding box center [604, 269] width 92 height 15
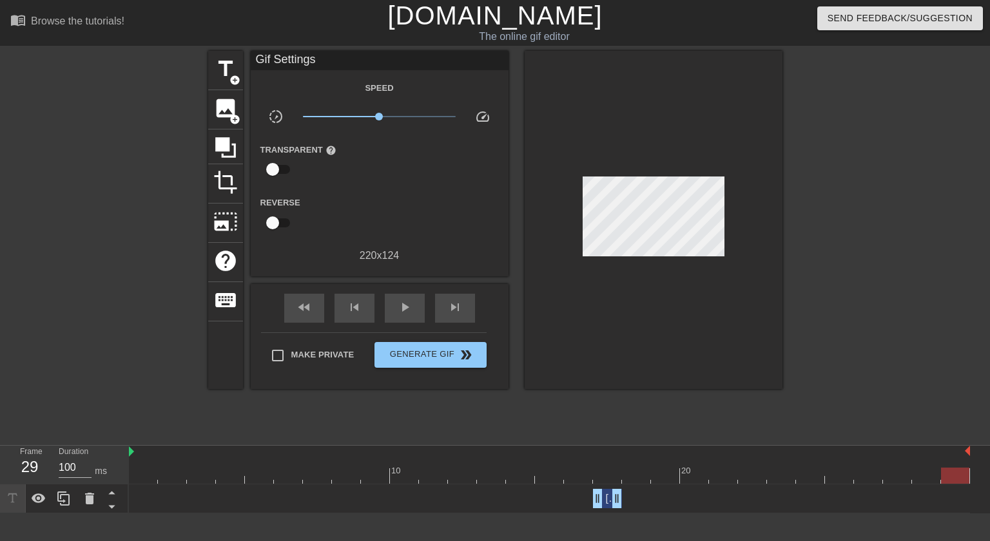
click at [607, 500] on div "[MEDICAL_DATA] drag_handle drag_handle" at bounding box center [607, 498] width 29 height 19
click at [403, 293] on div "fast_rewind skip_previous play_arrow skip_next" at bounding box center [380, 308] width 210 height 48
click at [401, 298] on div "play_arrow" at bounding box center [405, 308] width 40 height 29
click at [406, 305] on span "pause" at bounding box center [404, 307] width 15 height 15
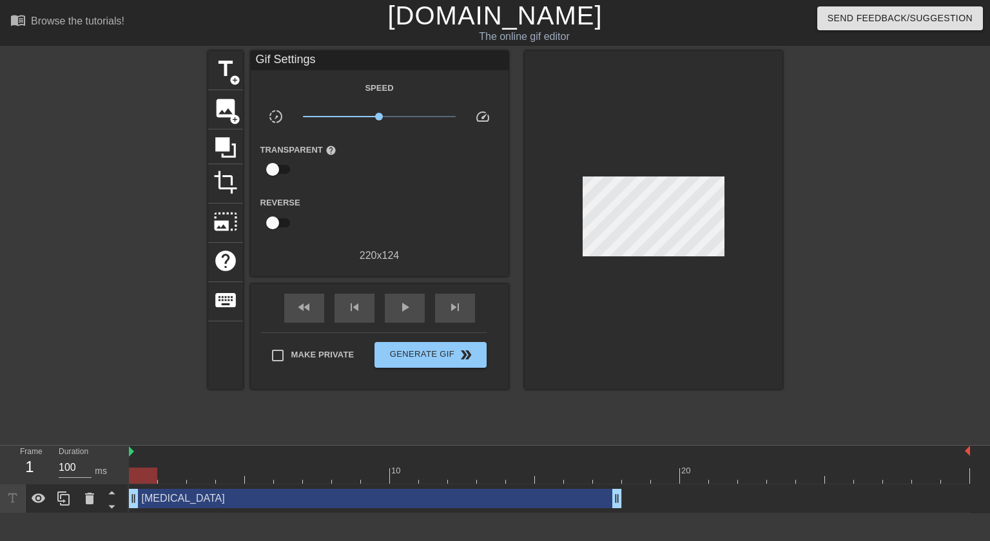
drag, startPoint x: 597, startPoint y: 500, endPoint x: 135, endPoint y: 510, distance: 462.9
click at [135, 510] on div "[MEDICAL_DATA] drag_handle drag_handle" at bounding box center [549, 499] width 841 height 29
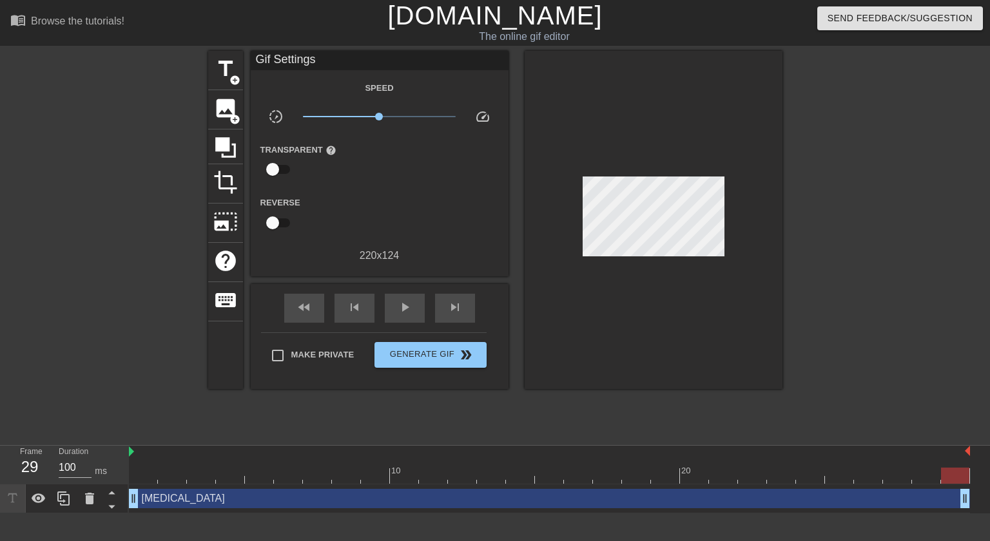
drag, startPoint x: 616, startPoint y: 501, endPoint x: 989, endPoint y: 476, distance: 374.0
click at [980, 476] on div "10 20 [MEDICAL_DATA] drag_handle drag_handle" at bounding box center [559, 480] width 861 height 68
drag, startPoint x: 133, startPoint y: 500, endPoint x: 242, endPoint y: 498, distance: 109.6
click at [242, 498] on div "[MEDICAL_DATA] drag_handle drag_handle" at bounding box center [549, 498] width 841 height 19
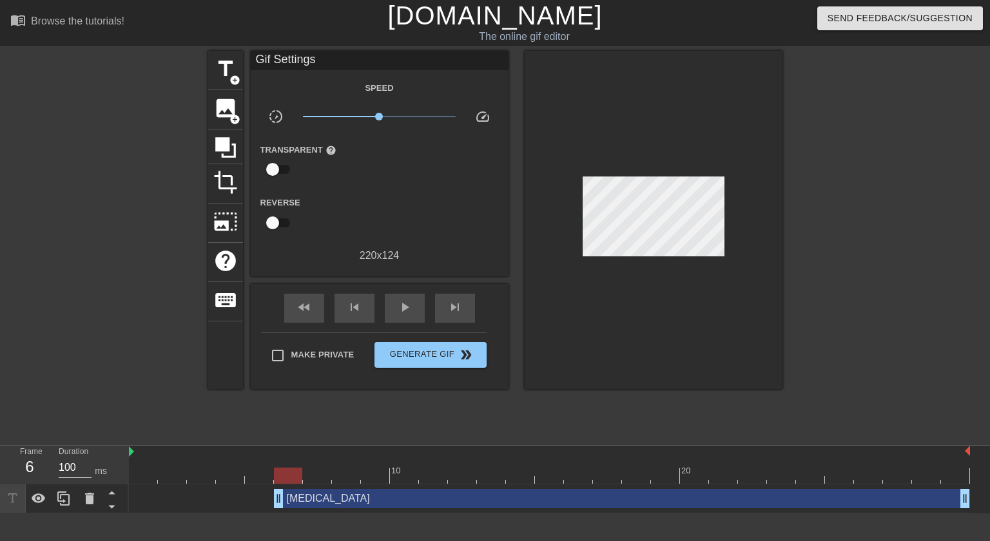
drag, startPoint x: 250, startPoint y: 499, endPoint x: 267, endPoint y: 495, distance: 17.2
click at [267, 495] on div "[MEDICAL_DATA] drag_handle drag_handle" at bounding box center [549, 498] width 841 height 19
click at [394, 308] on div "play_arrow" at bounding box center [405, 308] width 40 height 29
drag, startPoint x: 281, startPoint y: 504, endPoint x: 231, endPoint y: 503, distance: 49.6
drag, startPoint x: 223, startPoint y: 501, endPoint x: 245, endPoint y: 494, distance: 22.8
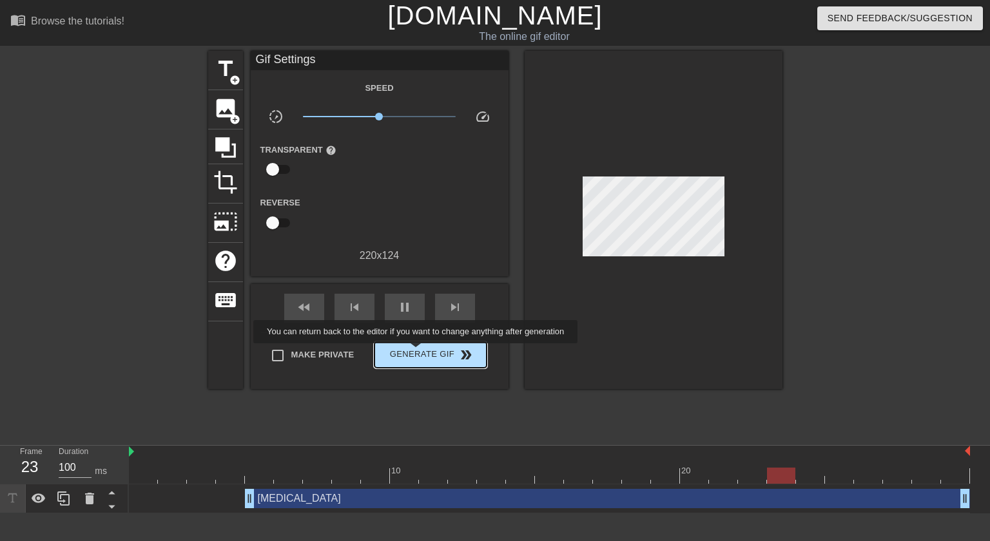
click at [415, 360] on span "Generate Gif double_arrow" at bounding box center [430, 354] width 101 height 15
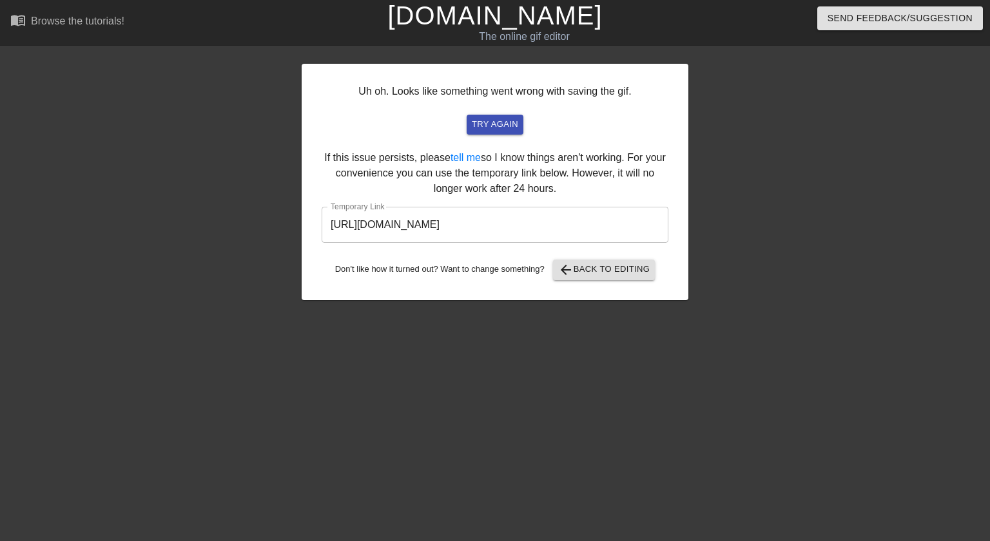
click at [540, 224] on input "[URL][DOMAIN_NAME]" at bounding box center [495, 225] width 347 height 36
